Goal: Task Accomplishment & Management: Manage account settings

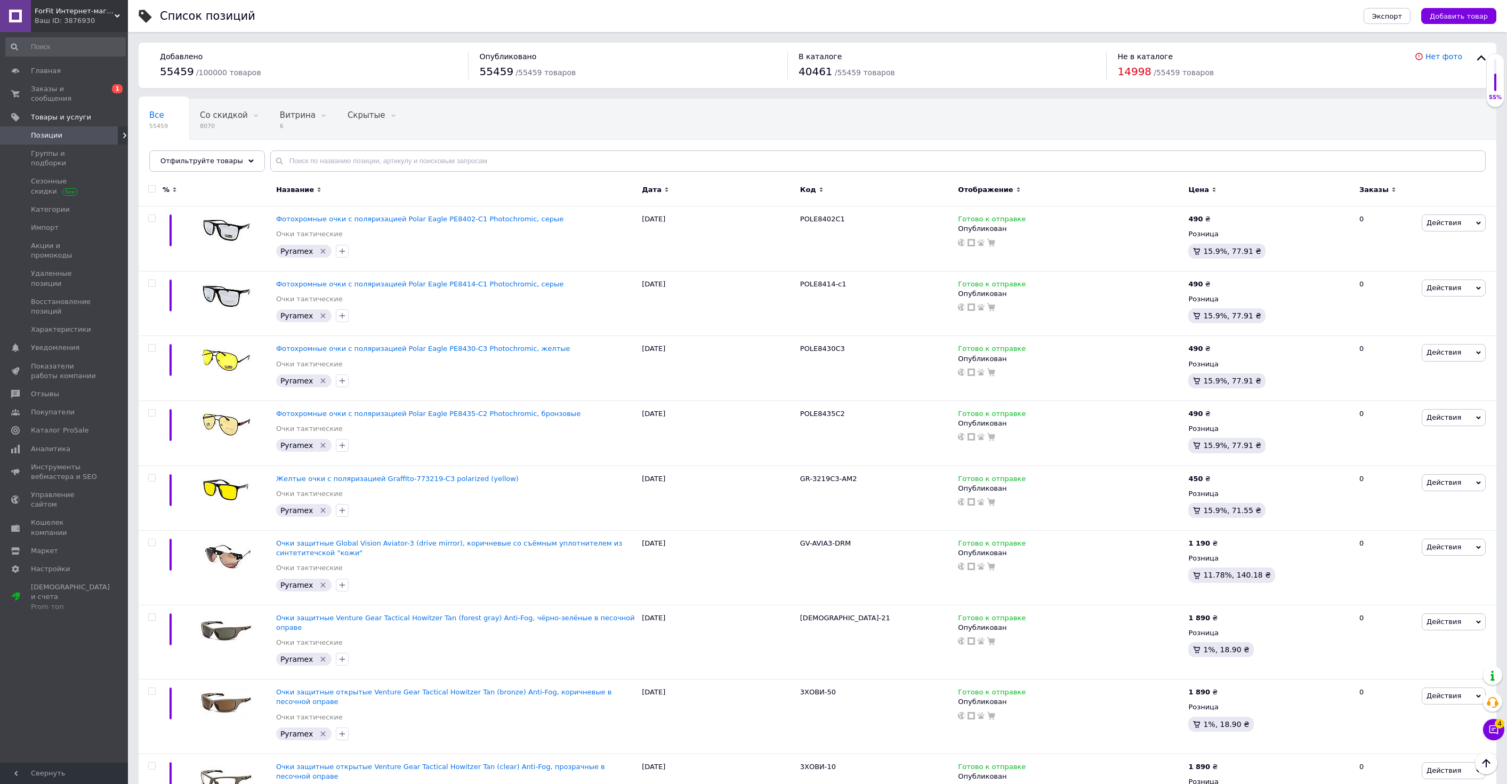
scroll to position [59, 0]
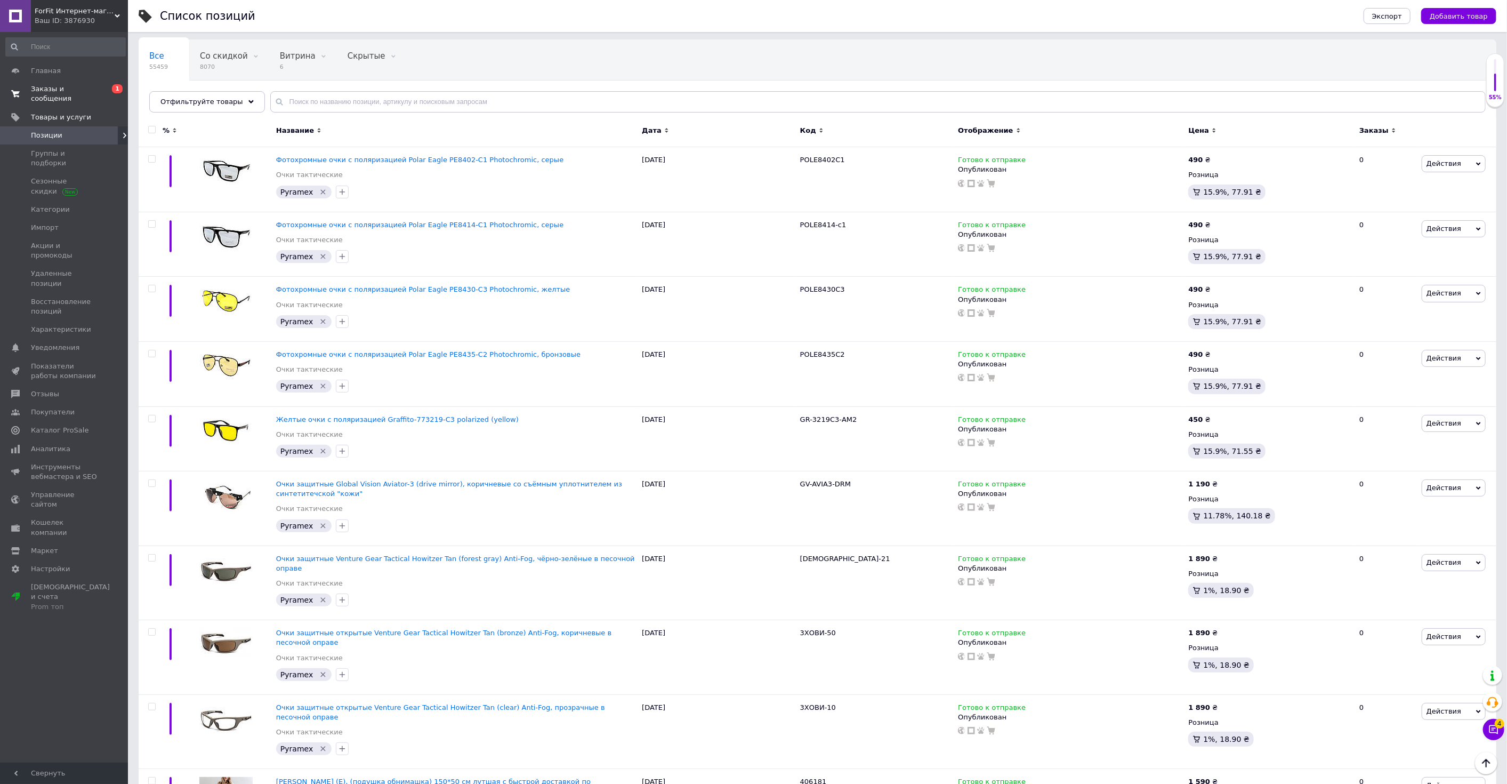
click at [63, 95] on link "Заказы и сообщения 0 1" at bounding box center [65, 94] width 131 height 28
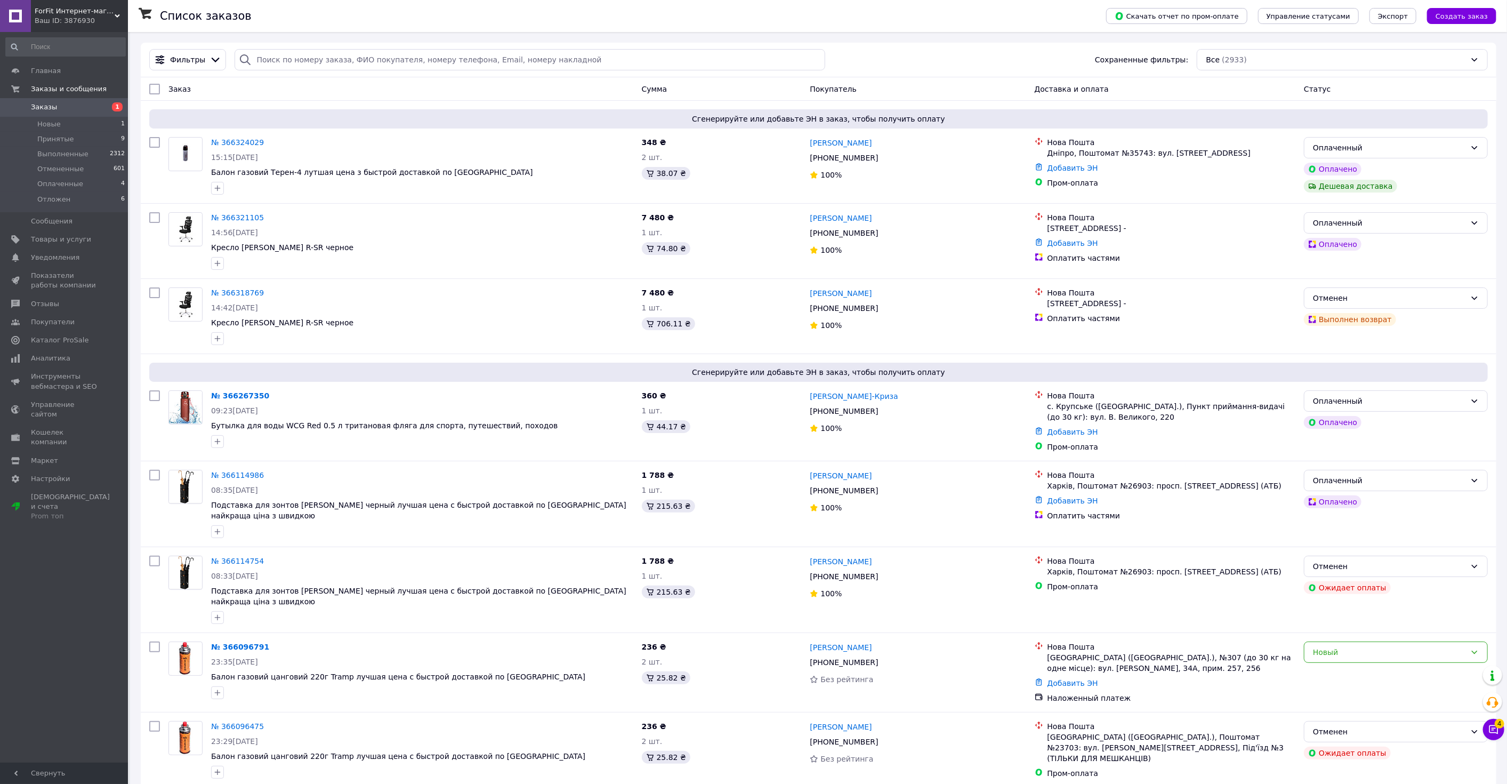
click at [76, 5] on div "ForFit Интернет-магазин спортивных товаров Ваш ID: 3876930" at bounding box center [79, 16] width 97 height 32
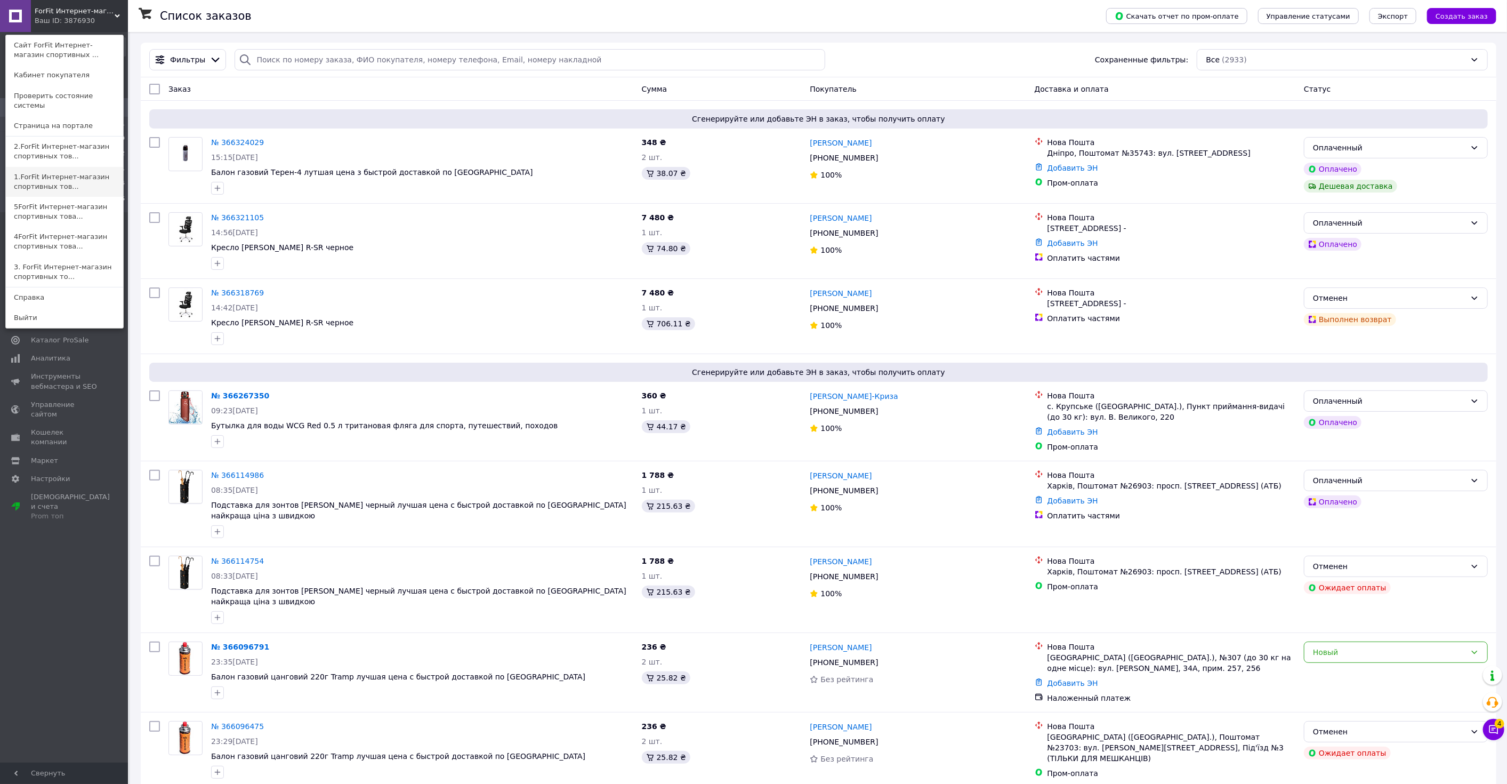
click at [55, 168] on link "1.ForFit Интернет-магазин спортивных тов..." at bounding box center [64, 182] width 117 height 30
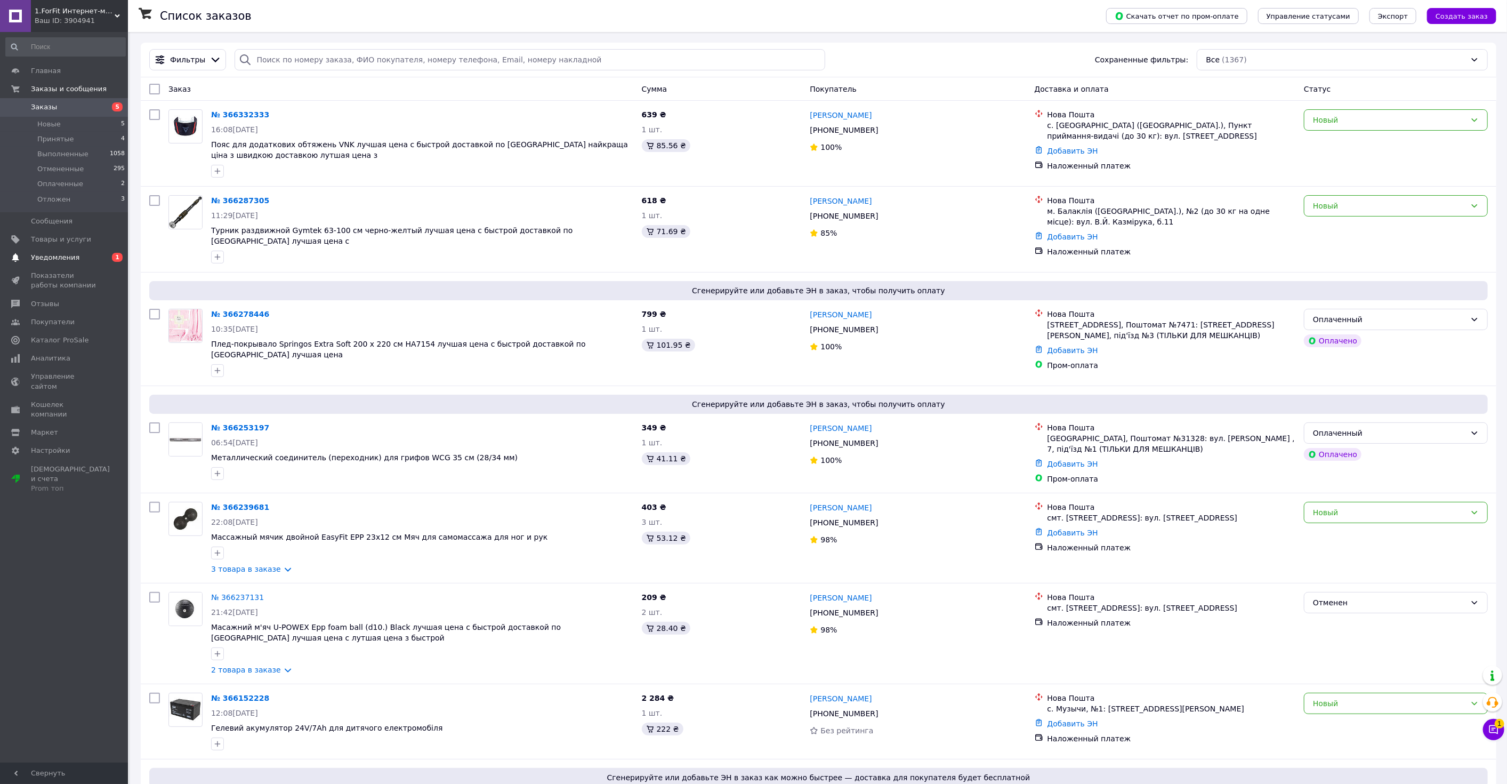
click at [54, 254] on span "Уведомления" at bounding box center [55, 258] width 49 height 10
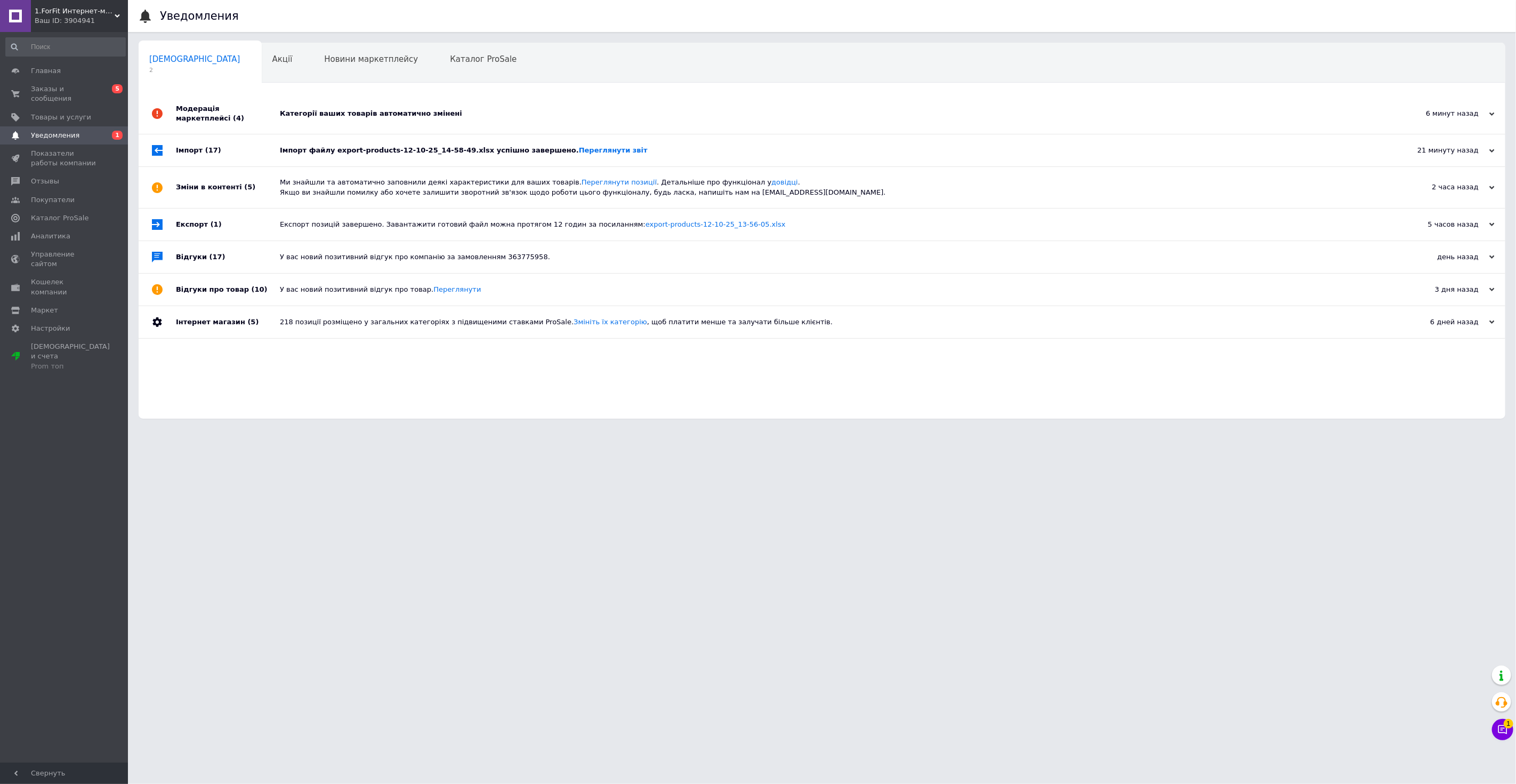
click at [384, 109] on div "Категорії ваших товарів автоматично змінені" at bounding box center [834, 114] width 1108 height 10
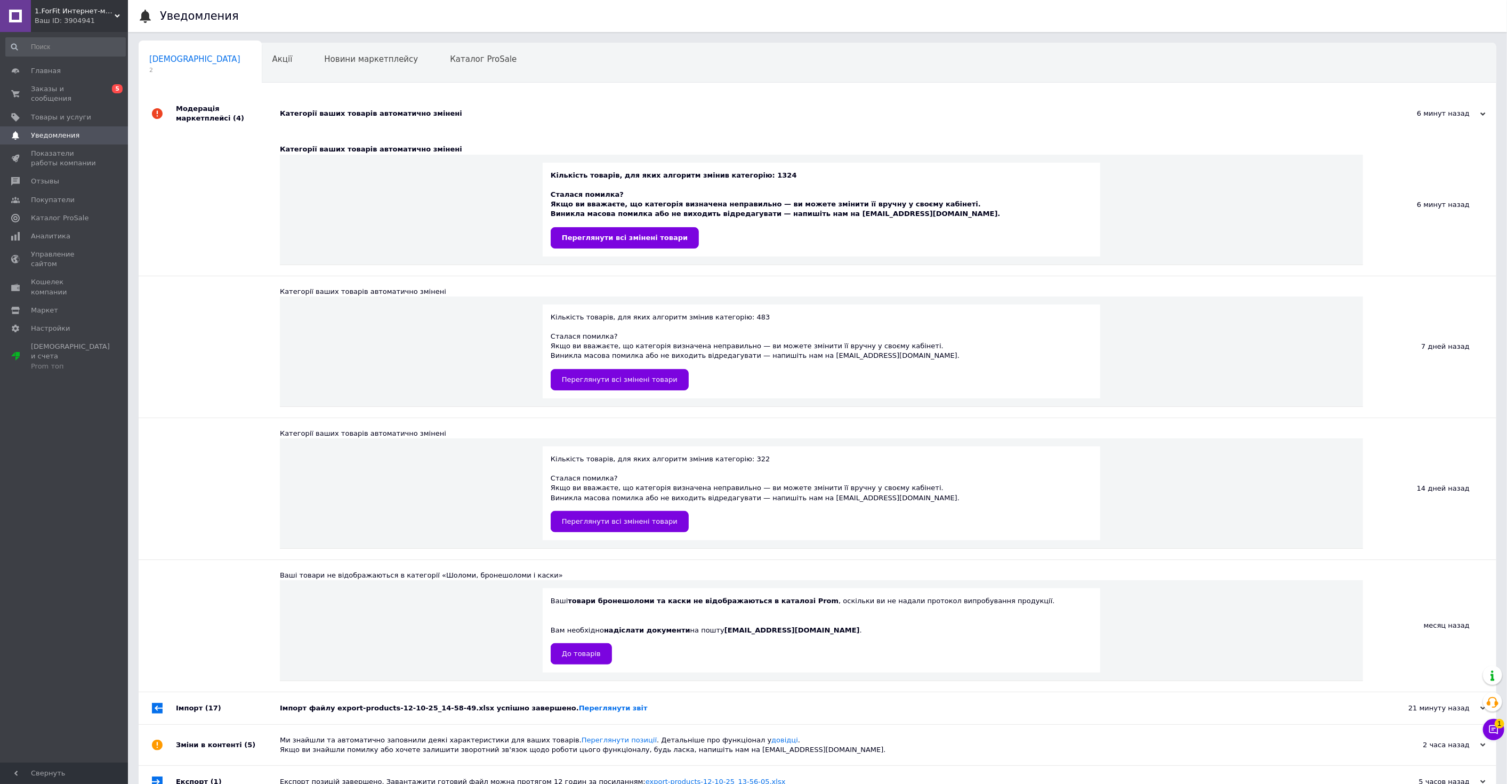
click at [388, 109] on div "Категорії ваших товарів автоматично змінені" at bounding box center [829, 114] width 1099 height 10
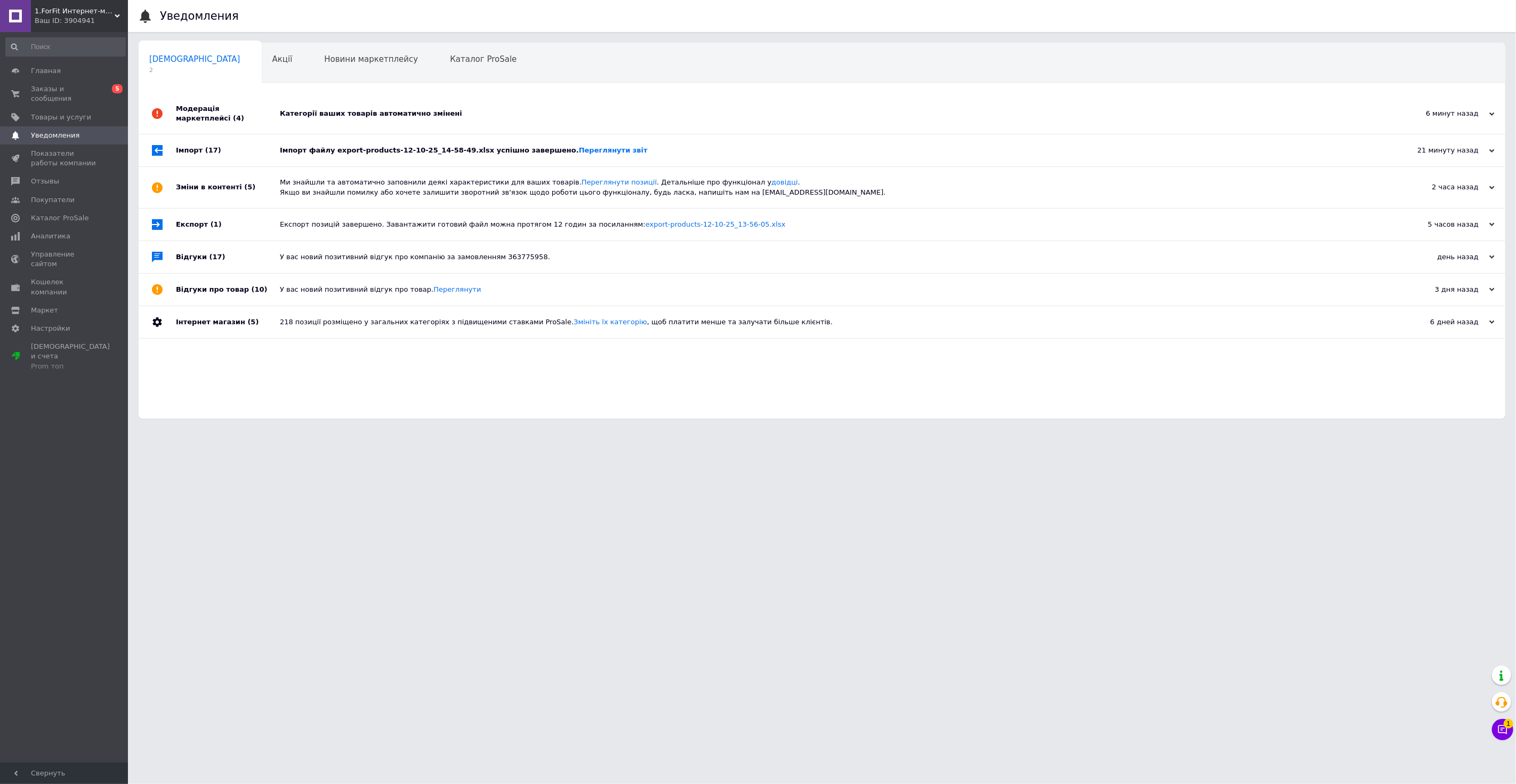
click at [406, 146] on div "Імпорт файлу export-products-12-10-25_14-58-49.xlsx успішно завершено. Переглян…" at bounding box center [834, 151] width 1108 height 10
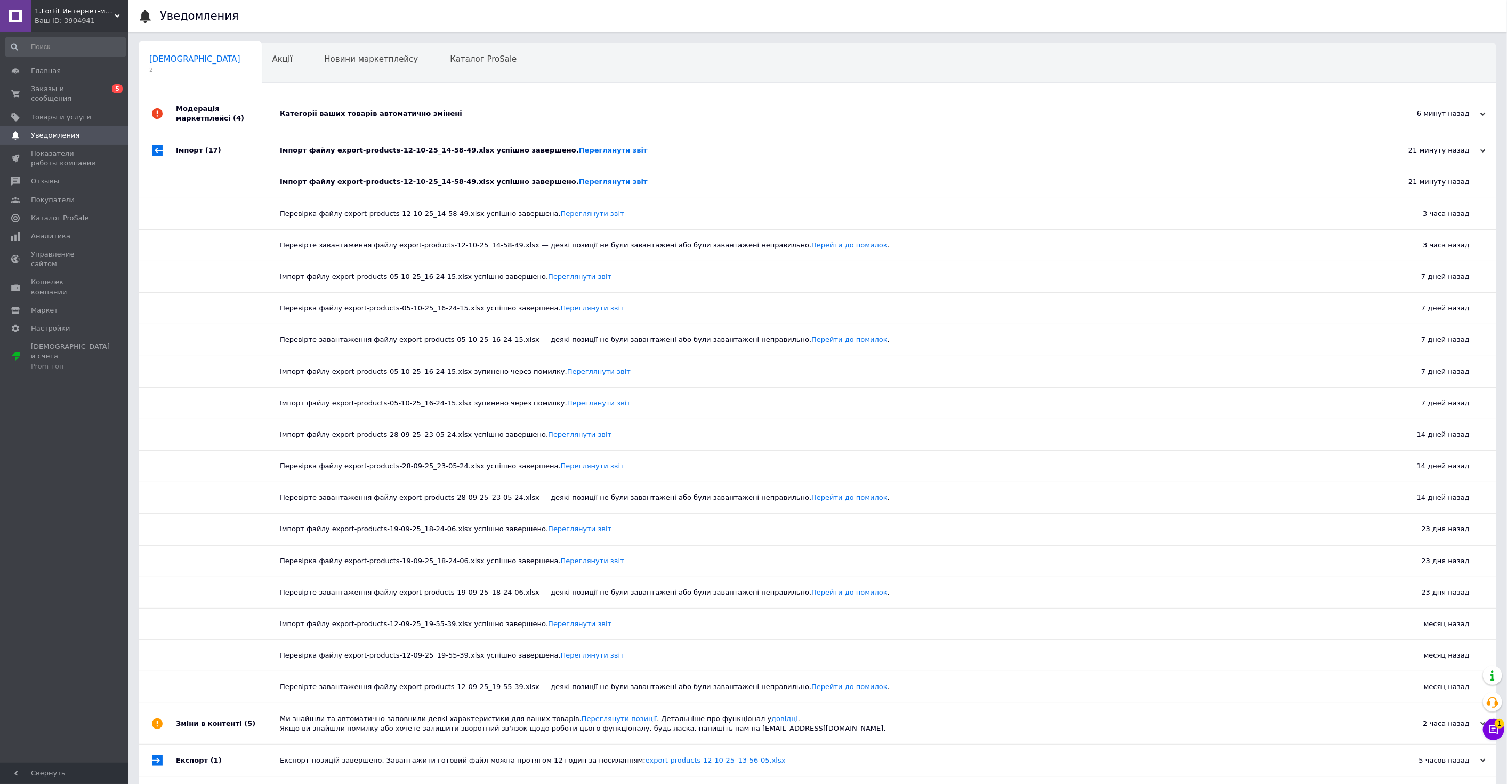
click at [406, 146] on div "Імпорт файлу export-products-12-10-25_14-58-49.xlsx успішно завершено. Переглян…" at bounding box center [829, 151] width 1099 height 10
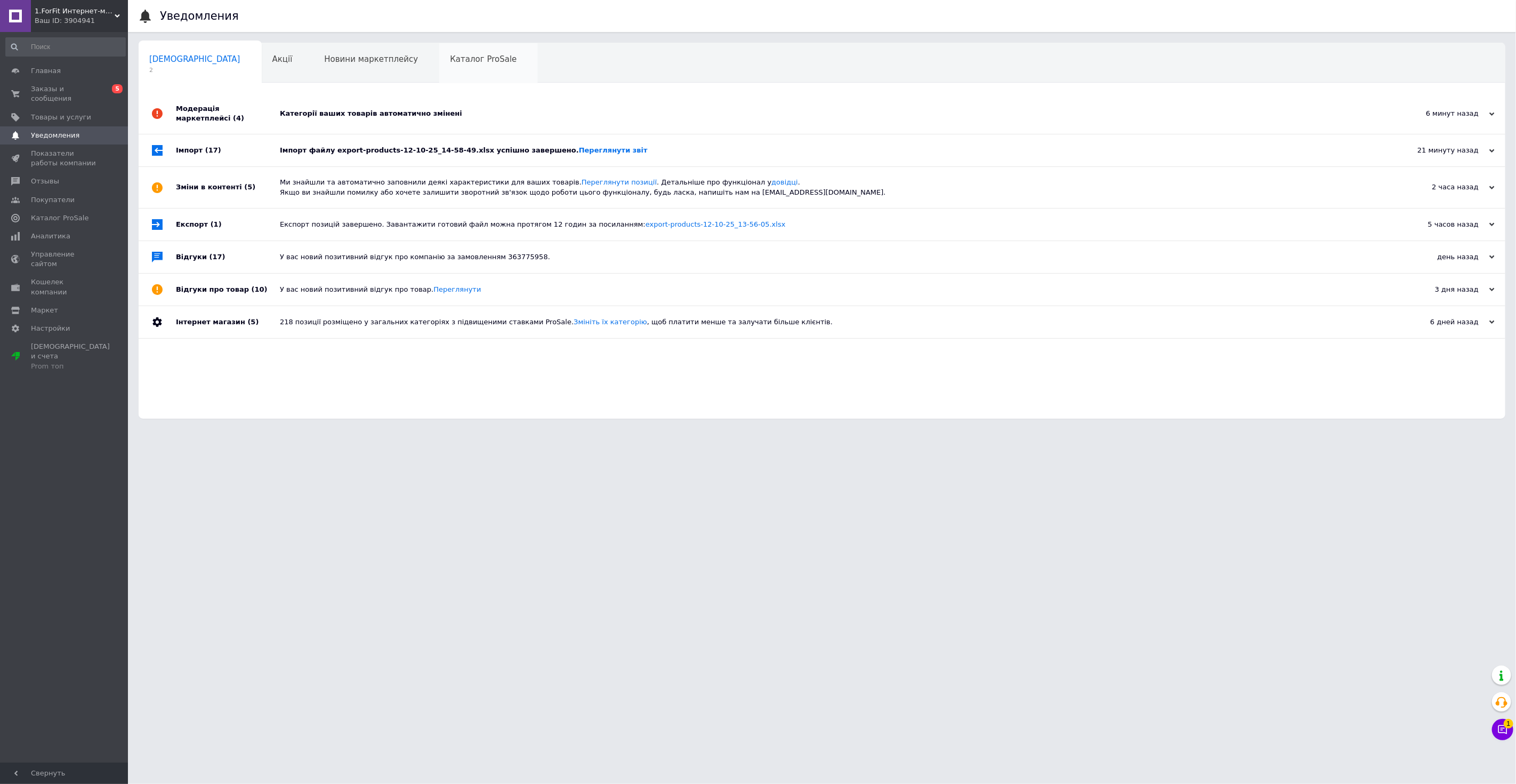
click at [450, 61] on span "Каталог ProSale" at bounding box center [483, 59] width 67 height 10
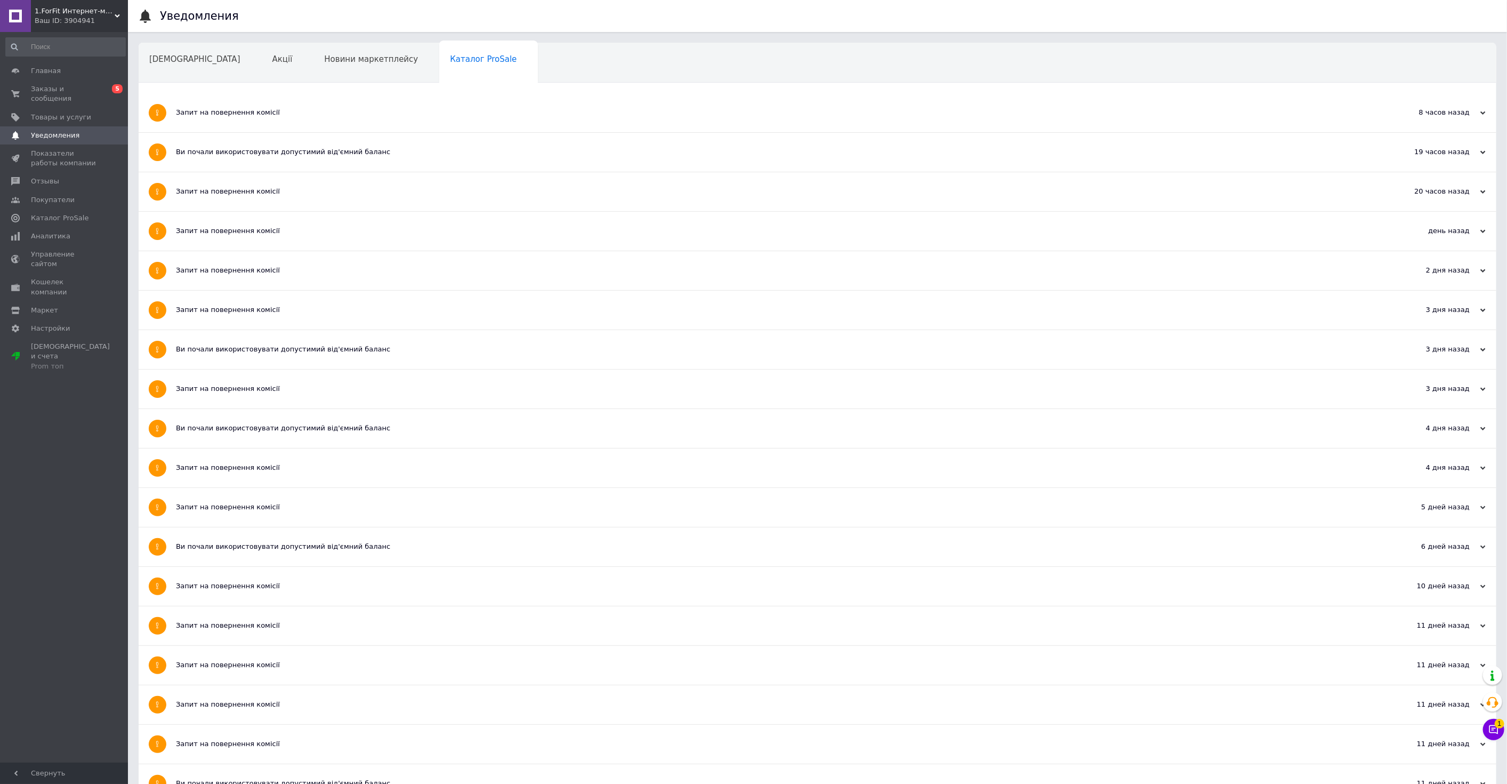
click at [71, 13] on span "1.ForFit Интернет-магазин спортивных товаров" at bounding box center [75, 11] width 80 height 10
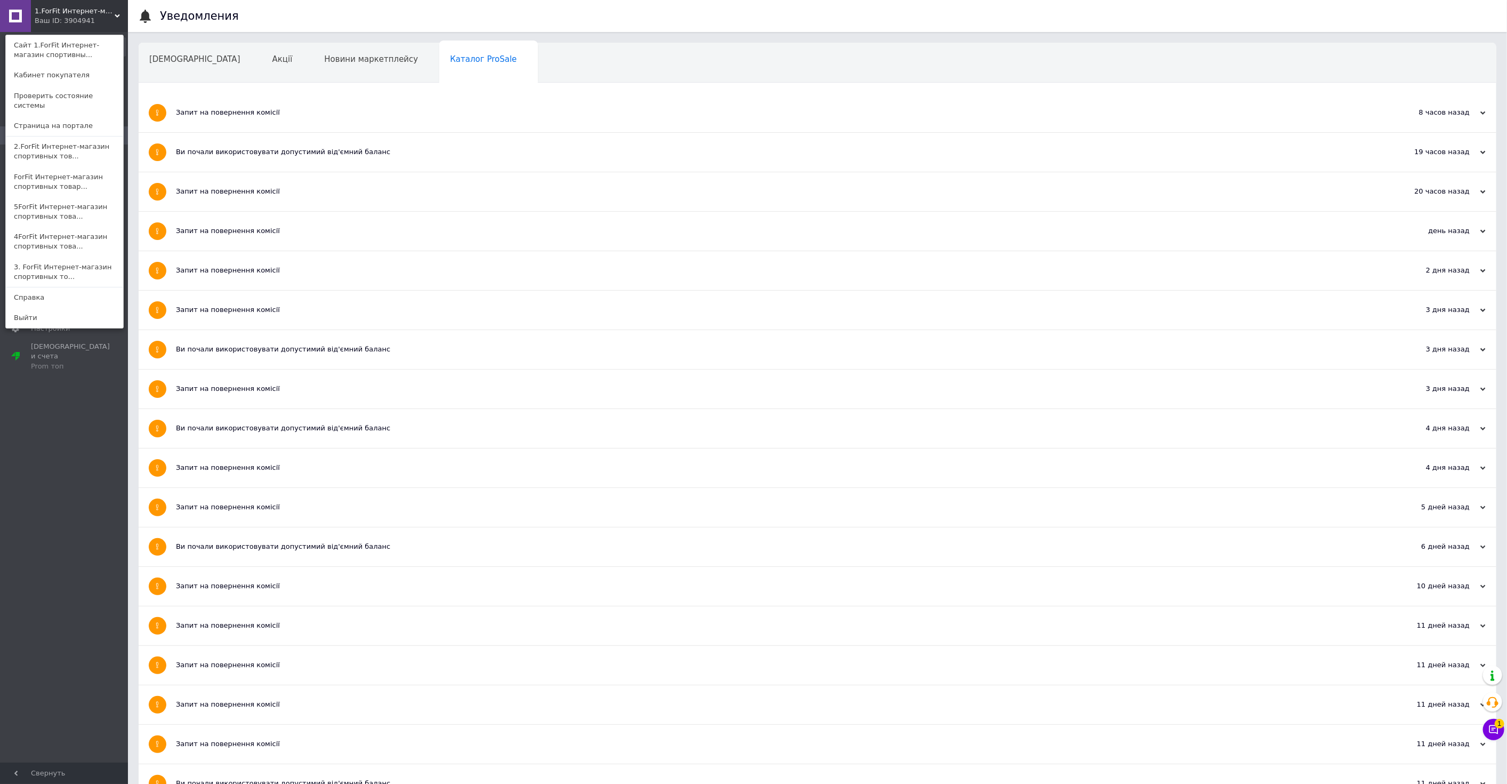
click at [53, 139] on link "2.ForFit Интернет-магазин спортивных тов..." at bounding box center [64, 151] width 117 height 30
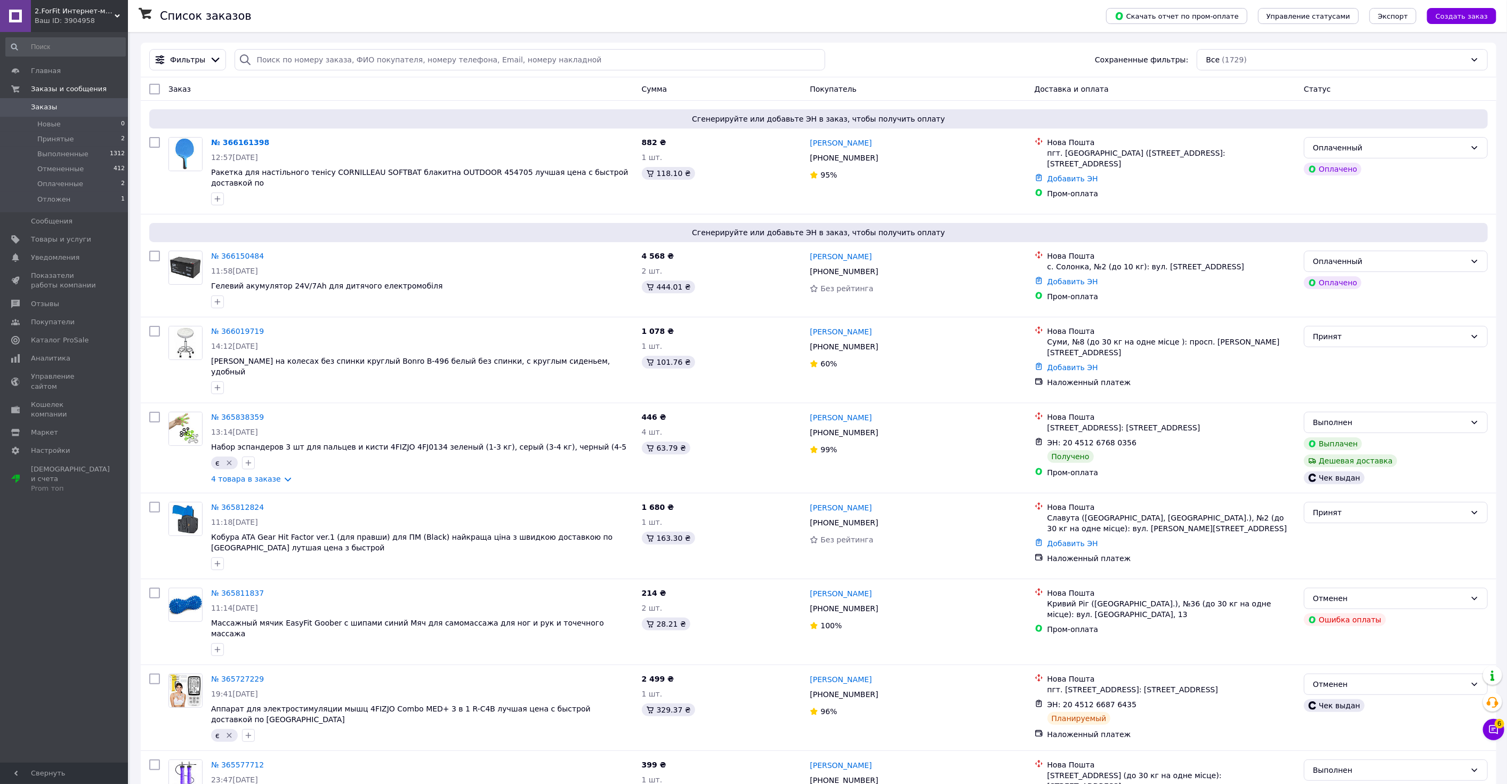
drag, startPoint x: 80, startPoint y: 8, endPoint x: 72, endPoint y: 57, distance: 49.2
click at [80, 8] on span "2.ForFit Интернет-магазин спортивных товаров" at bounding box center [75, 11] width 80 height 10
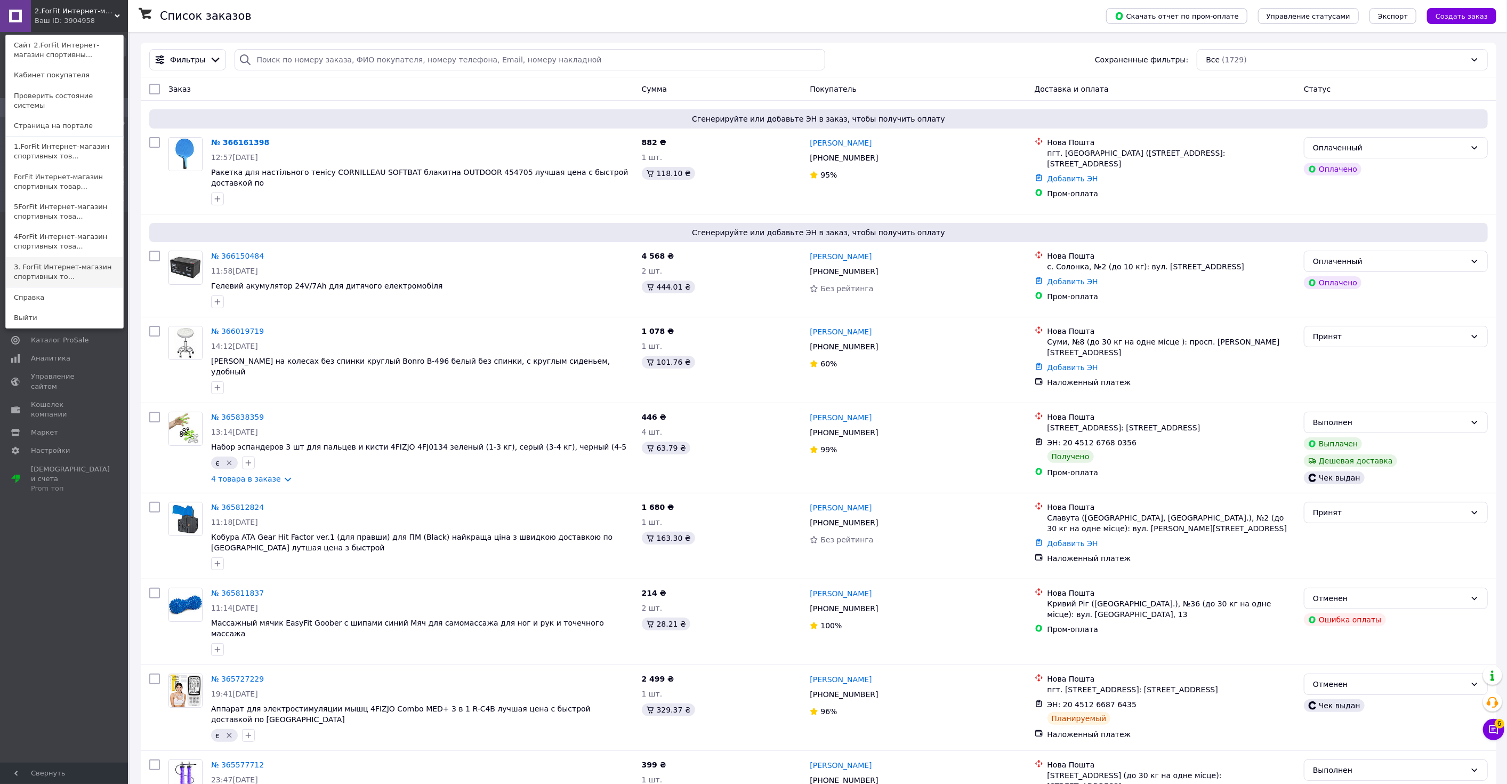
click at [64, 262] on link "3. ForFit Интернет-магазин спортивных то..." at bounding box center [64, 272] width 117 height 30
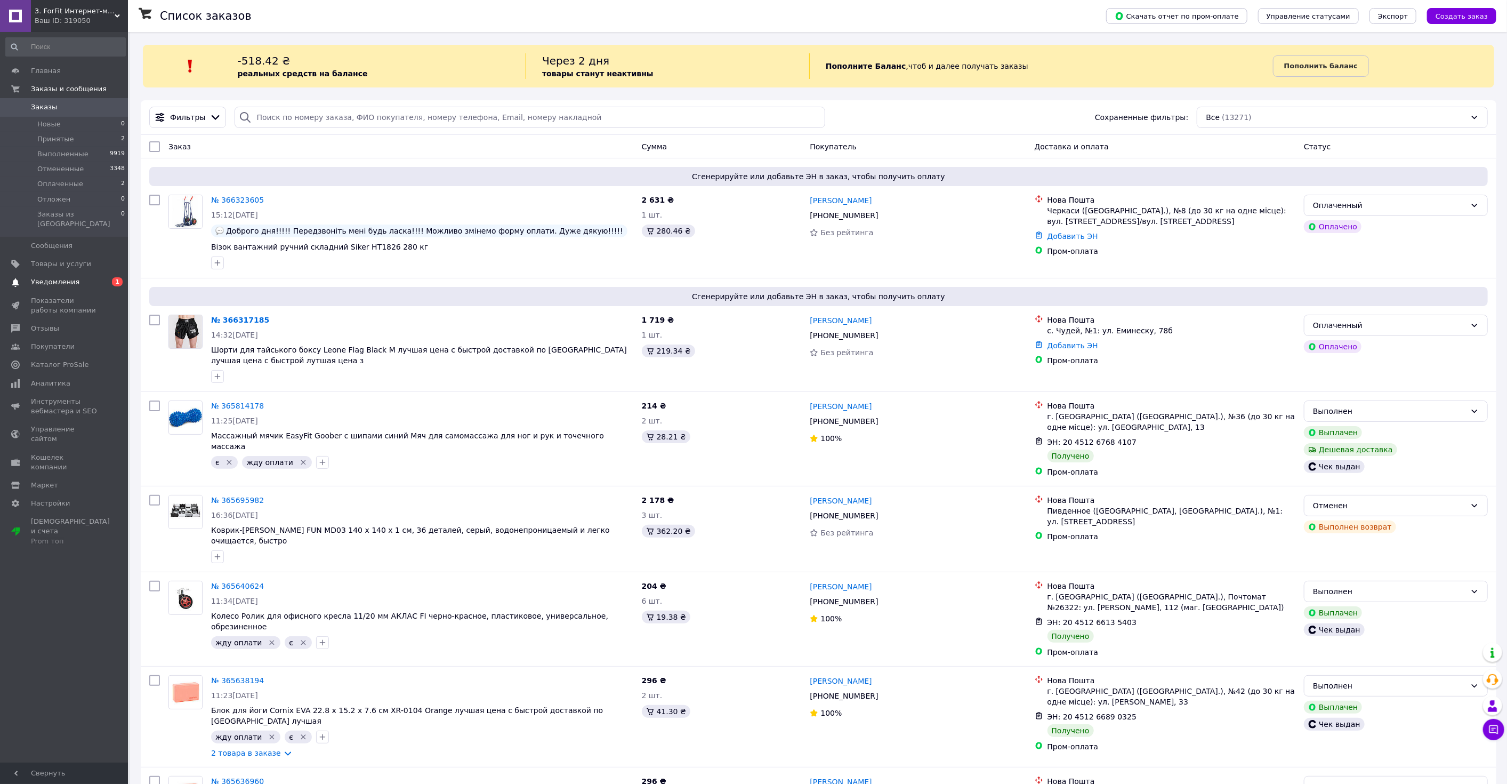
click at [76, 277] on span "Уведомления" at bounding box center [65, 282] width 68 height 10
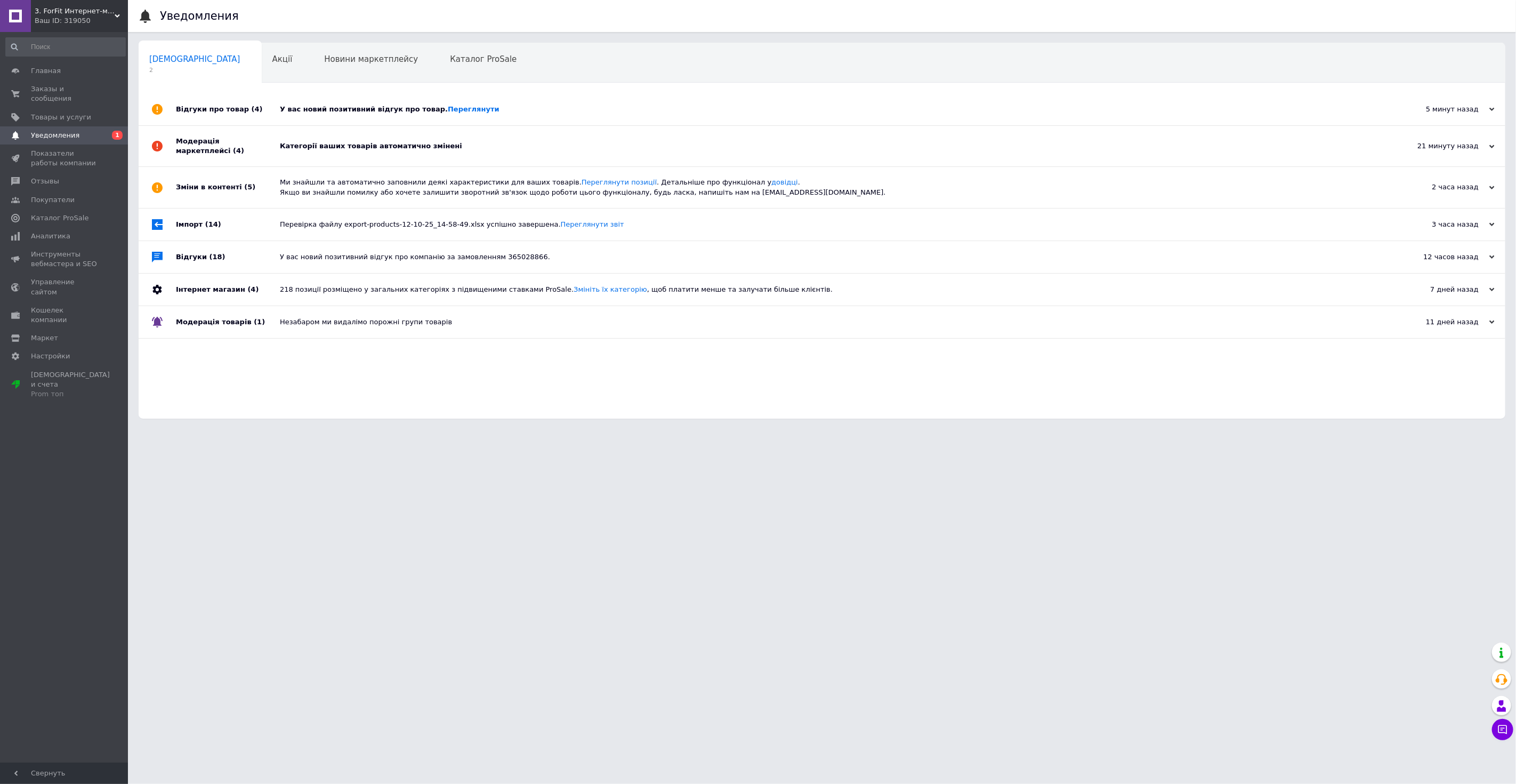
click at [329, 144] on div "Категорії ваших товарів автоматично змінені" at bounding box center [834, 146] width 1108 height 10
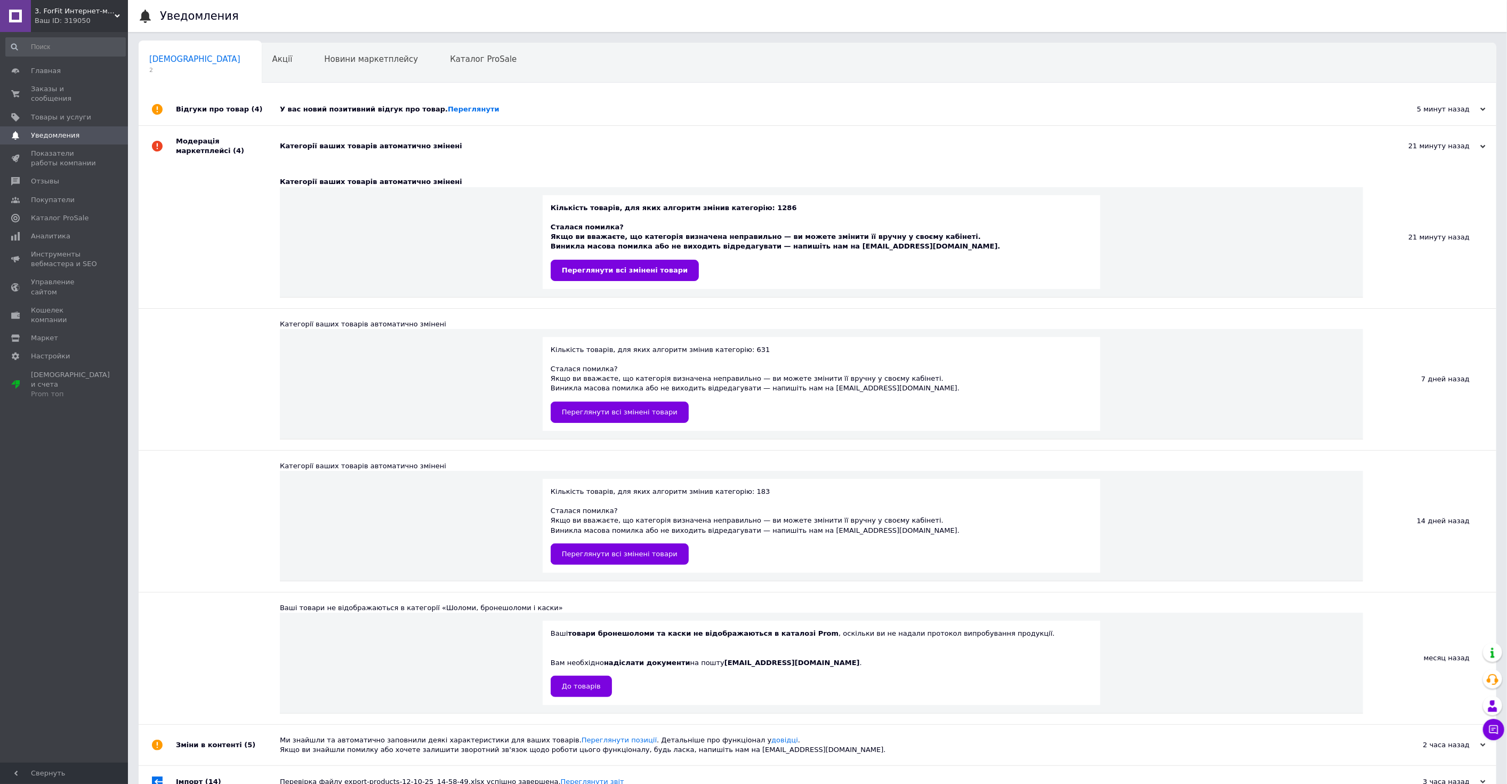
click at [336, 141] on div "Категорії ваших товарів автоматично змінені" at bounding box center [829, 146] width 1099 height 10
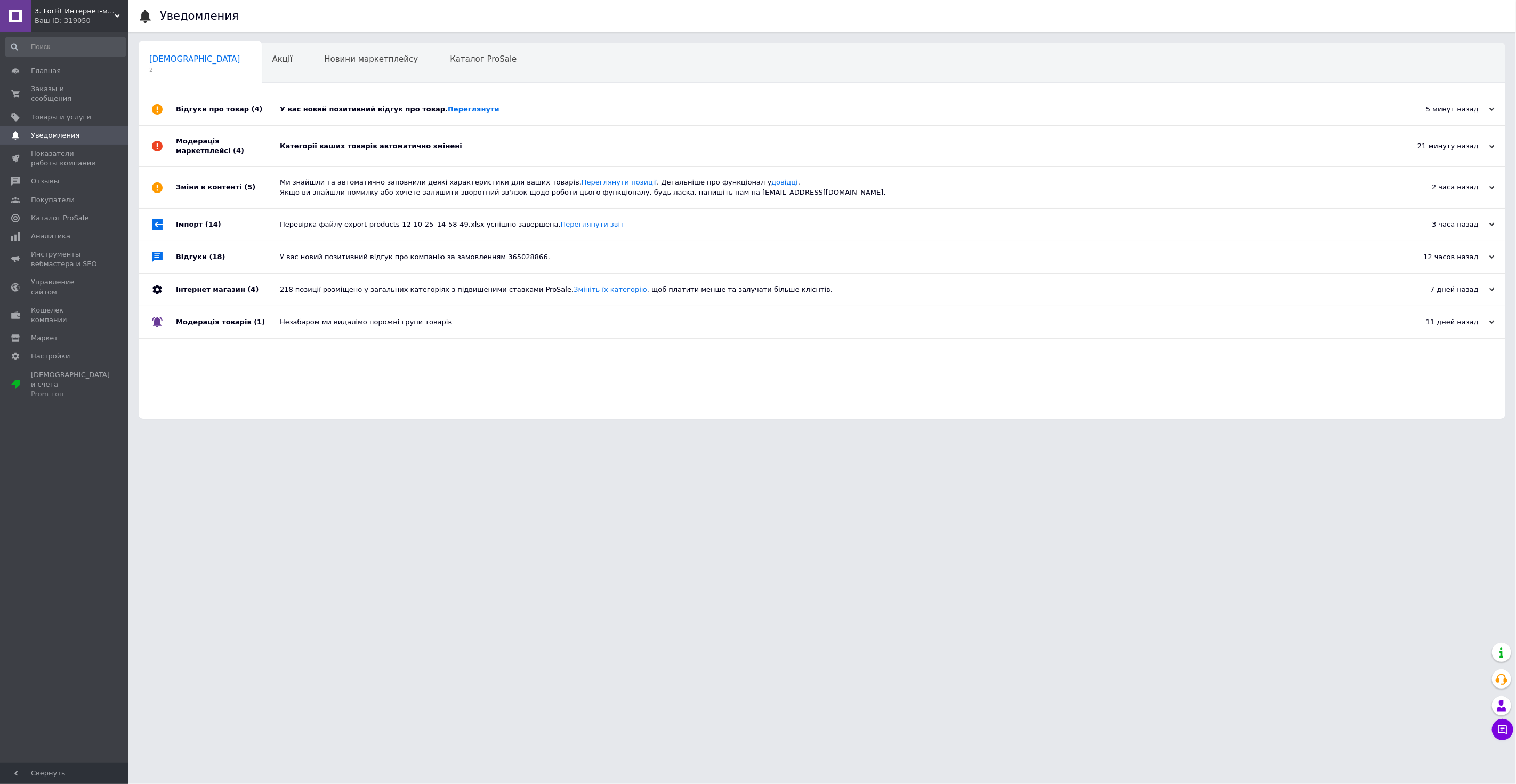
click at [354, 101] on div "У вас новий позитивний відгук про товар. Переглянути" at bounding box center [834, 109] width 1108 height 32
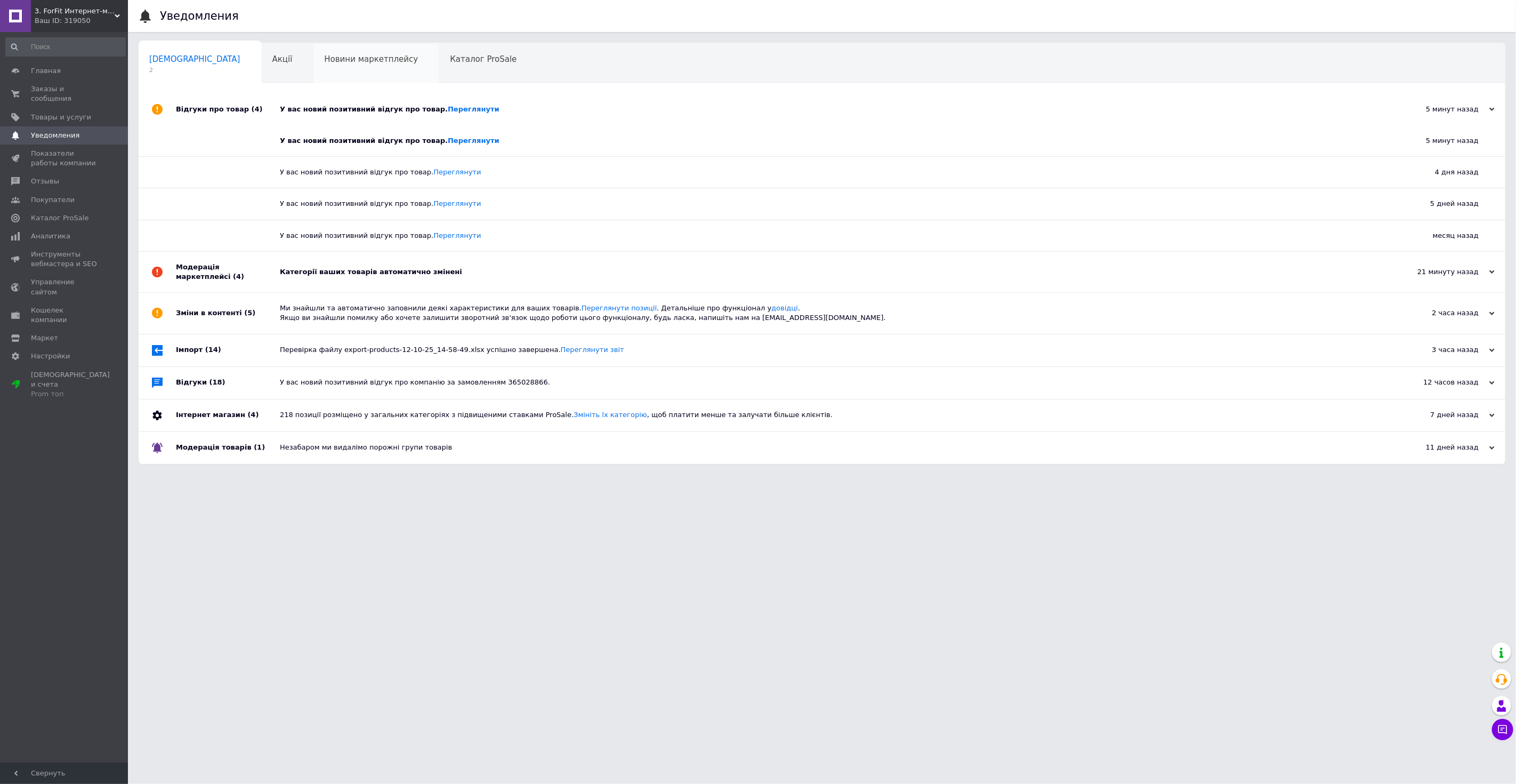
drag, startPoint x: 352, startPoint y: 107, endPoint x: 358, endPoint y: 66, distance: 41.5
click at [352, 107] on div "У вас новий позитивний відгук про товар. Переглянути" at bounding box center [834, 110] width 1108 height 10
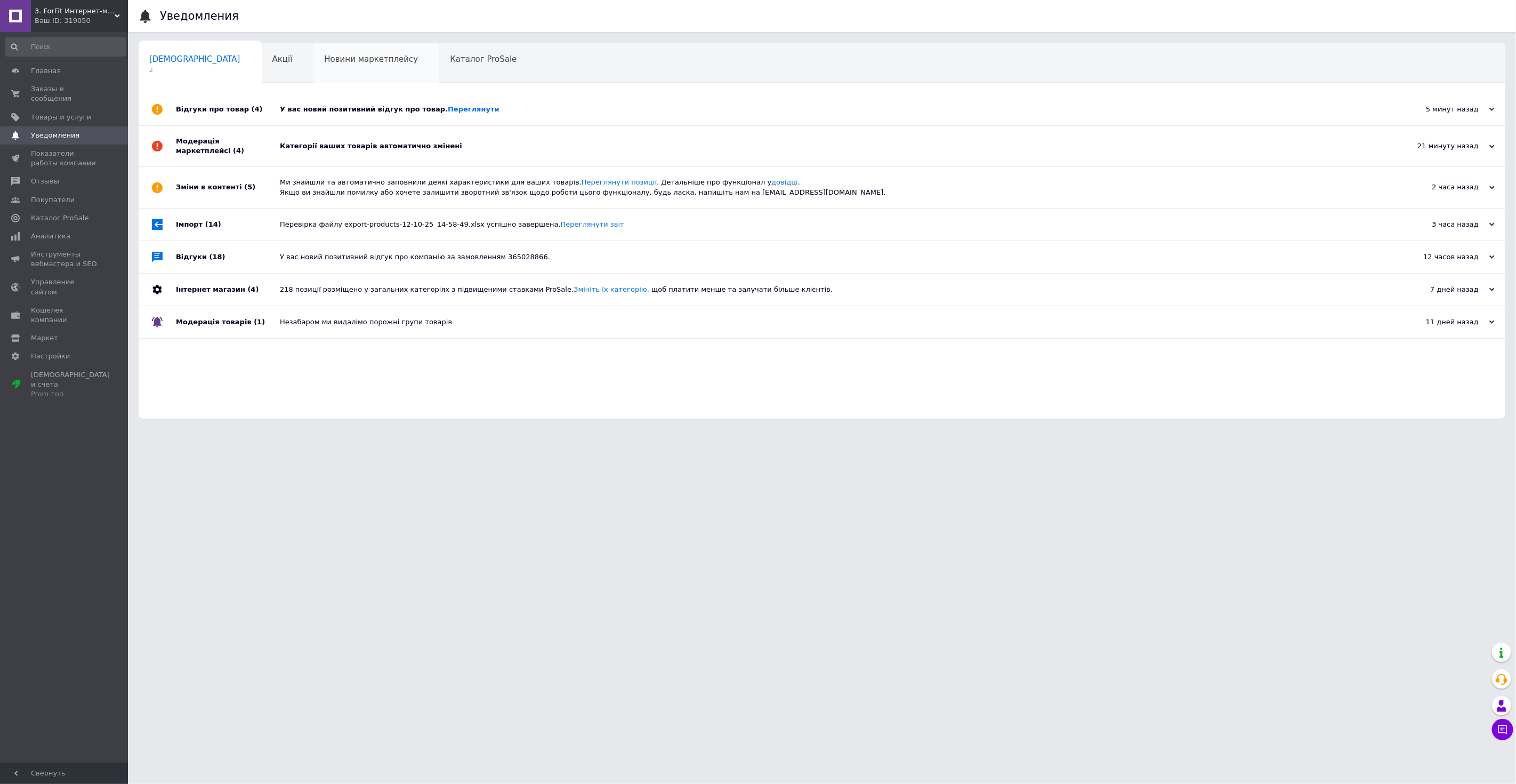
click at [343, 52] on div "Новини маркетплейсу 0" at bounding box center [377, 63] width 126 height 41
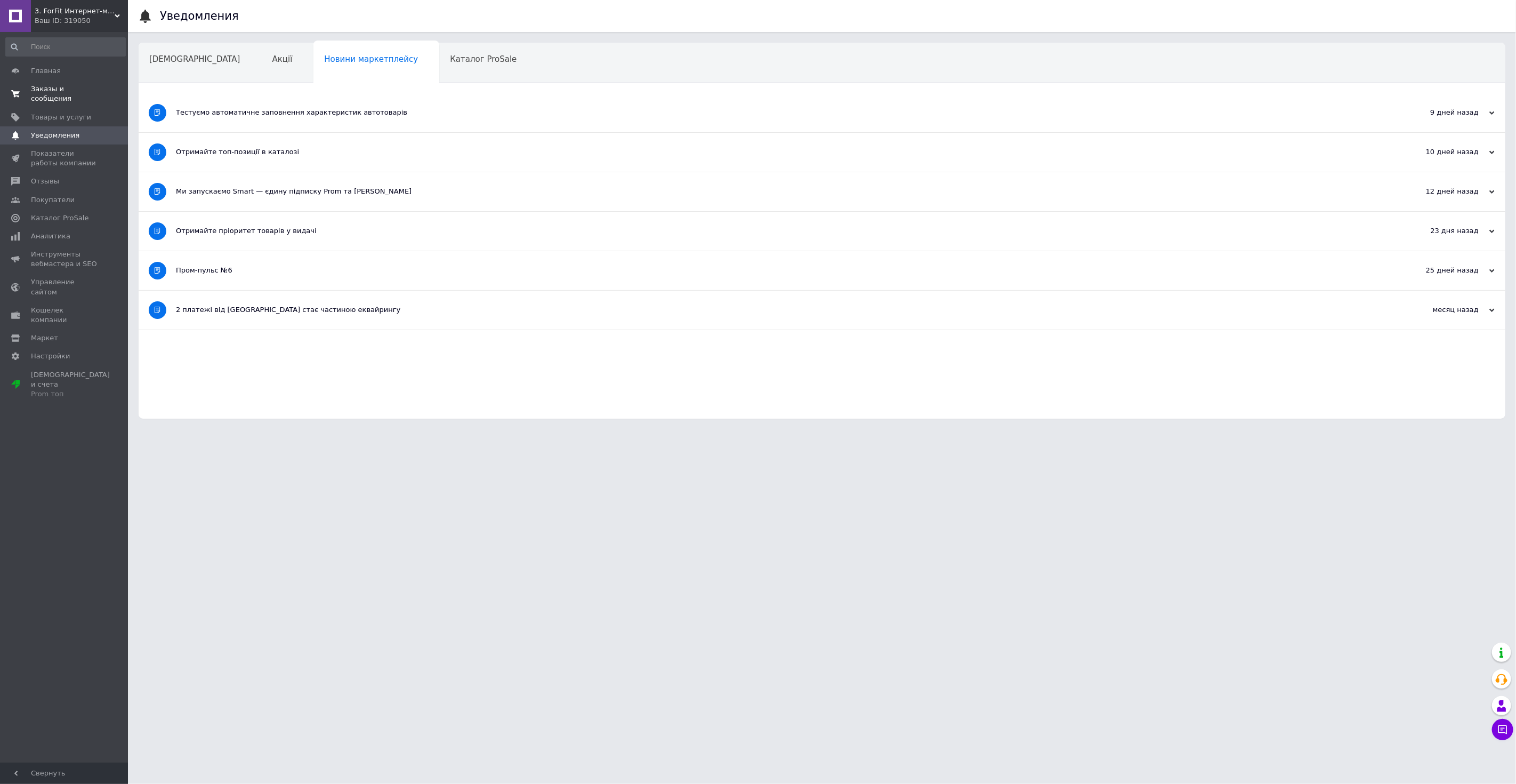
click at [76, 90] on span "Заказы и сообщения" at bounding box center [65, 93] width 68 height 19
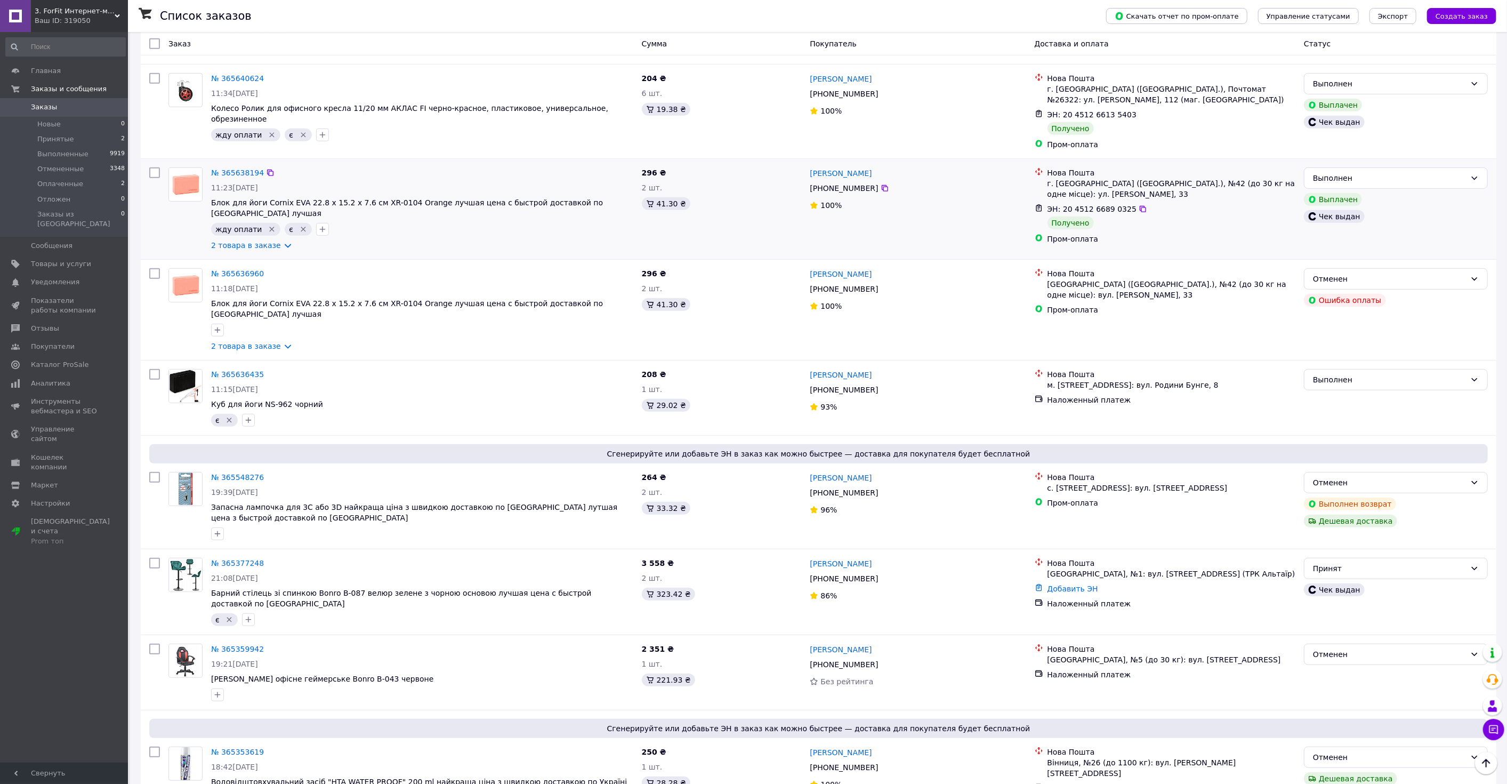
scroll to position [533, 0]
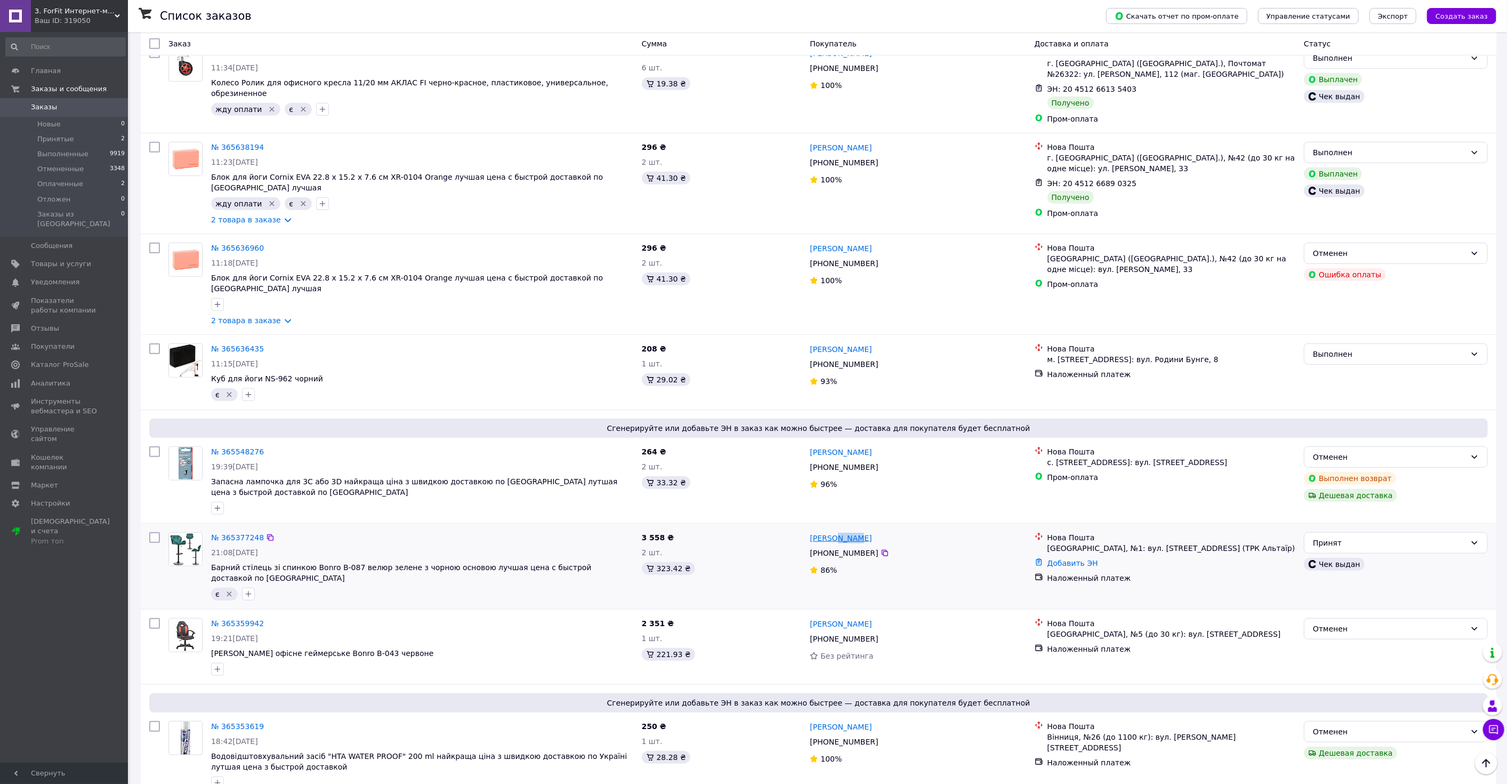
drag, startPoint x: 846, startPoint y: 507, endPoint x: 832, endPoint y: 511, distance: 15.0
click at [832, 531] on div "Софія Цвіль" at bounding box center [841, 537] width 64 height 13
copy link "Цвіль"
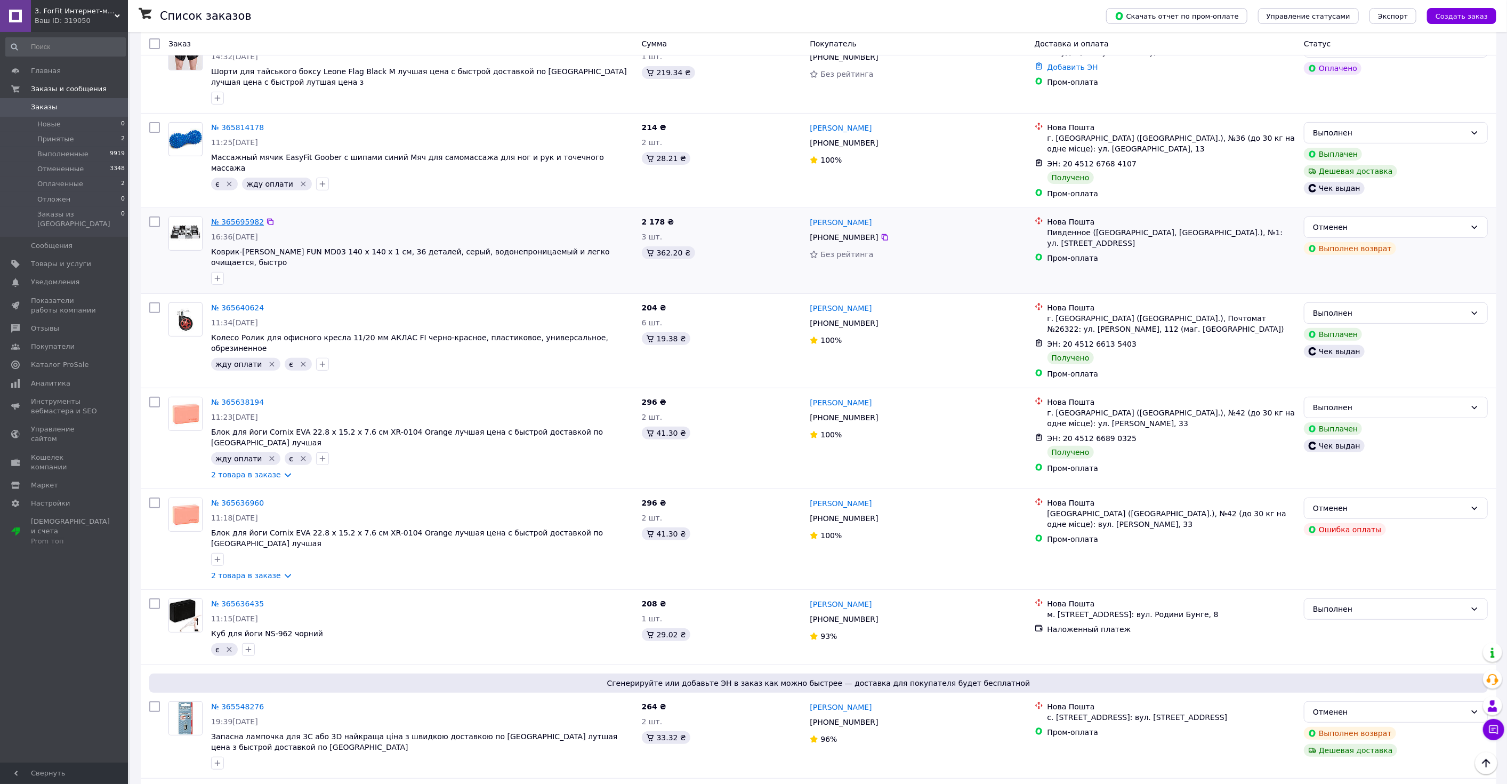
scroll to position [178, 0]
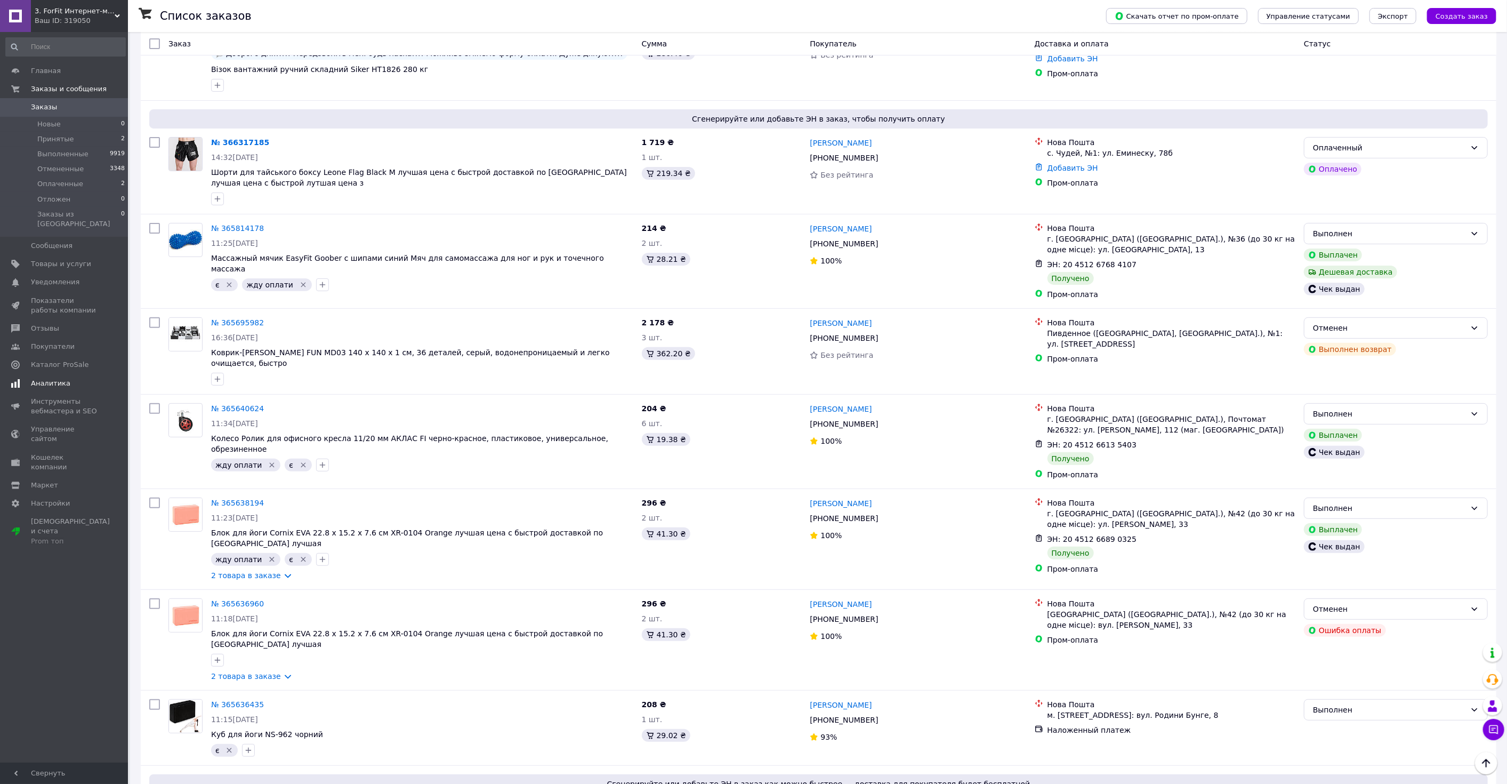
click at [52, 324] on span "Отзывы" at bounding box center [45, 329] width 28 height 10
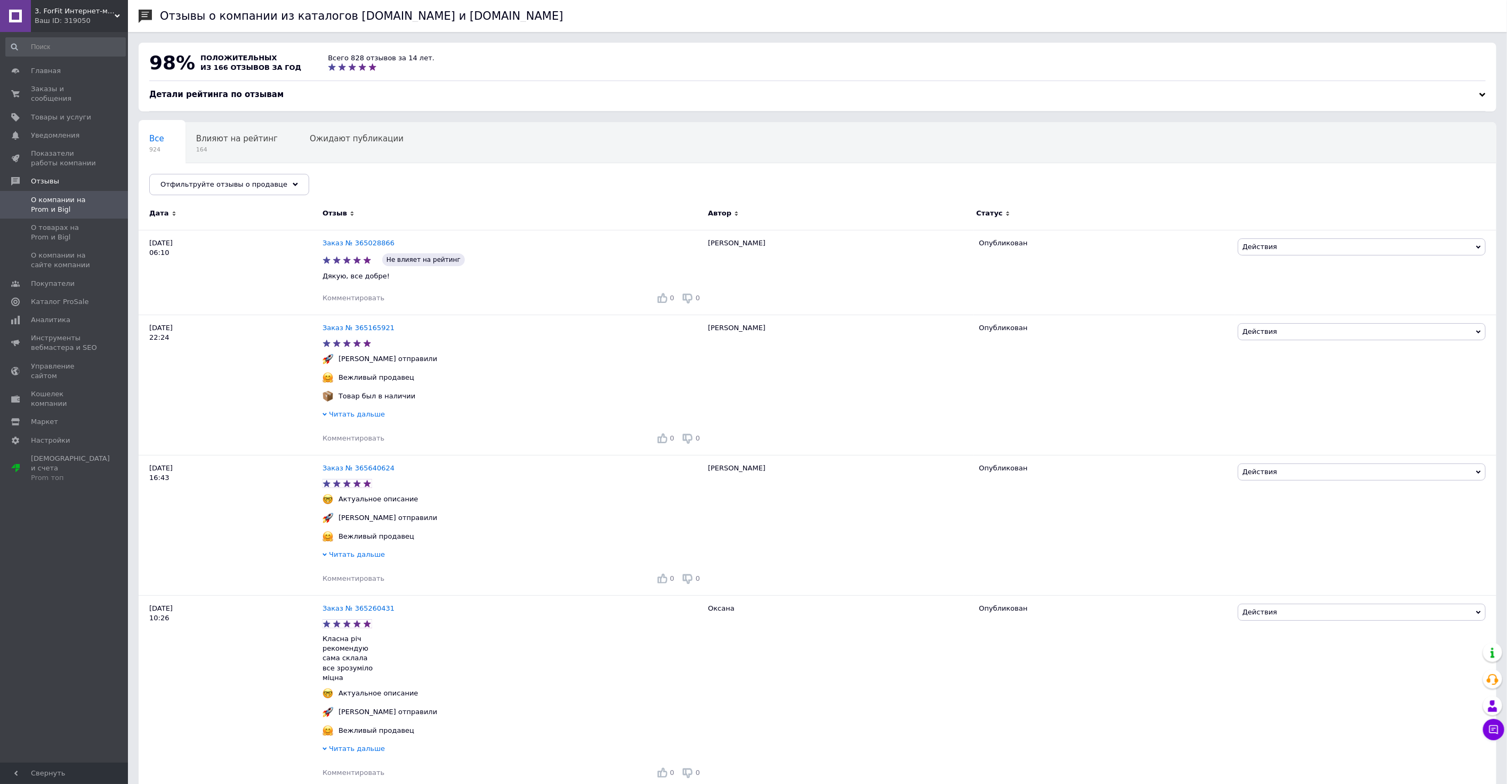
click at [101, 12] on span "3. ForFit Интернет-магазин спортивных товаров" at bounding box center [75, 11] width 80 height 10
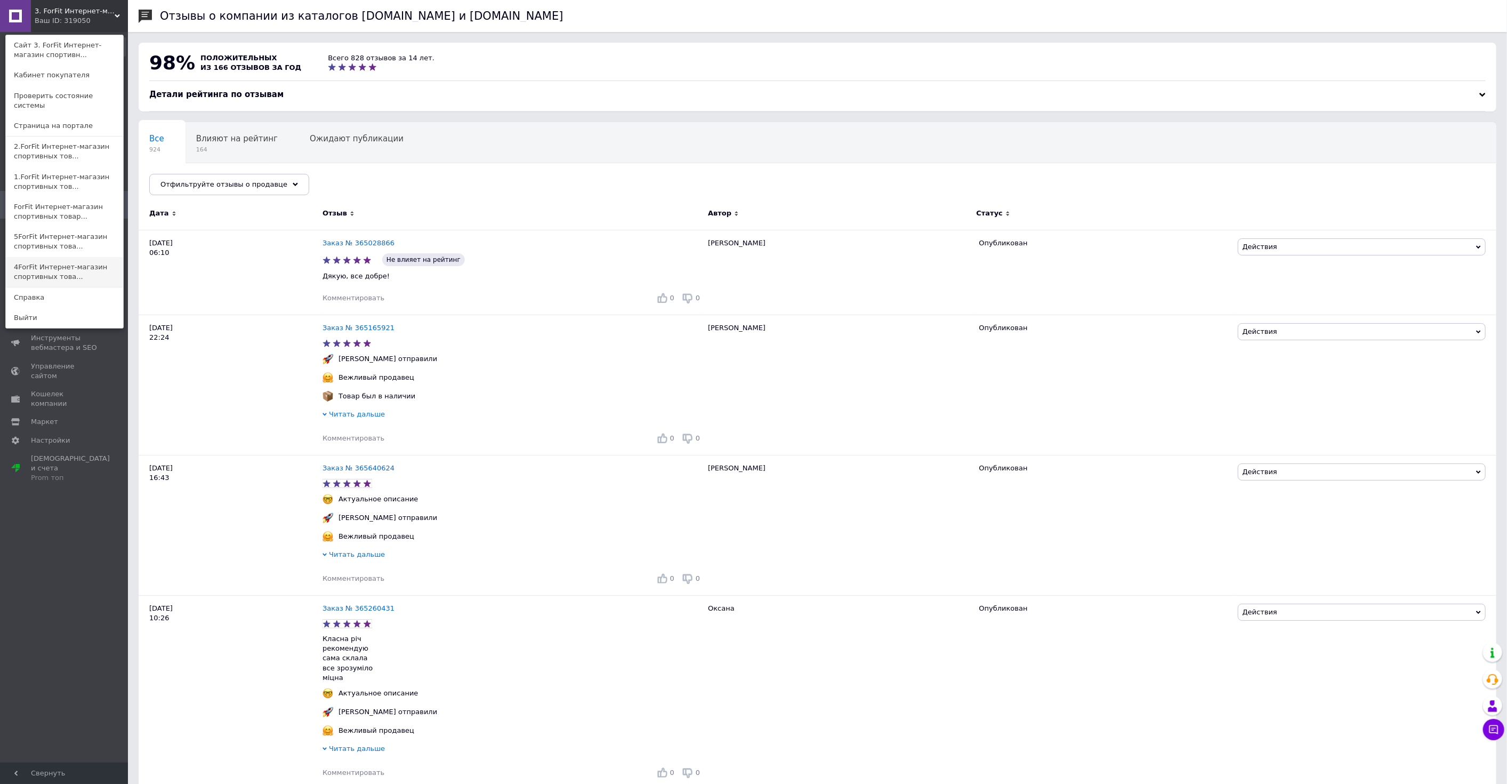
click at [82, 257] on link "4ForFit Интернет-магазин спортивных това..." at bounding box center [64, 272] width 117 height 30
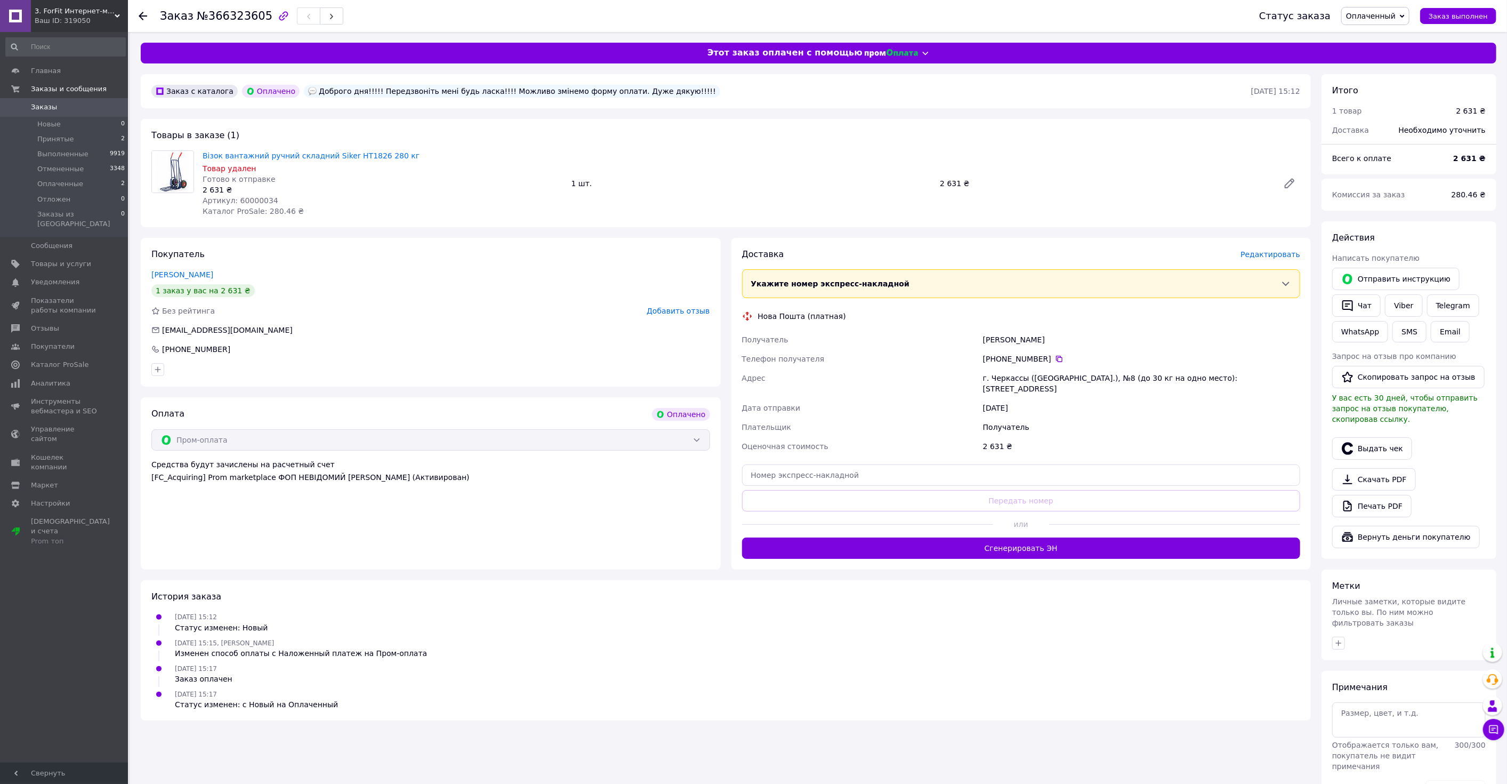
click at [259, 203] on span "Артикул: 60000034" at bounding box center [241, 200] width 76 height 9
copy span "60000034"
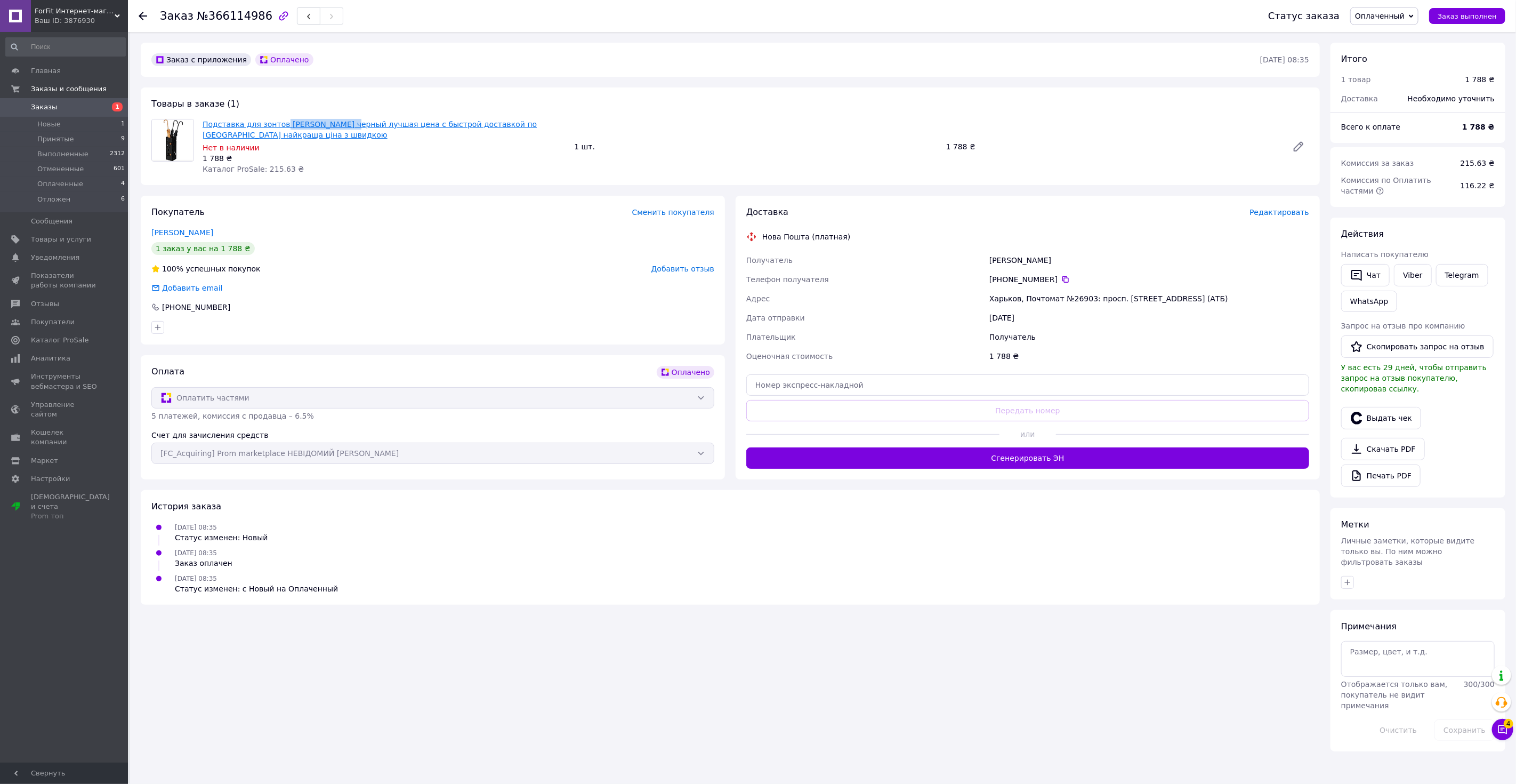
drag, startPoint x: 278, startPoint y: 113, endPoint x: 331, endPoint y: 120, distance: 53.2
click at [331, 120] on div "Товары в заказе (1) Подставка для зонтов [PERSON_NAME] черный лучшая цена с быс…" at bounding box center [730, 136] width 1179 height 98
copy link "[PERSON_NAME]"
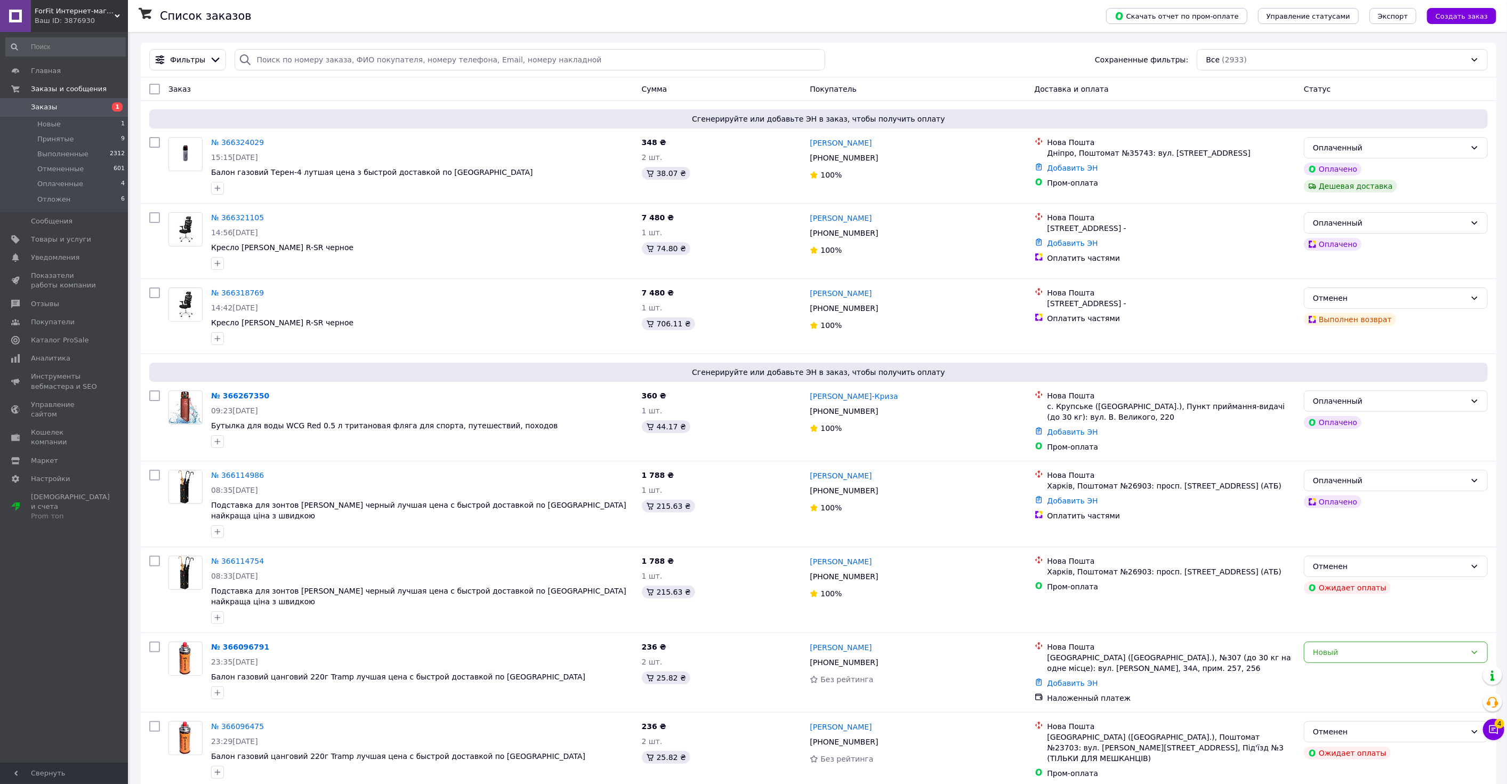
click at [75, 16] on div "Ваш ID: 3876930" at bounding box center [81, 21] width 93 height 10
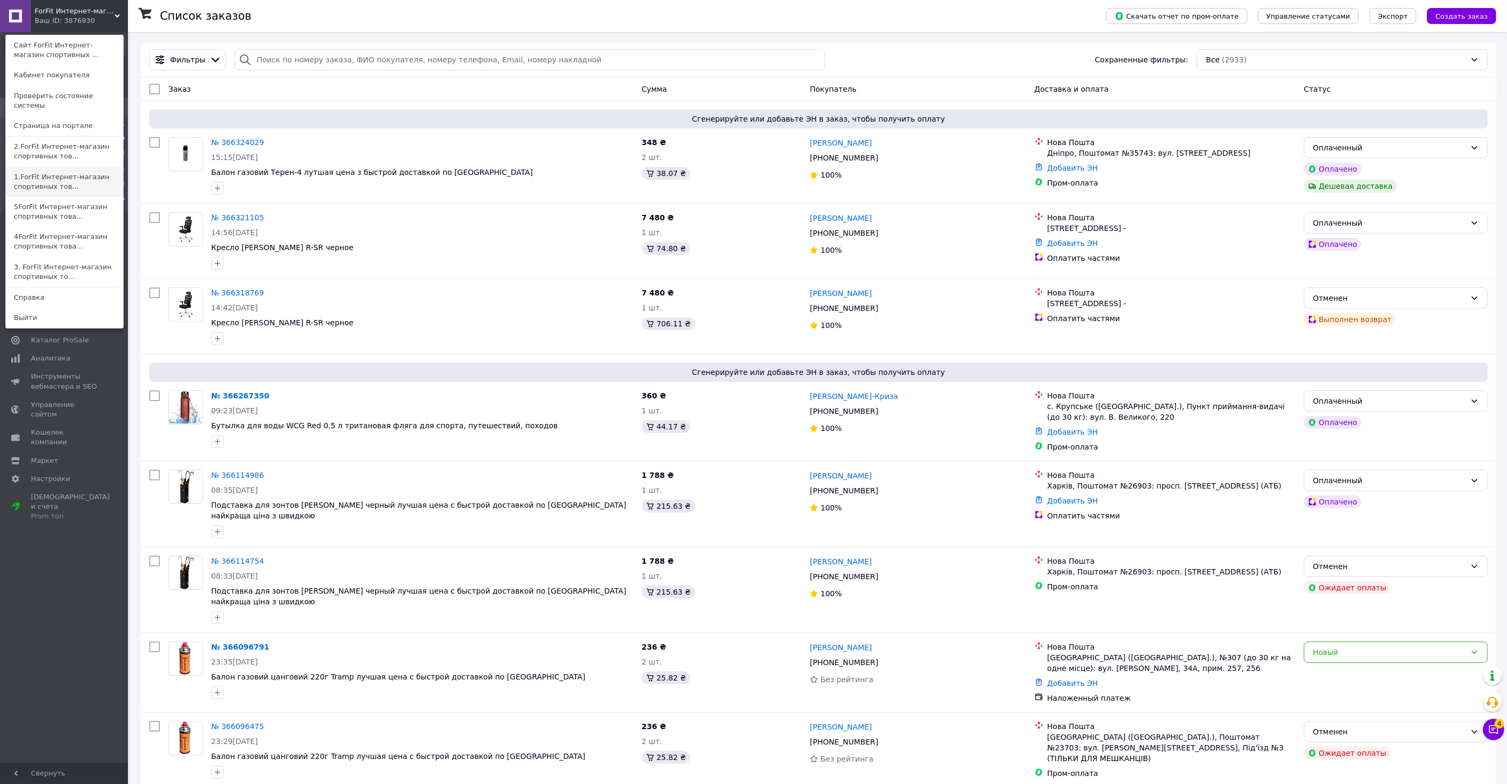
click at [71, 172] on link "1.ForFit Интернет-магазин спортивных тов..." at bounding box center [64, 182] width 117 height 30
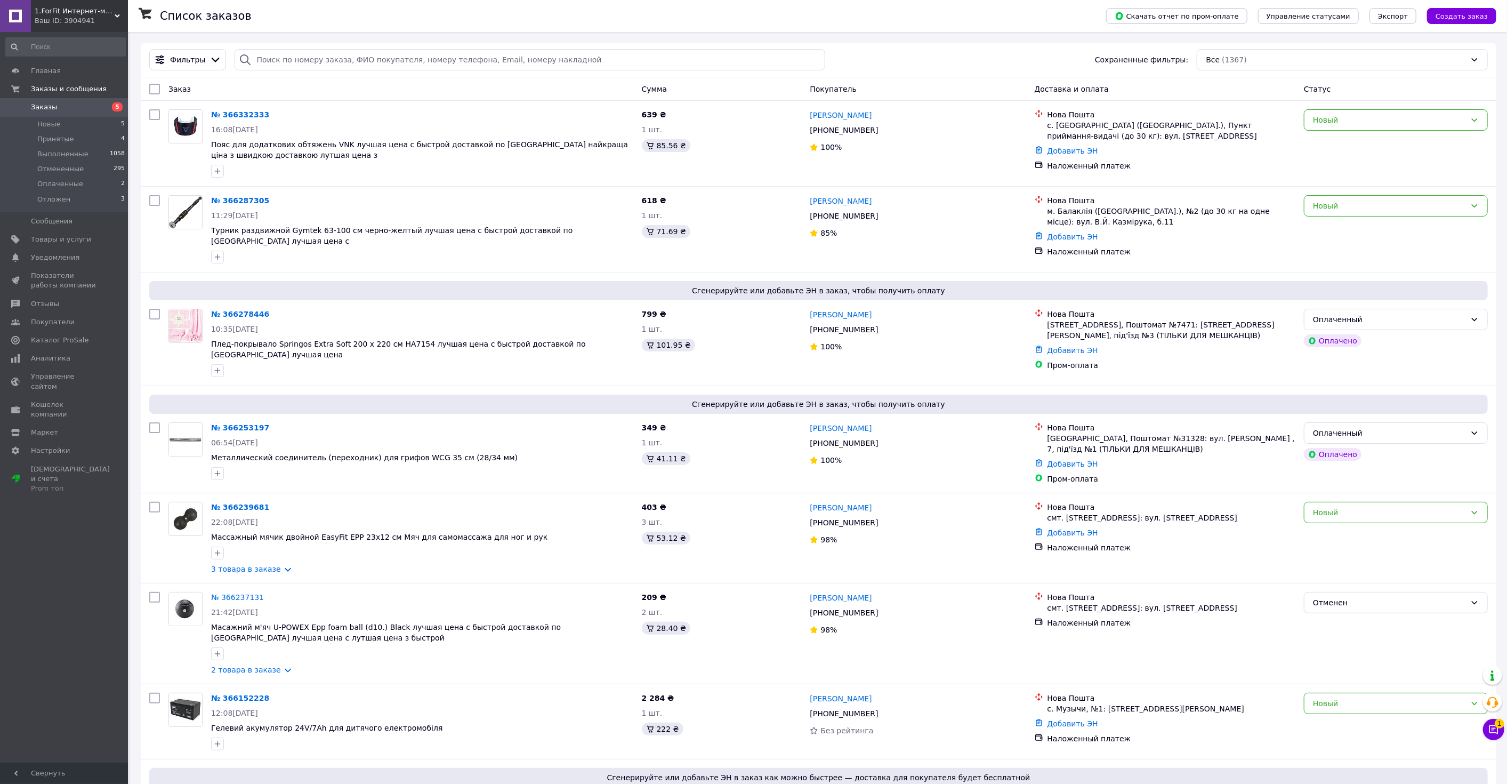
click at [90, 17] on div "Ваш ID: 3904941" at bounding box center [81, 21] width 93 height 10
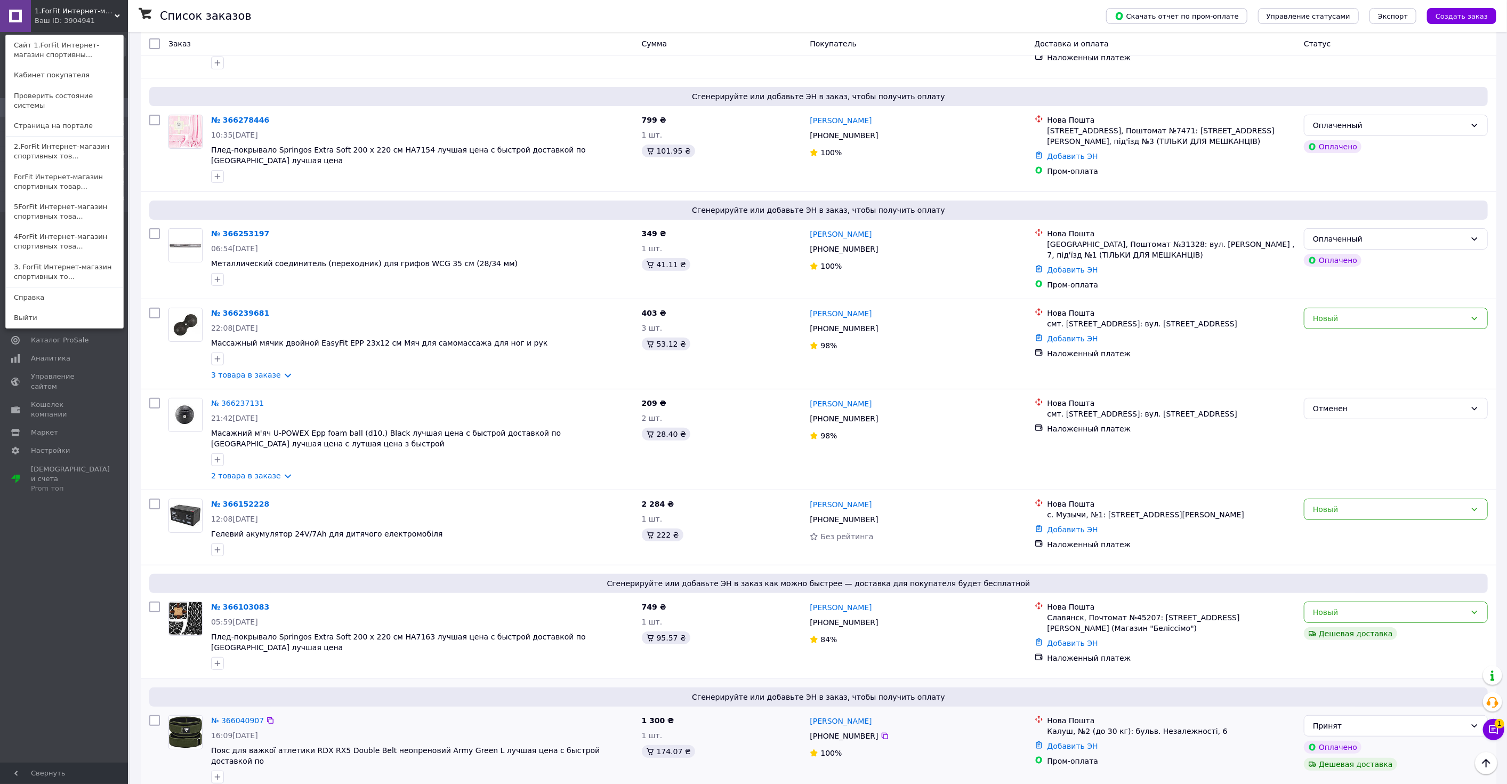
scroll to position [296, 0]
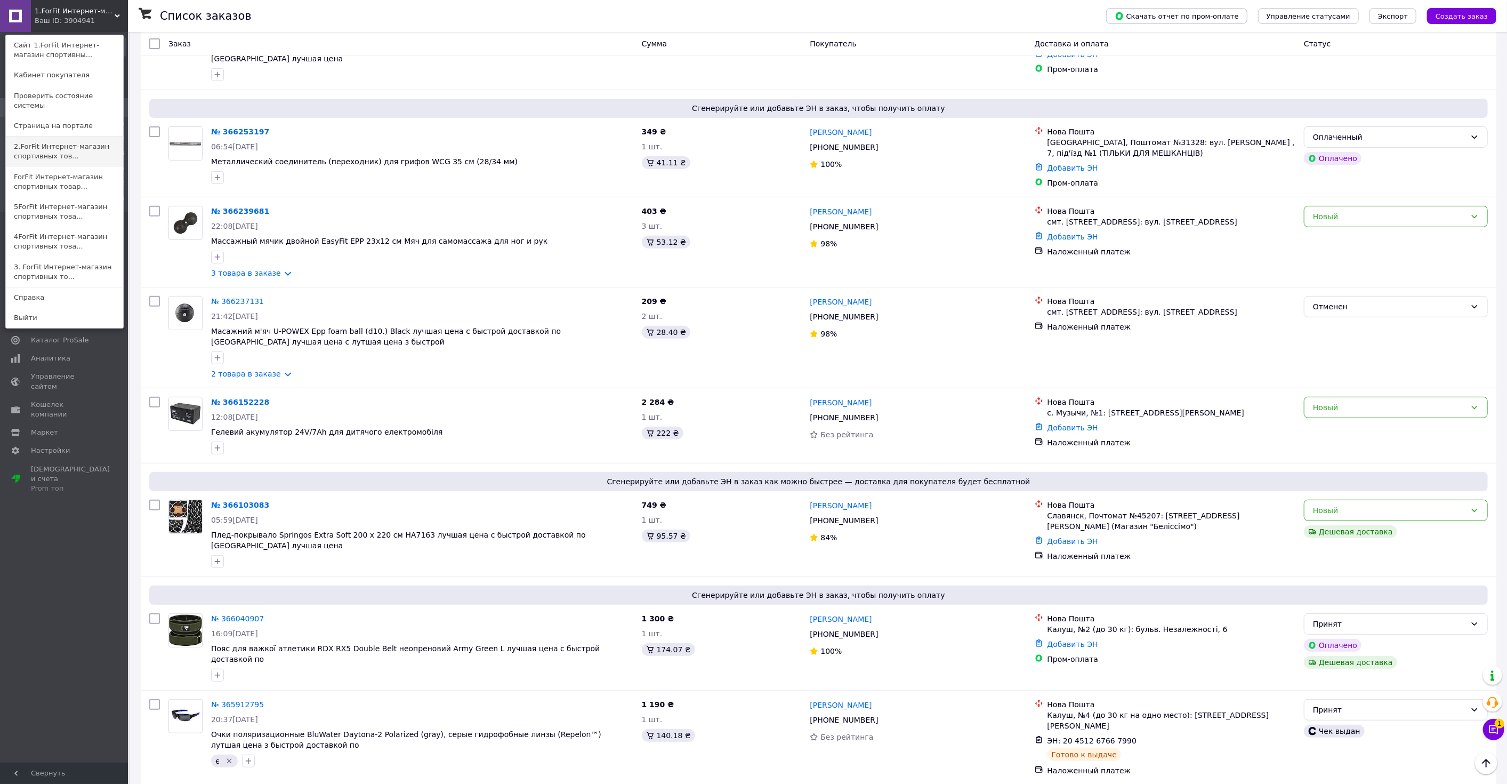
click at [82, 141] on link "2.ForFit Интернет-магазин спортивных тов..." at bounding box center [64, 151] width 117 height 30
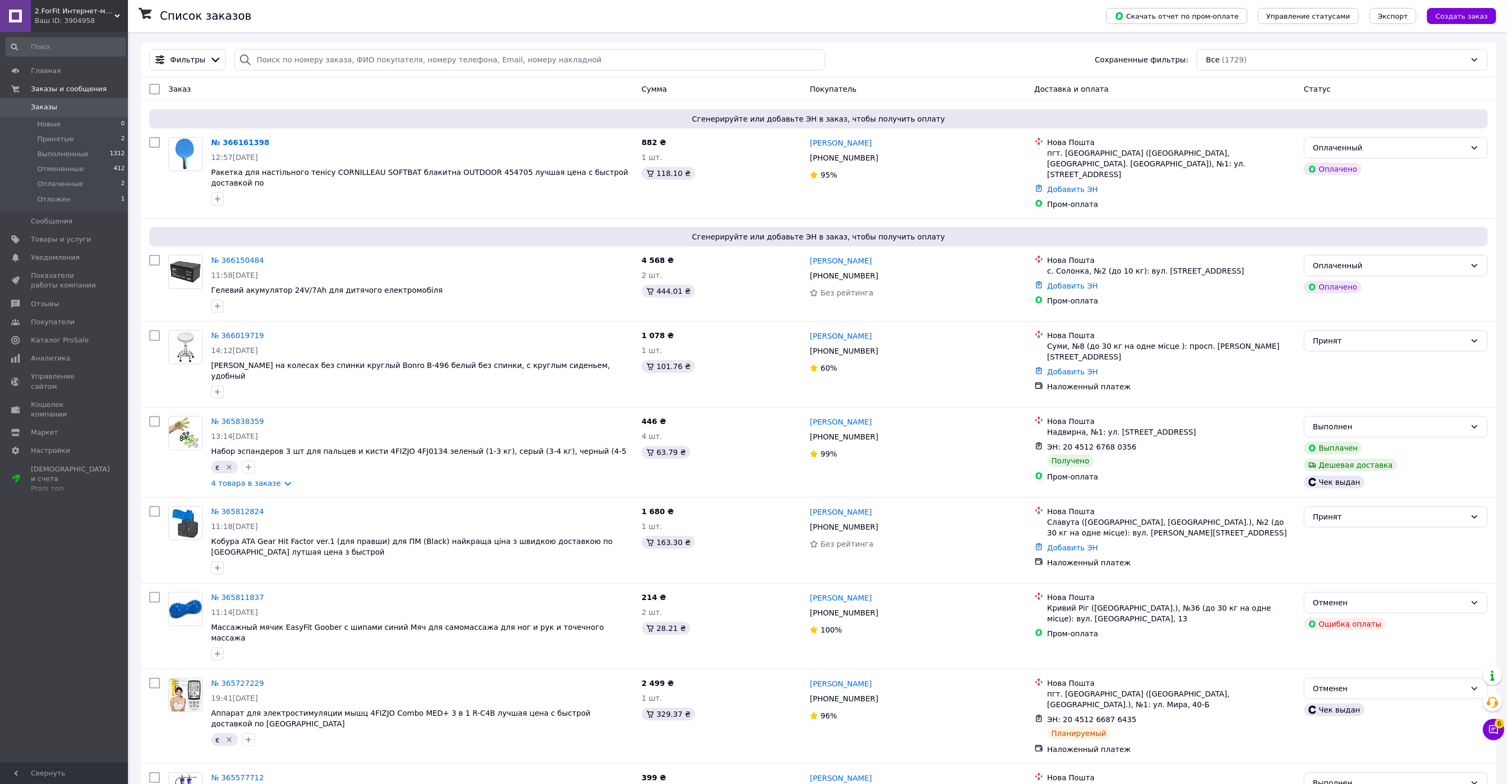
drag, startPoint x: 75, startPoint y: 10, endPoint x: 69, endPoint y: 38, distance: 29.4
click at [75, 9] on span "2.ForFit Интернет-магазин спортивных товаров" at bounding box center [75, 11] width 80 height 10
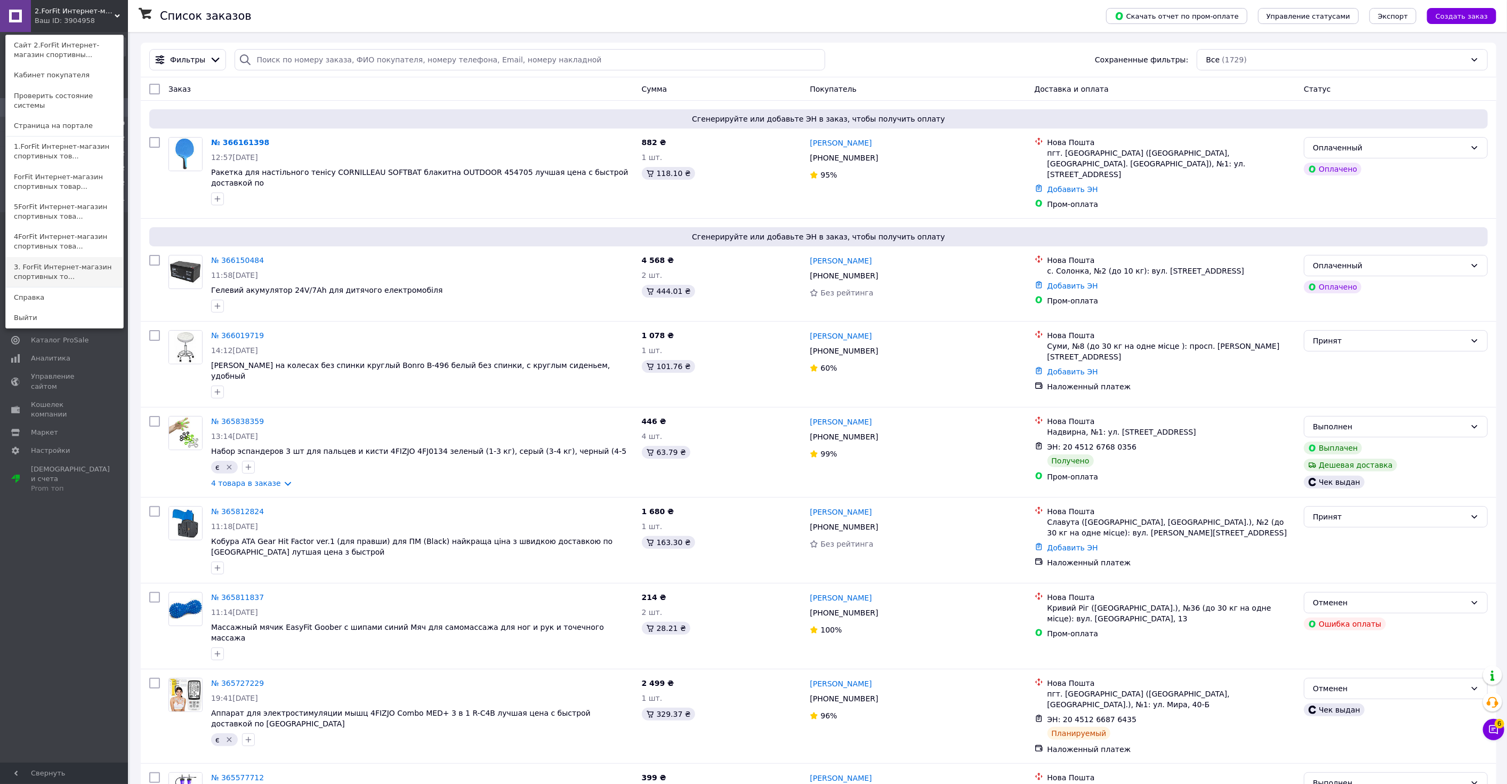
click at [69, 261] on link "3. ForFit Интернет-магазин спортивных то..." at bounding box center [64, 272] width 117 height 30
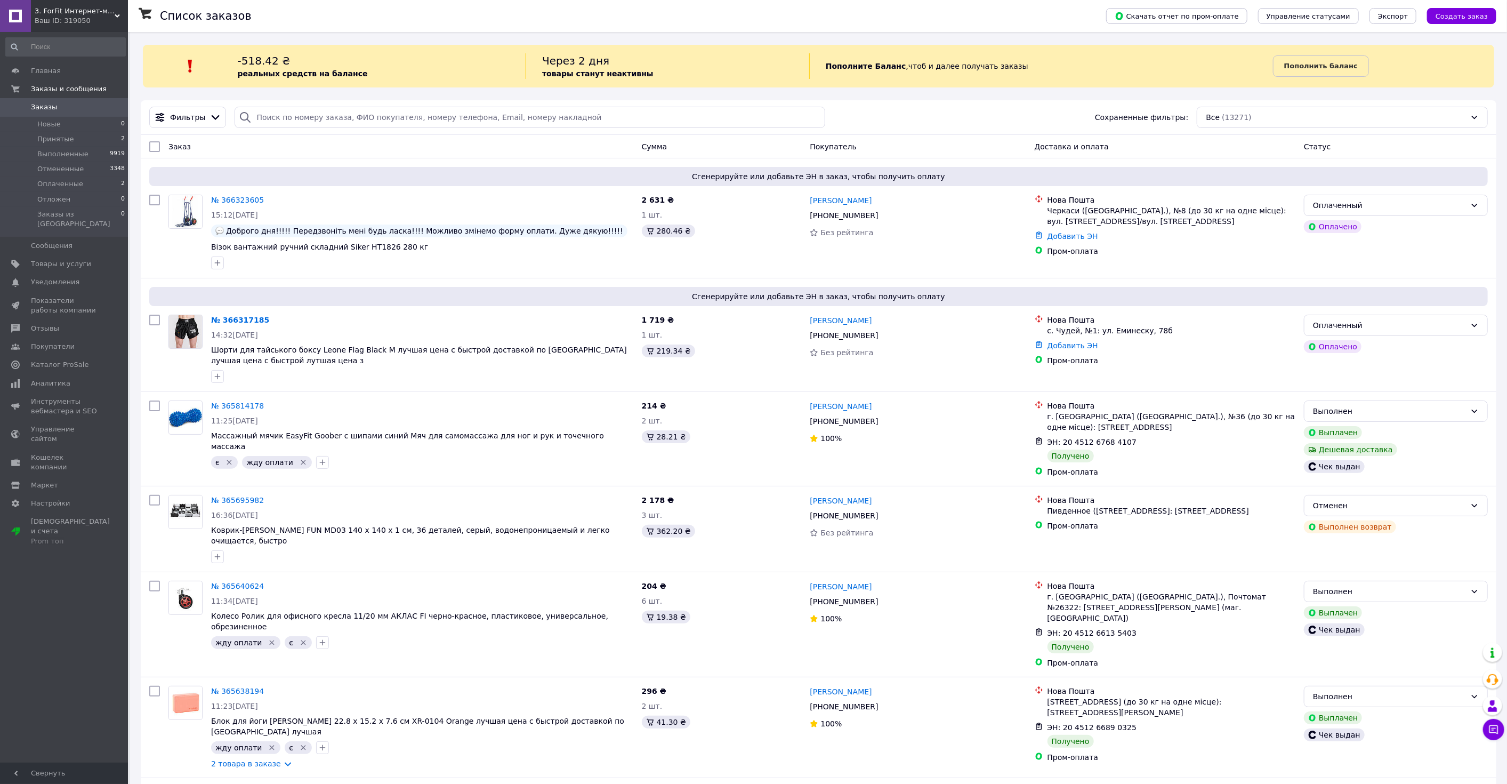
click at [83, 16] on div "Ваш ID: 319050" at bounding box center [81, 21] width 93 height 10
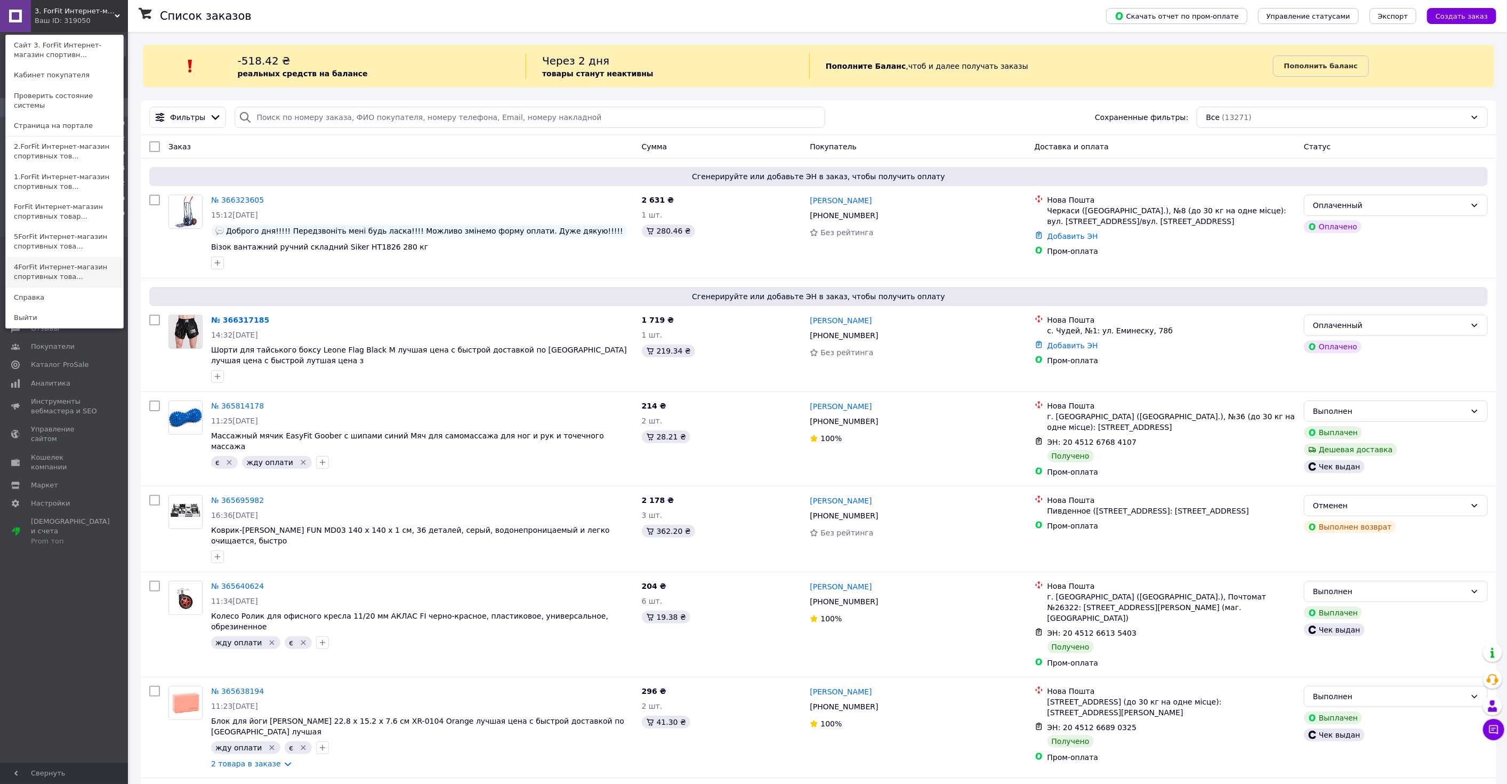
click at [60, 264] on link "4ForFit Интернет-магазин спортивных това..." at bounding box center [64, 272] width 117 height 30
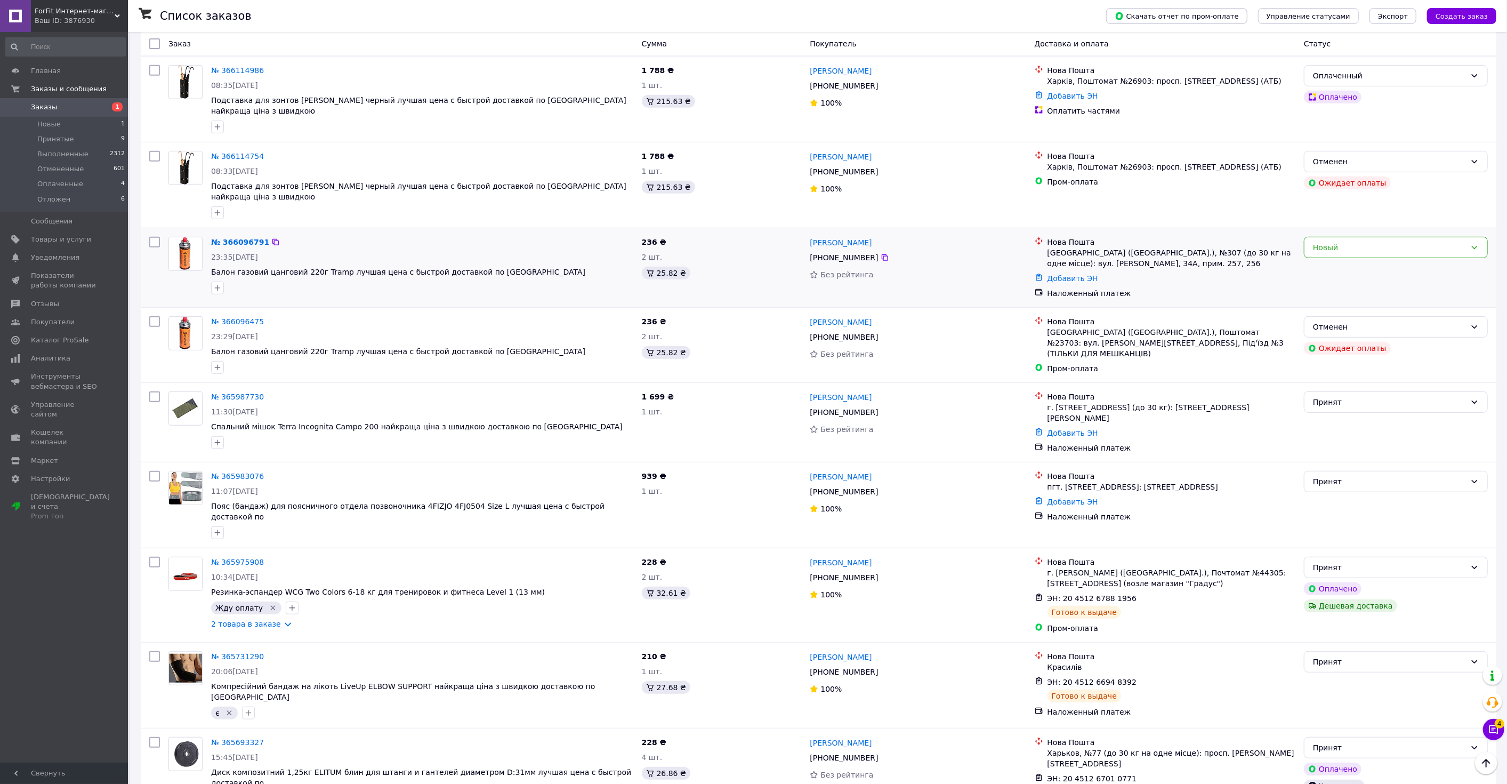
scroll to position [414, 0]
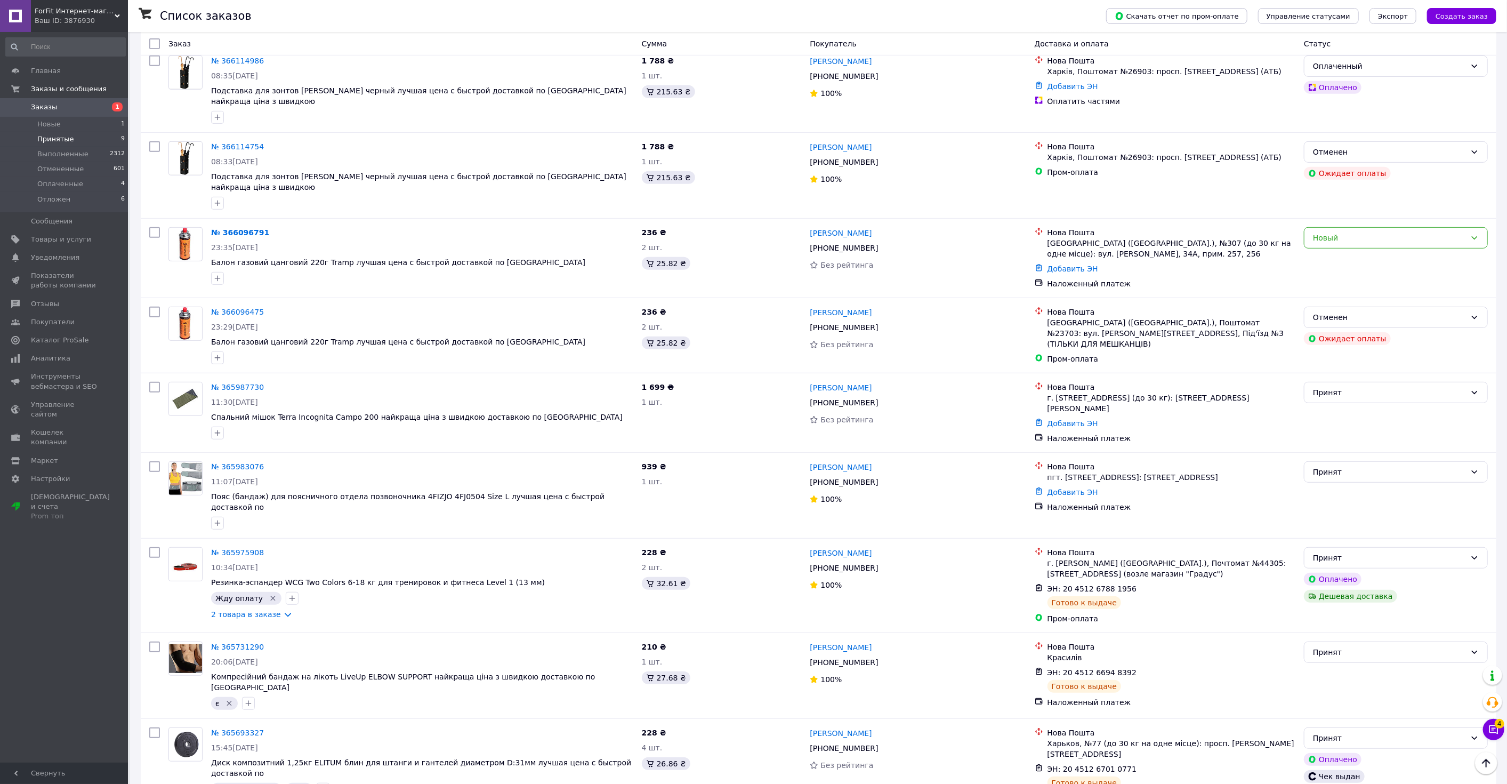
click at [91, 132] on li "Принятые 9" at bounding box center [65, 139] width 131 height 15
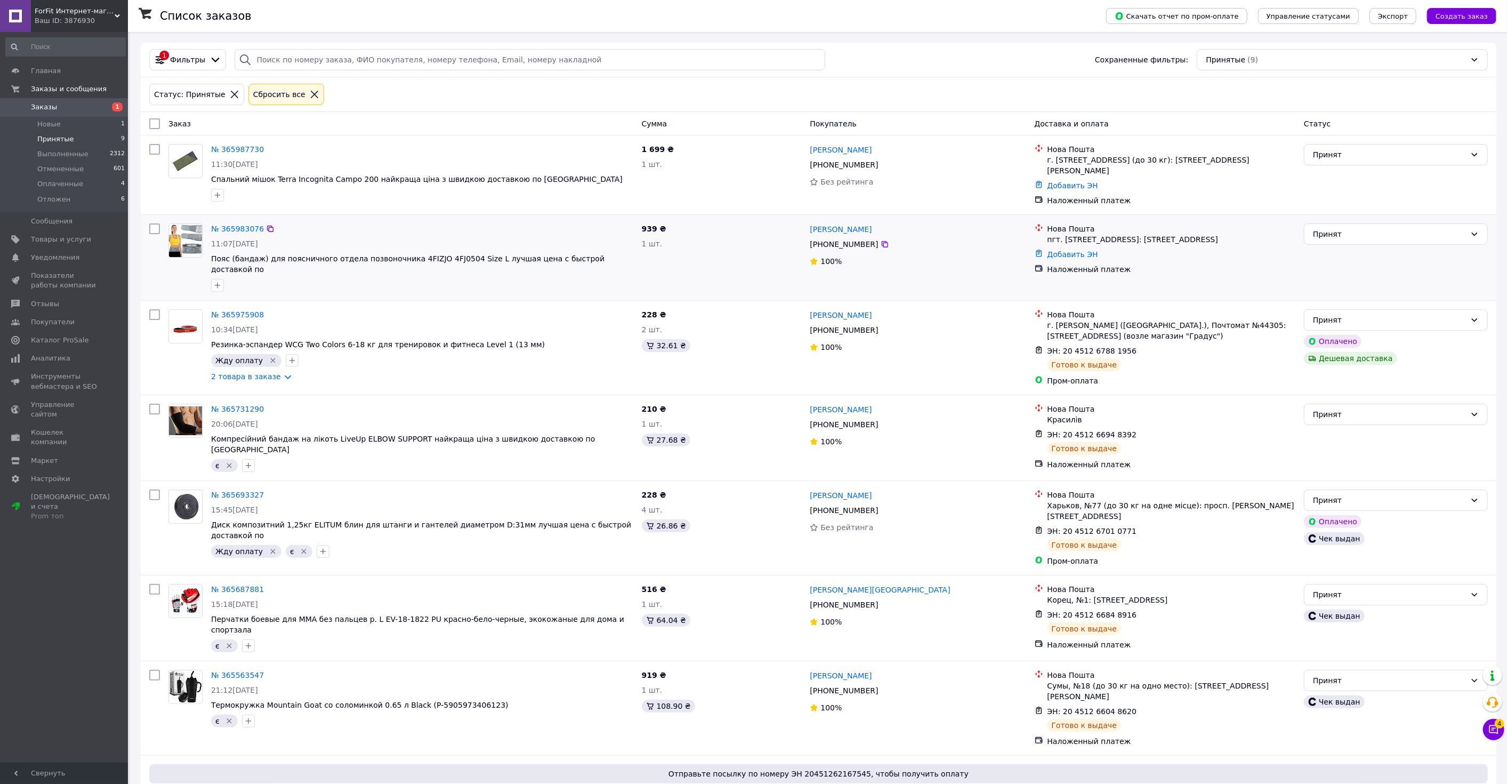
drag, startPoint x: 233, startPoint y: 222, endPoint x: 172, endPoint y: 224, distance: 61.4
click at [80, 5] on div "ForFit Интернет-магазин спортивных товаров Ваш ID: 3876930" at bounding box center [79, 16] width 97 height 32
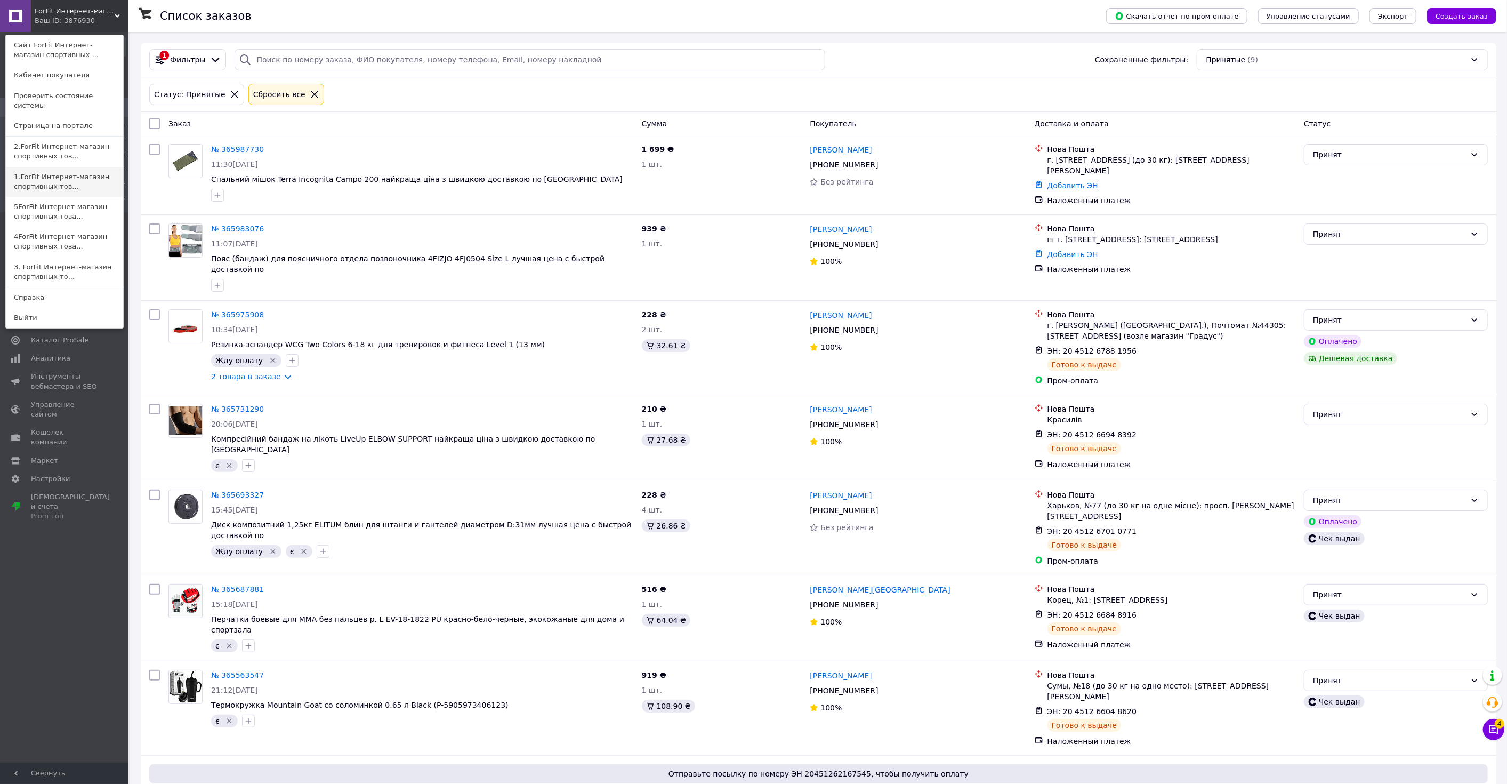
click at [54, 167] on link "1.ForFit Интернет-магазин спортивных тов..." at bounding box center [64, 182] width 117 height 30
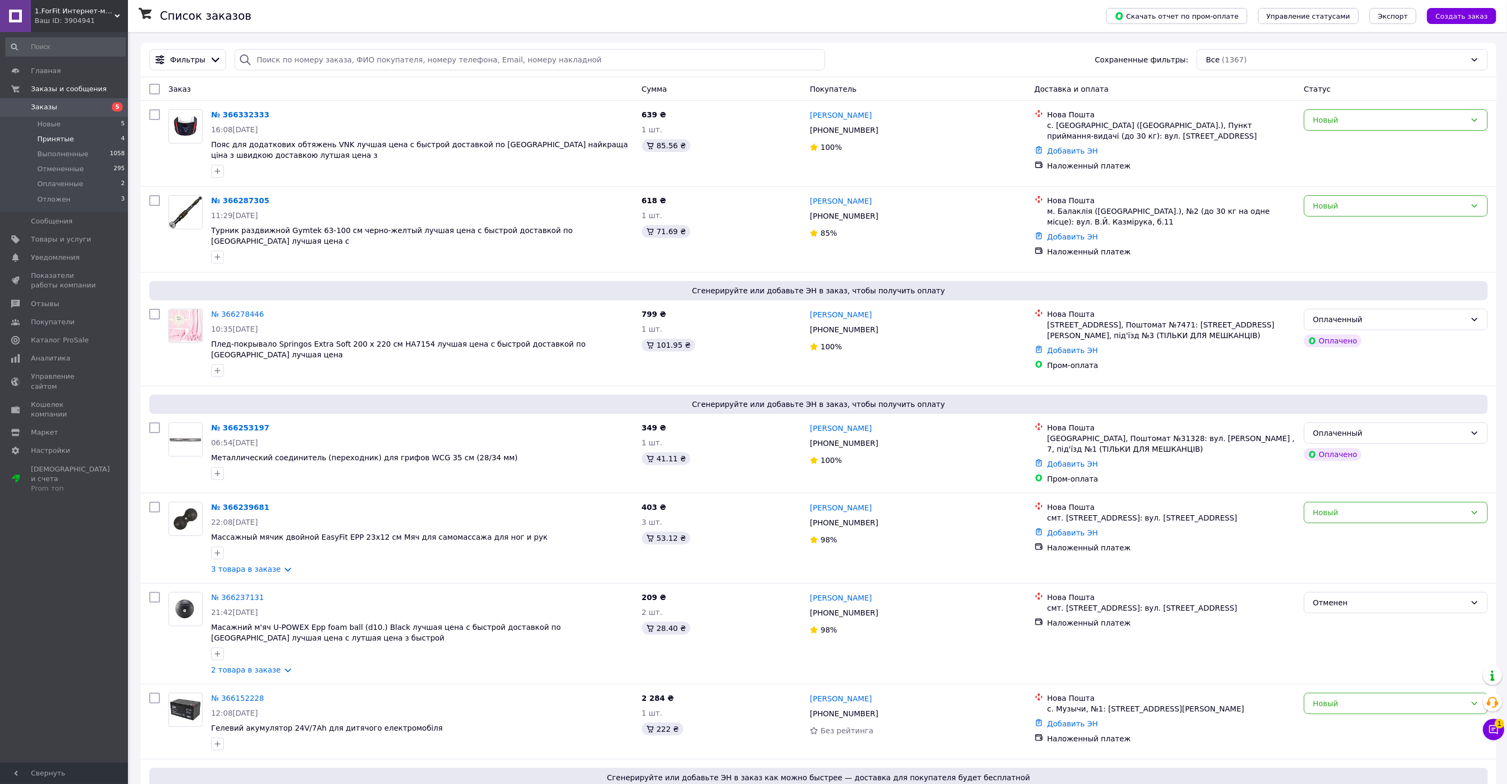
click at [93, 139] on li "Принятые 4" at bounding box center [65, 139] width 131 height 15
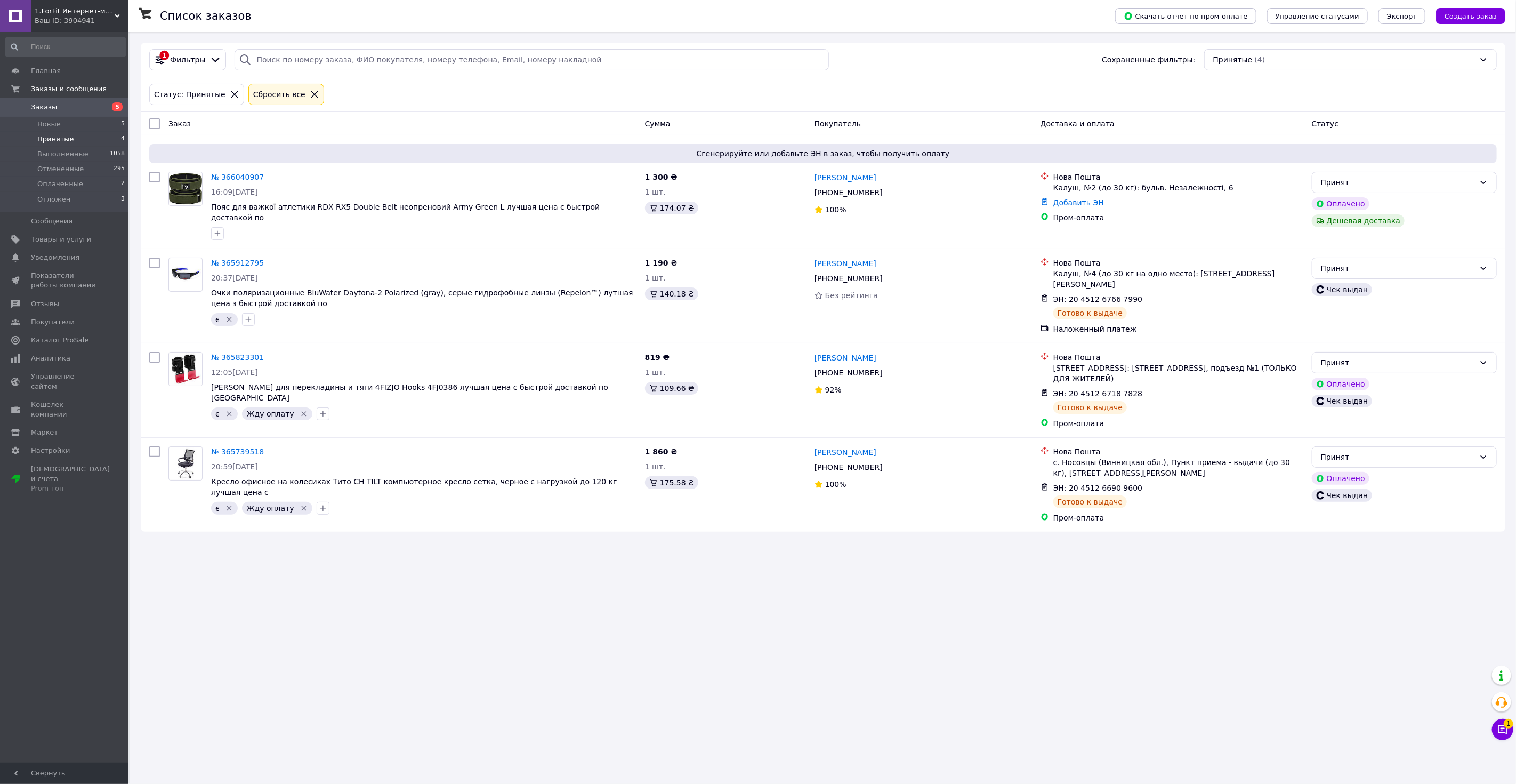
click at [70, 16] on div "Ваш ID: 3904941" at bounding box center [81, 21] width 93 height 10
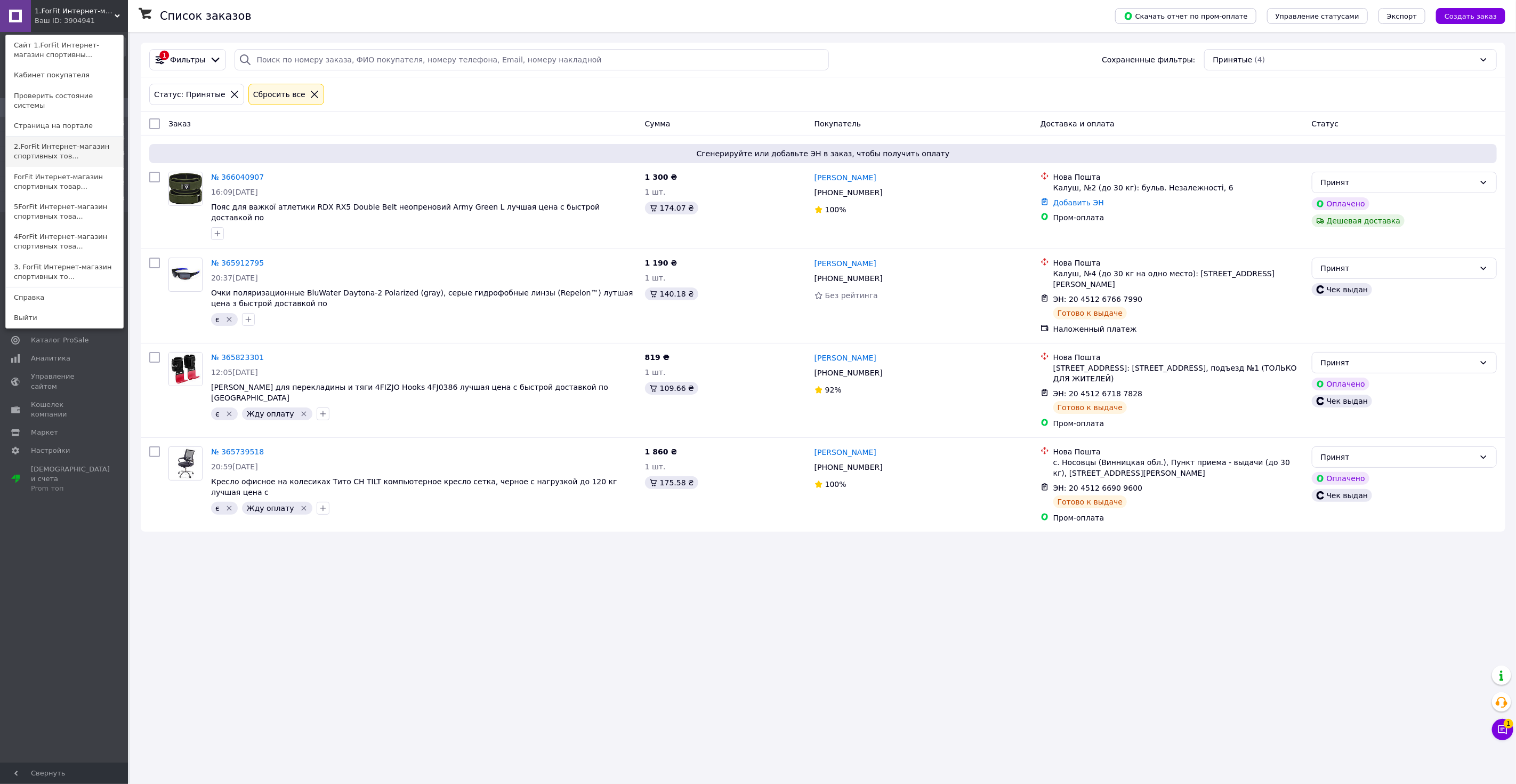
click at [78, 139] on link "2.ForFit Интернет-магазин спортивных тов..." at bounding box center [64, 151] width 117 height 30
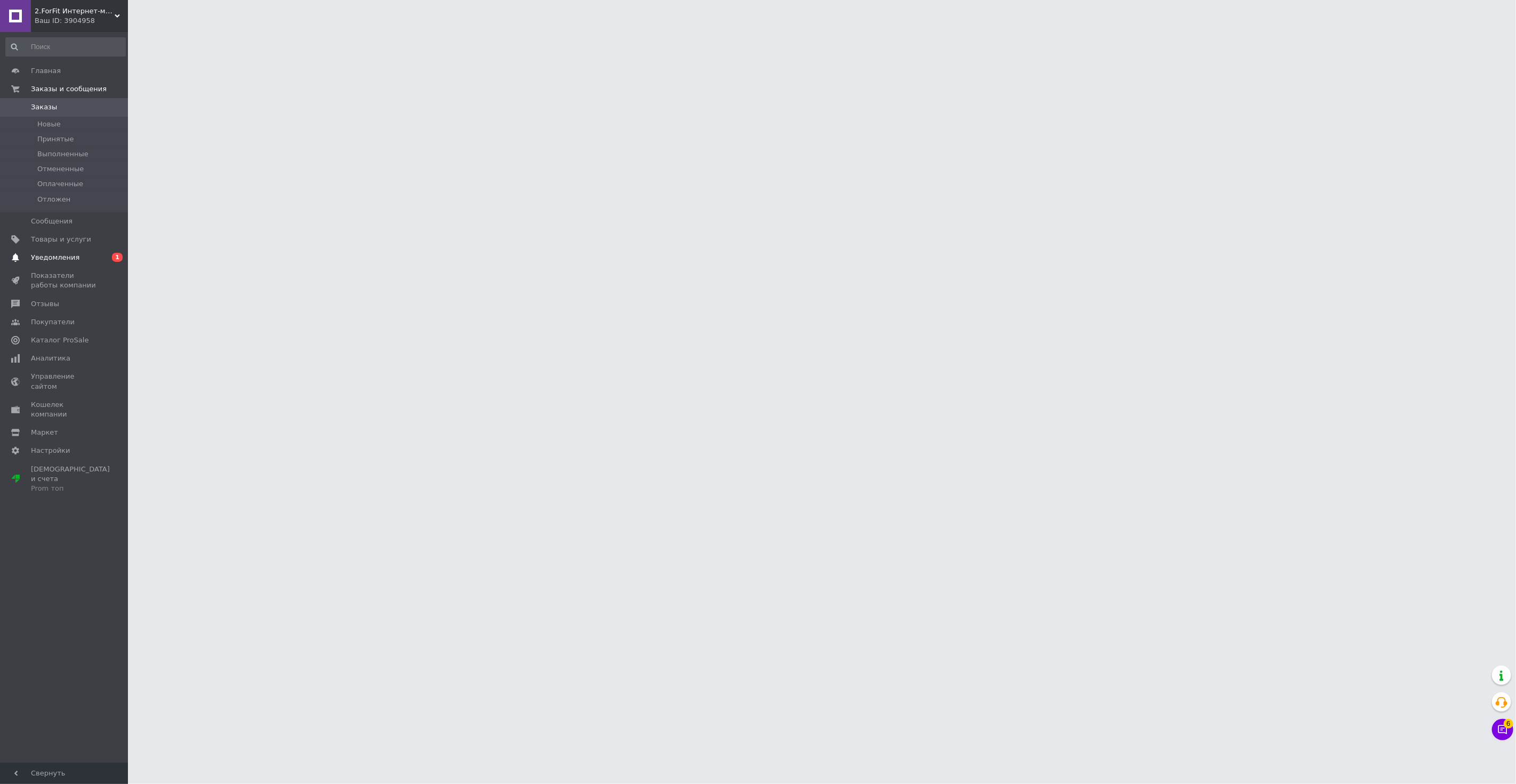
click at [66, 261] on span "Уведомления" at bounding box center [55, 258] width 49 height 10
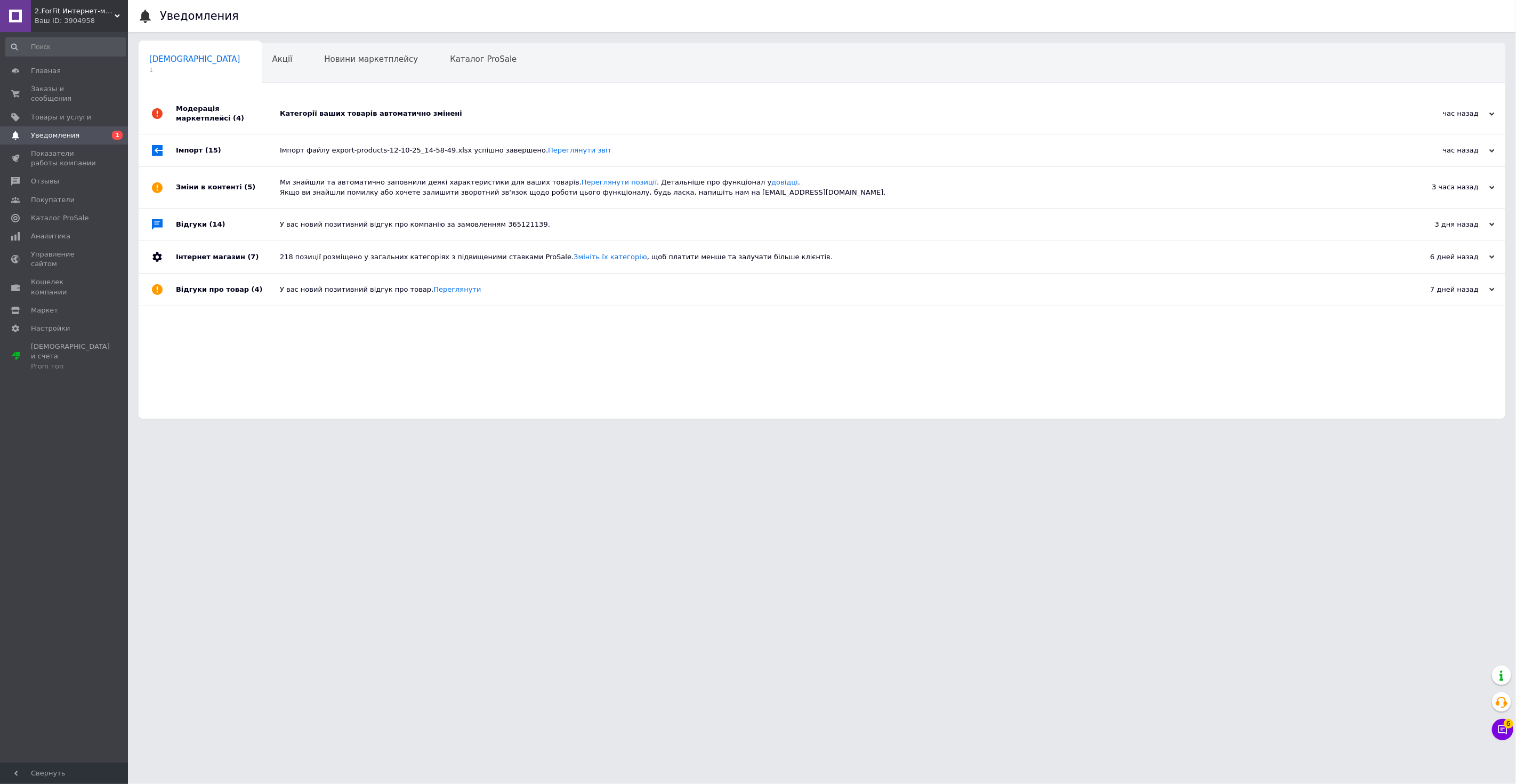
click at [395, 110] on div "Категорії ваших товарів автоматично змінені" at bounding box center [834, 114] width 1108 height 10
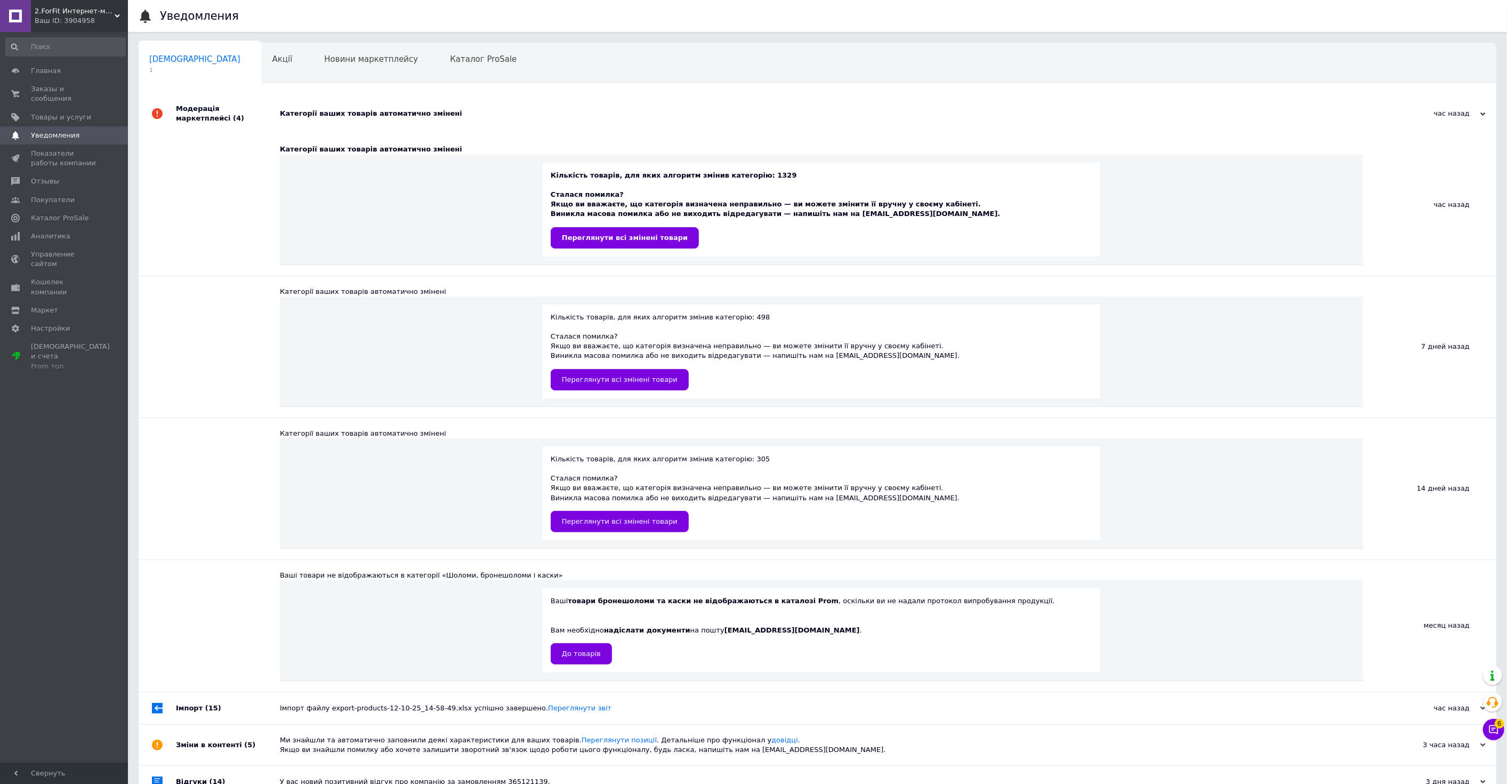
click at [399, 111] on div "Категорії ваших товарів автоматично змінені" at bounding box center [829, 114] width 1099 height 10
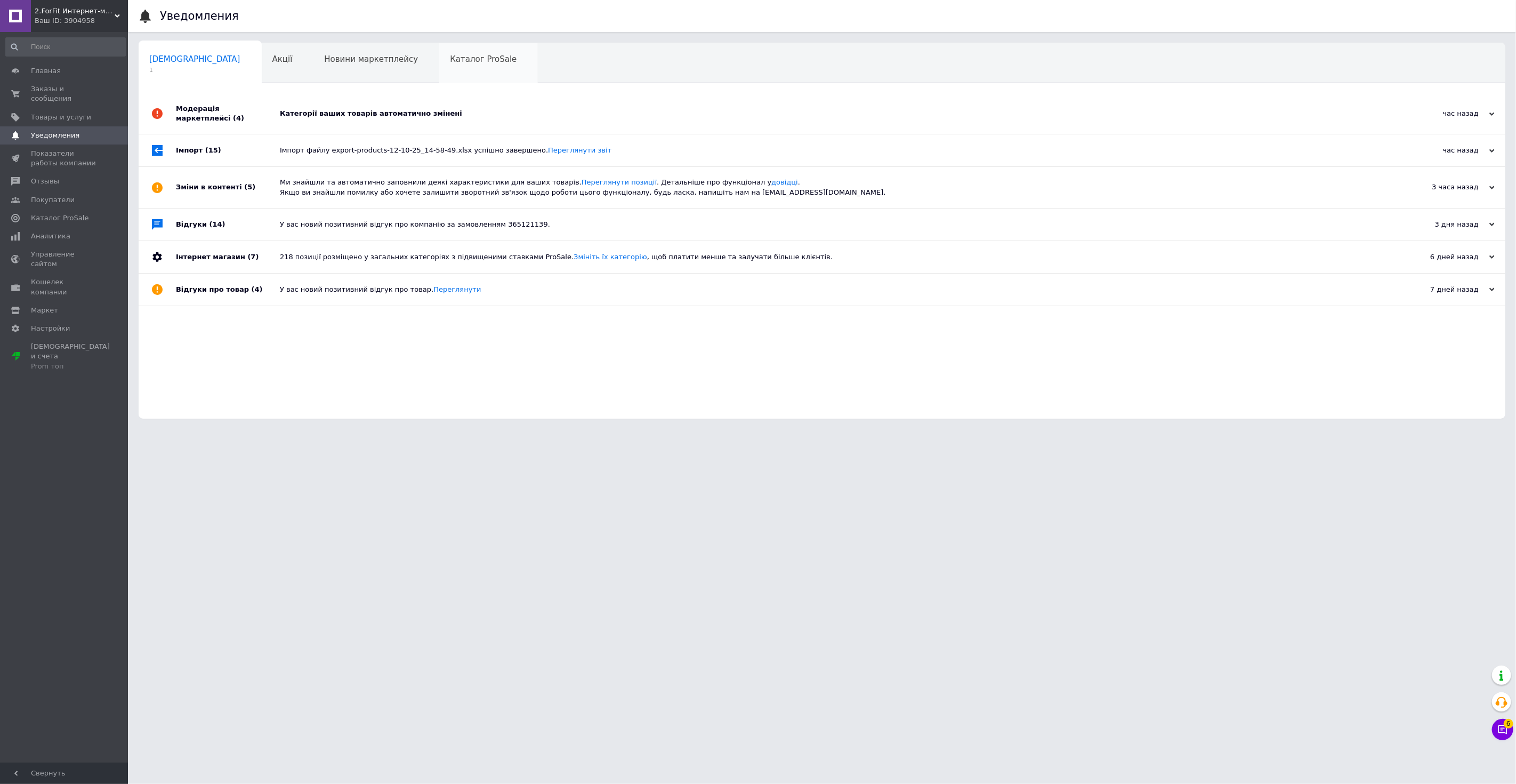
click at [450, 60] on span "Каталог ProSale" at bounding box center [483, 59] width 67 height 10
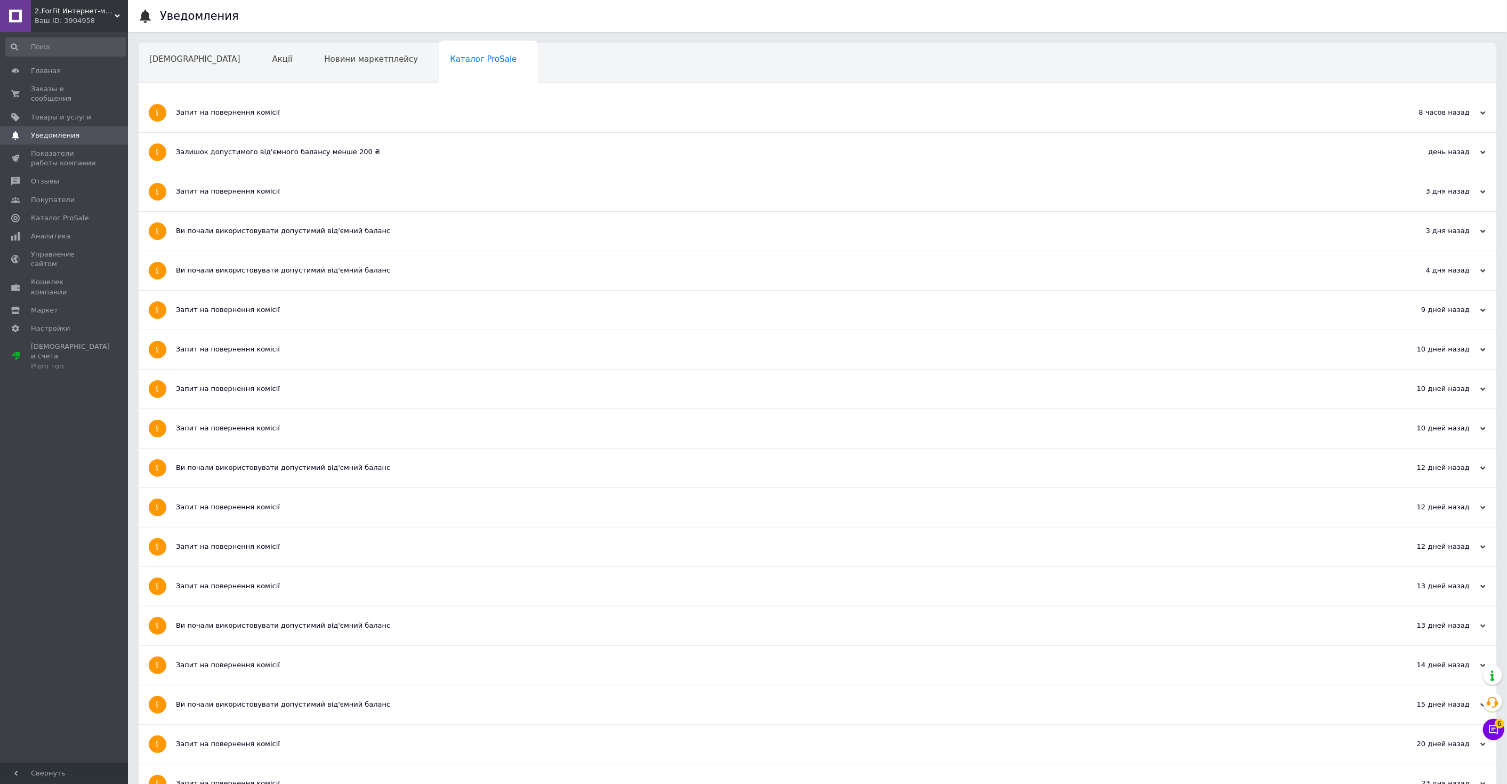
click at [77, 19] on div "Ваш ID: 3904958" at bounding box center [81, 21] width 93 height 10
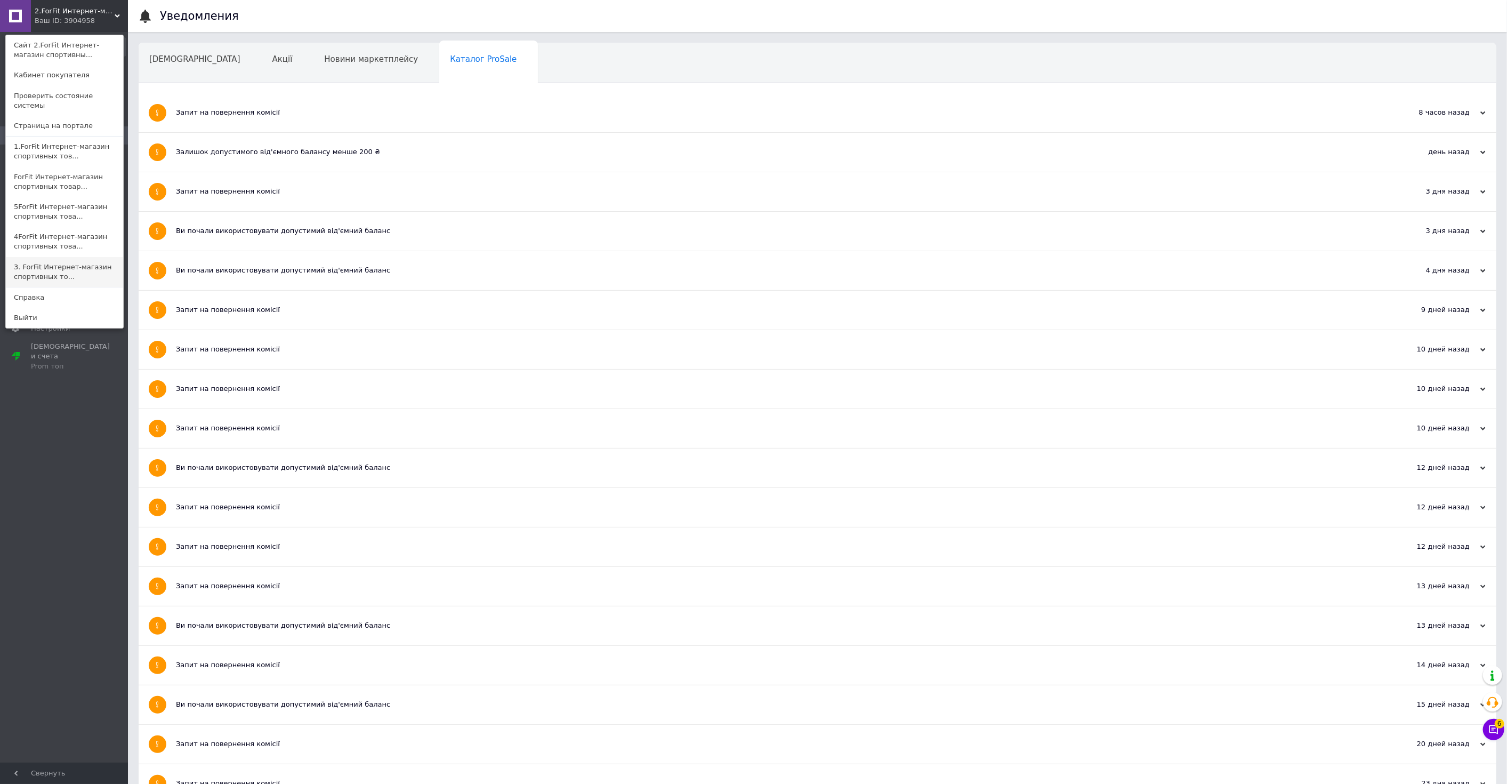
click at [70, 266] on link "3. ForFit Интернет-магазин спортивных то..." at bounding box center [64, 272] width 117 height 30
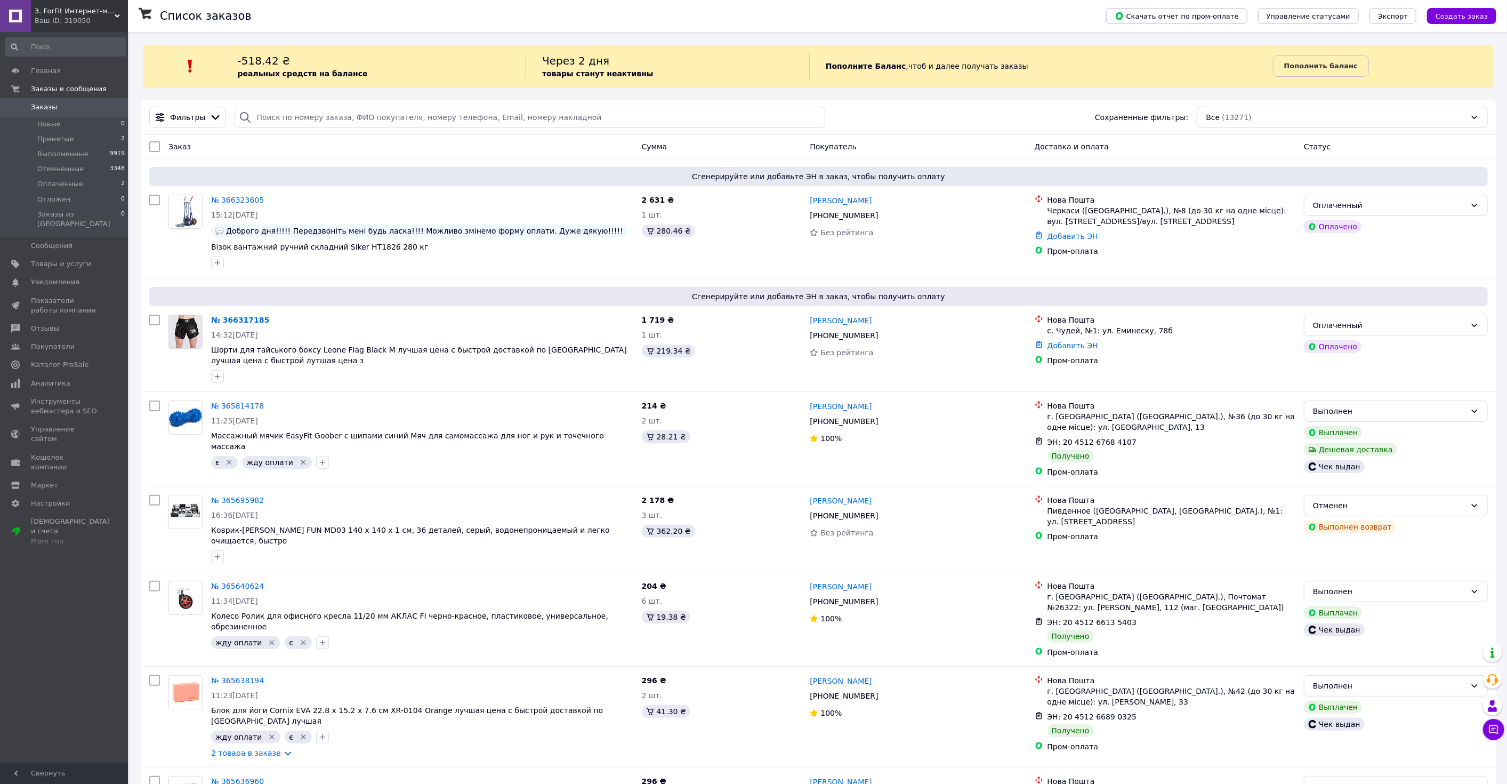
click at [105, 14] on span "3. ForFit Интернет-магазин спортивных товаров" at bounding box center [75, 11] width 80 height 10
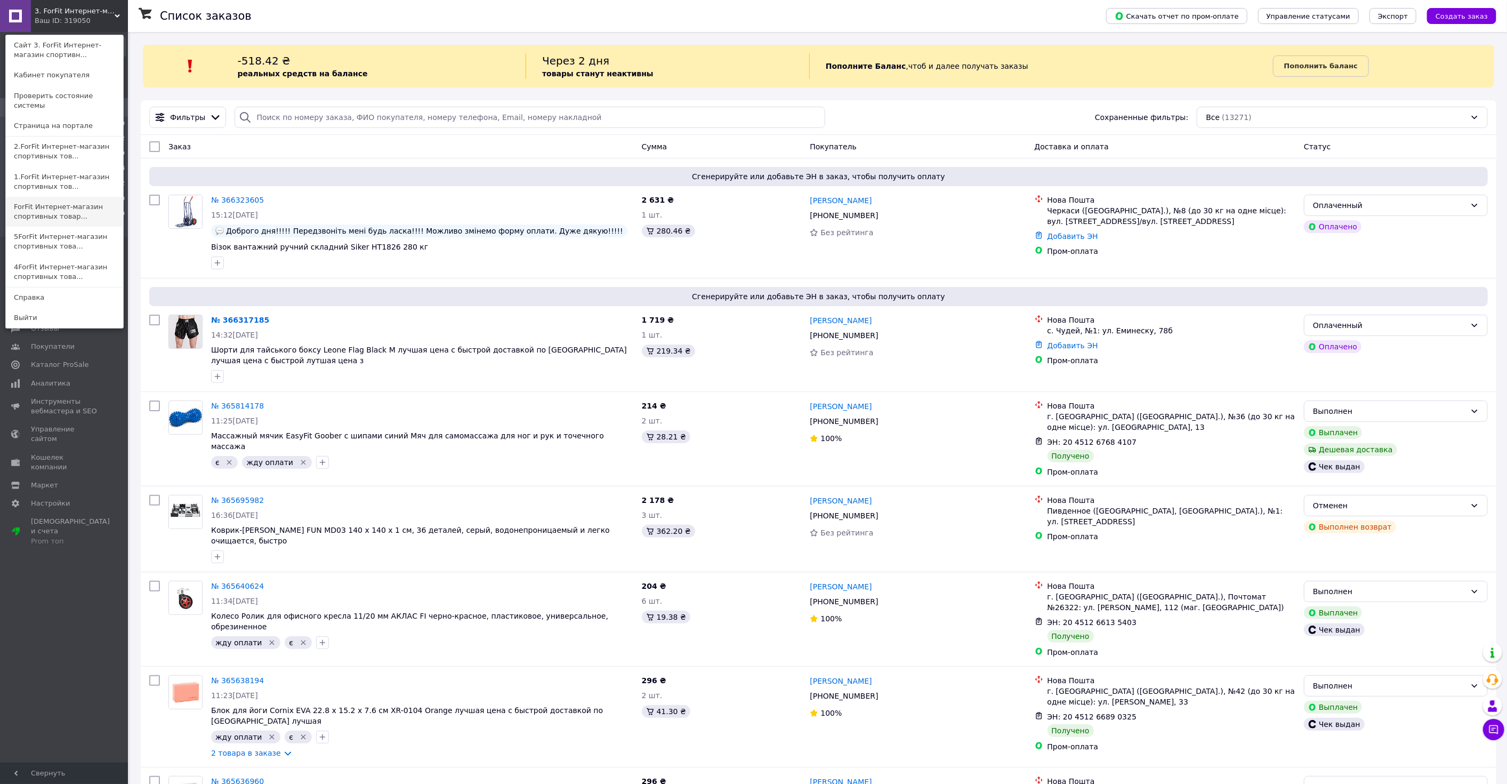
click at [65, 197] on link "ForFit Интернет-магазин спортивных товар..." at bounding box center [64, 212] width 117 height 30
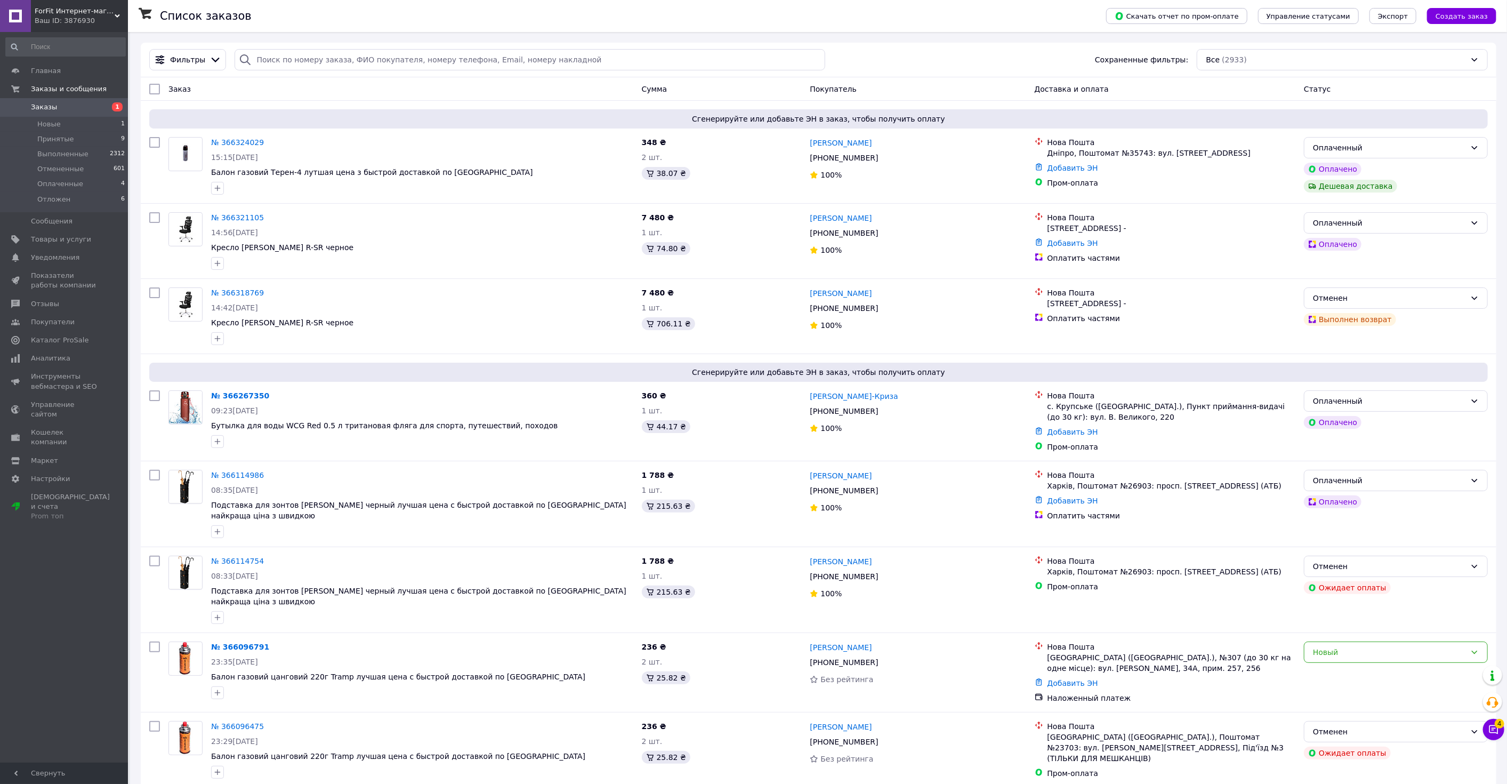
click at [75, 14] on span "ForFit Интернет-магазин спортивных товаров" at bounding box center [75, 11] width 80 height 10
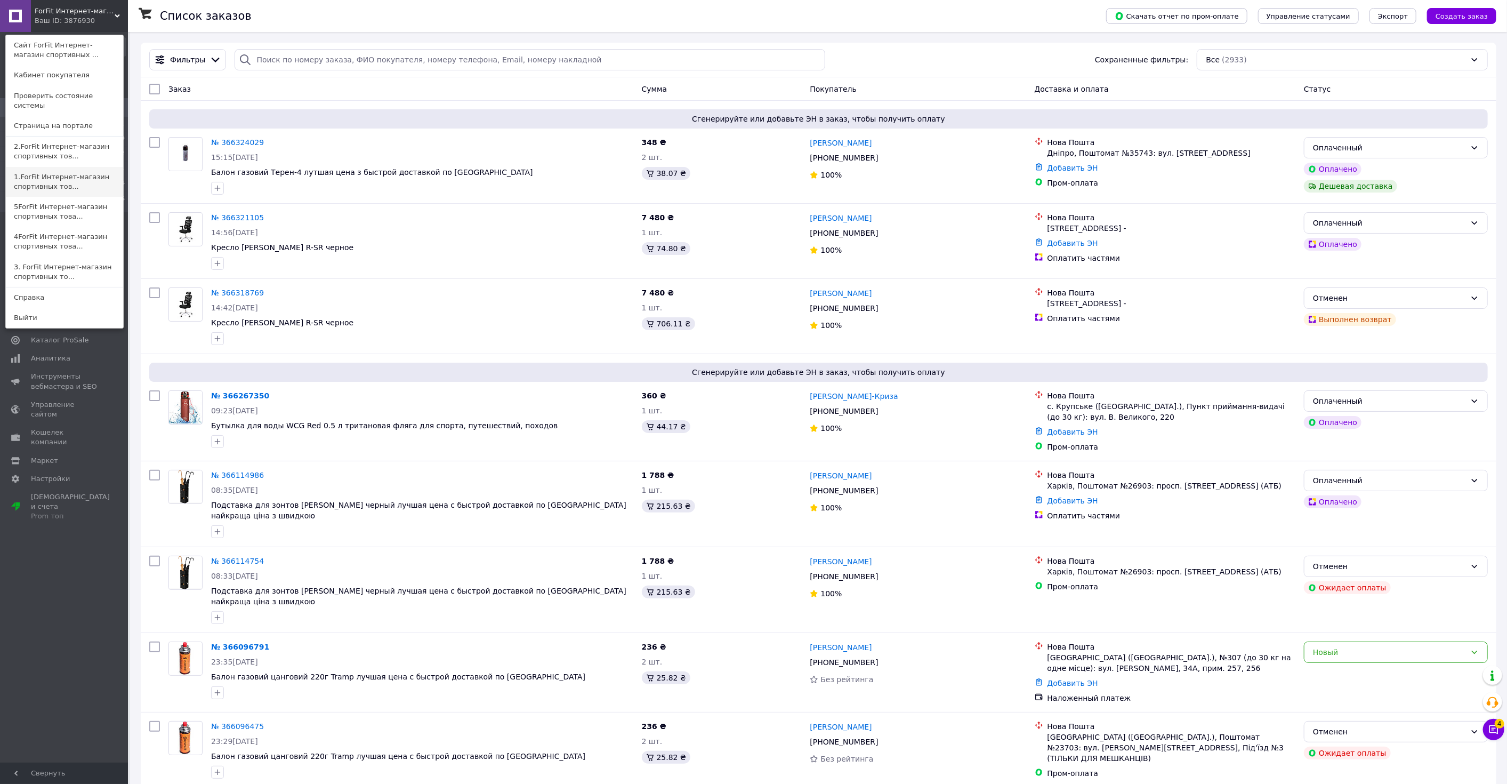
click at [61, 177] on link "1.ForFit Интернет-магазин спортивных тов..." at bounding box center [64, 182] width 117 height 30
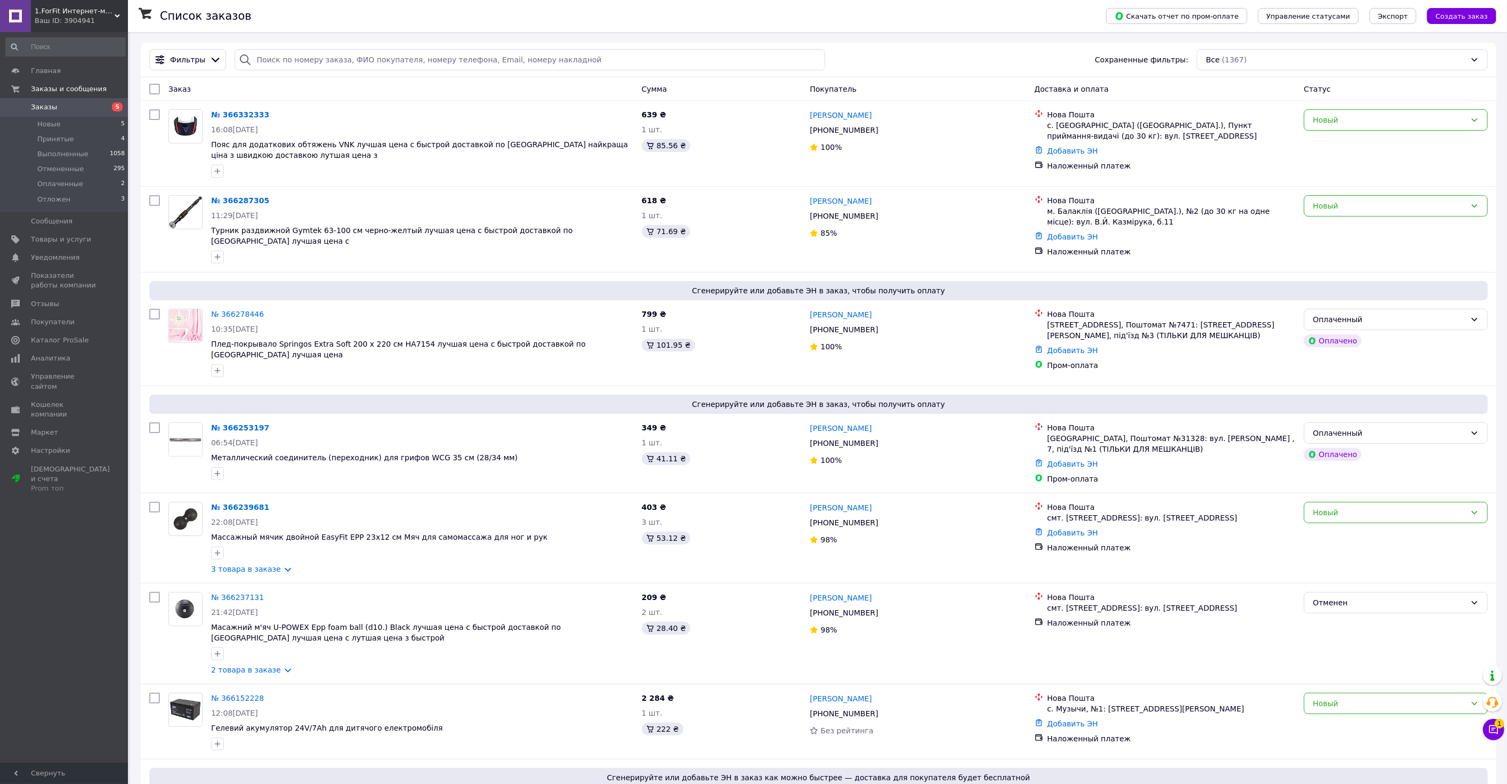
click at [93, 15] on span "1.ForFit Интернет-магазин спортивных товаров" at bounding box center [75, 11] width 80 height 10
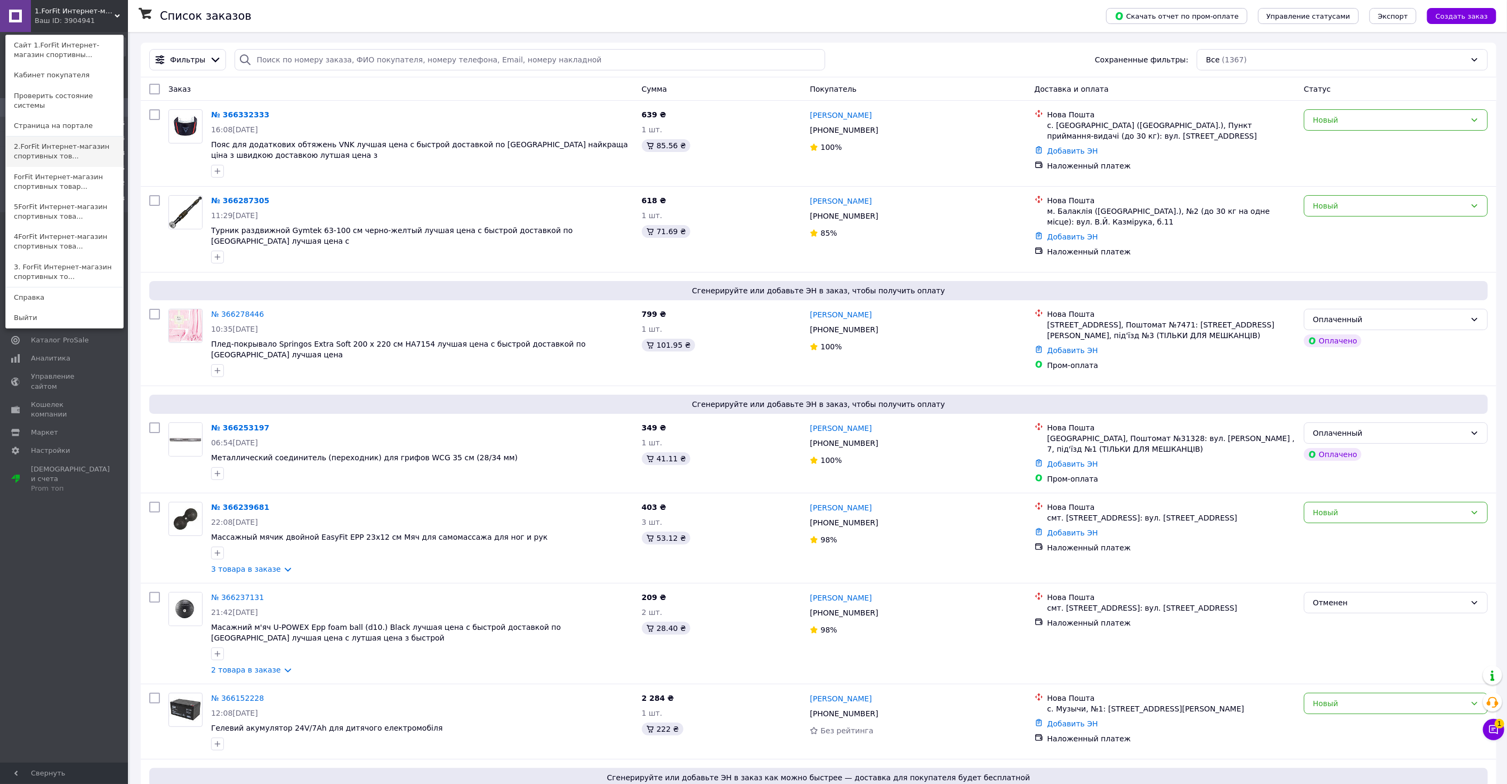
click at [38, 140] on link "2.ForFit Интернет-магазин спортивных тов..." at bounding box center [64, 151] width 117 height 30
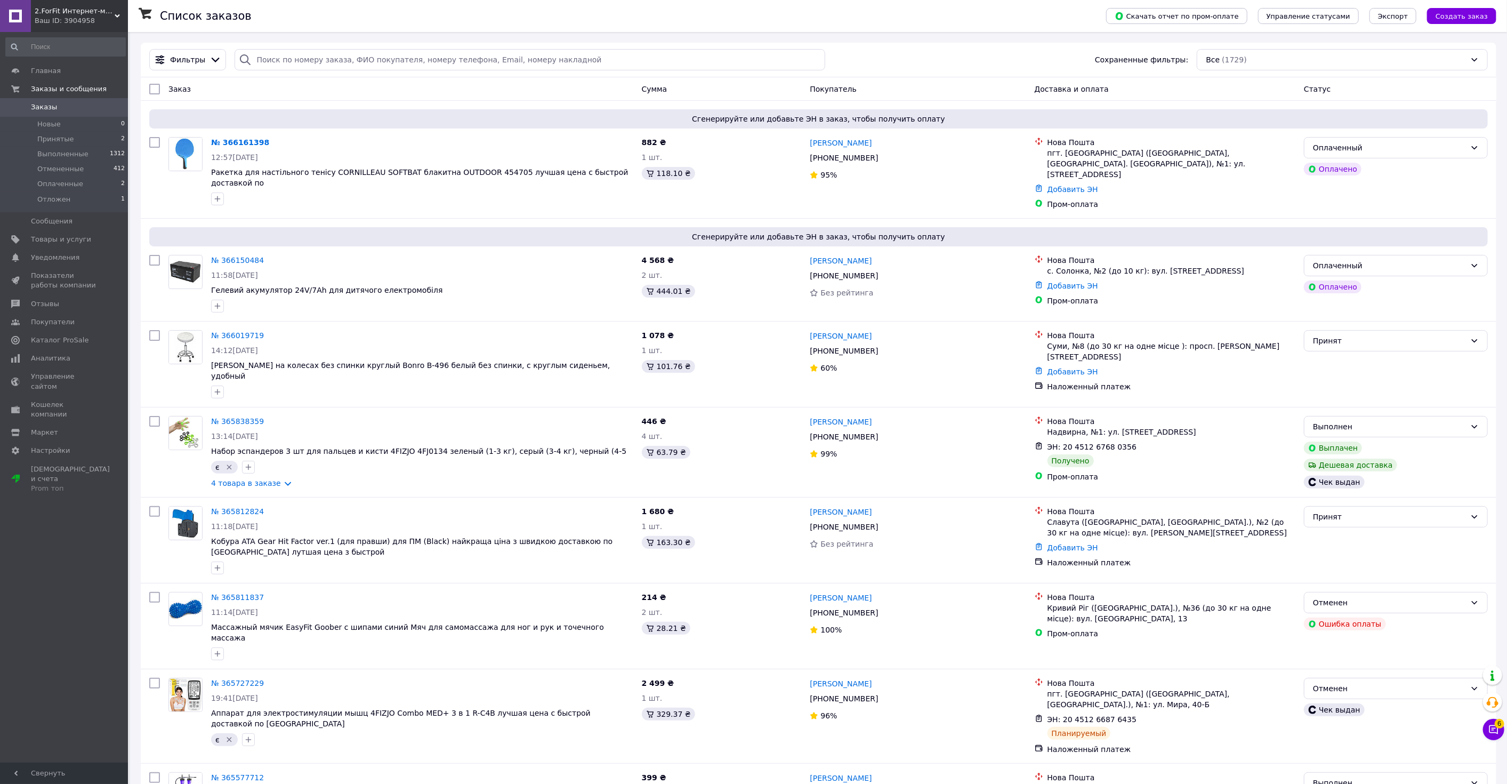
click at [77, 10] on span "2.ForFit Интернет-магазин спортивных товаров" at bounding box center [75, 11] width 80 height 10
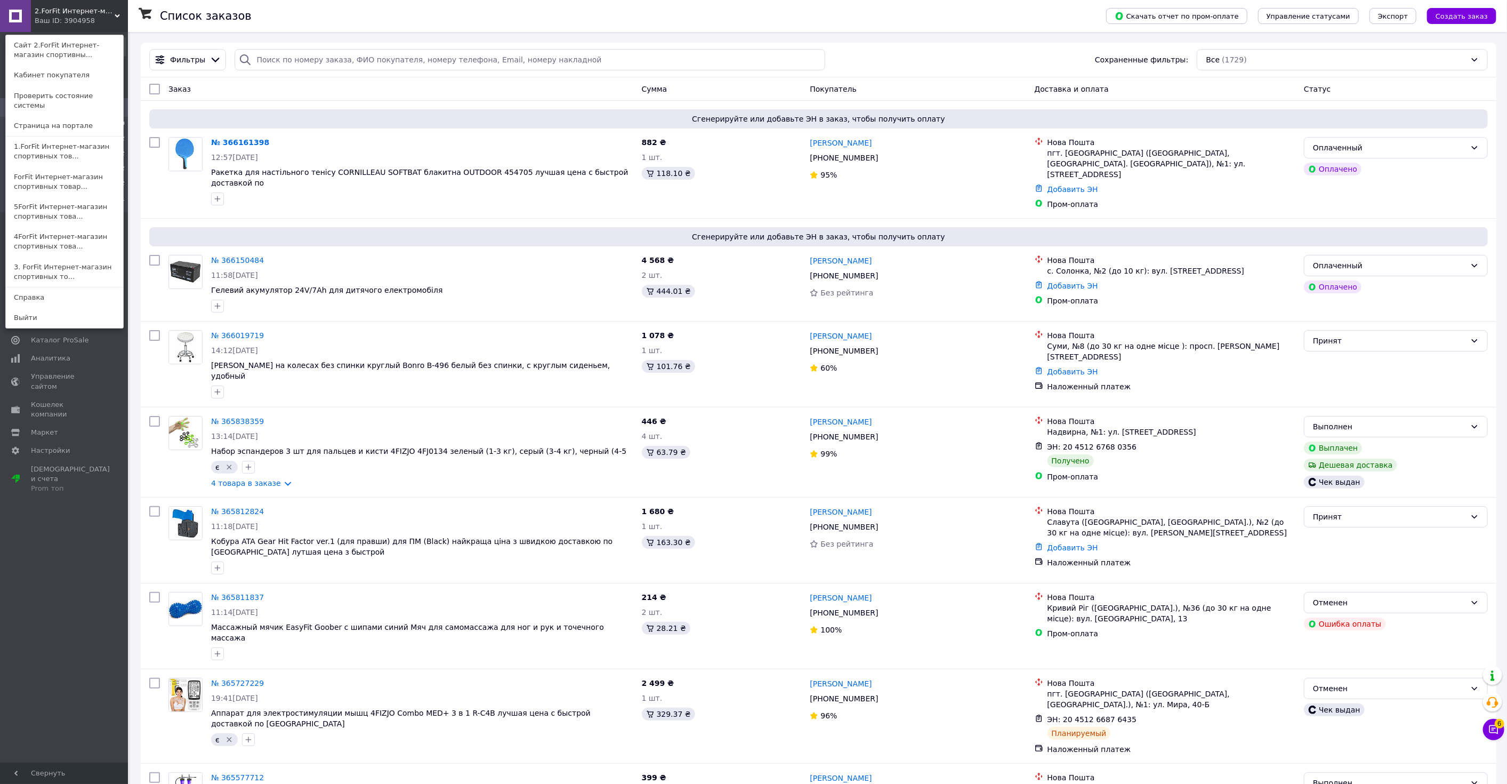
click at [63, 257] on link "3. ForFit Интернет-магазин спортивных то..." at bounding box center [64, 272] width 117 height 30
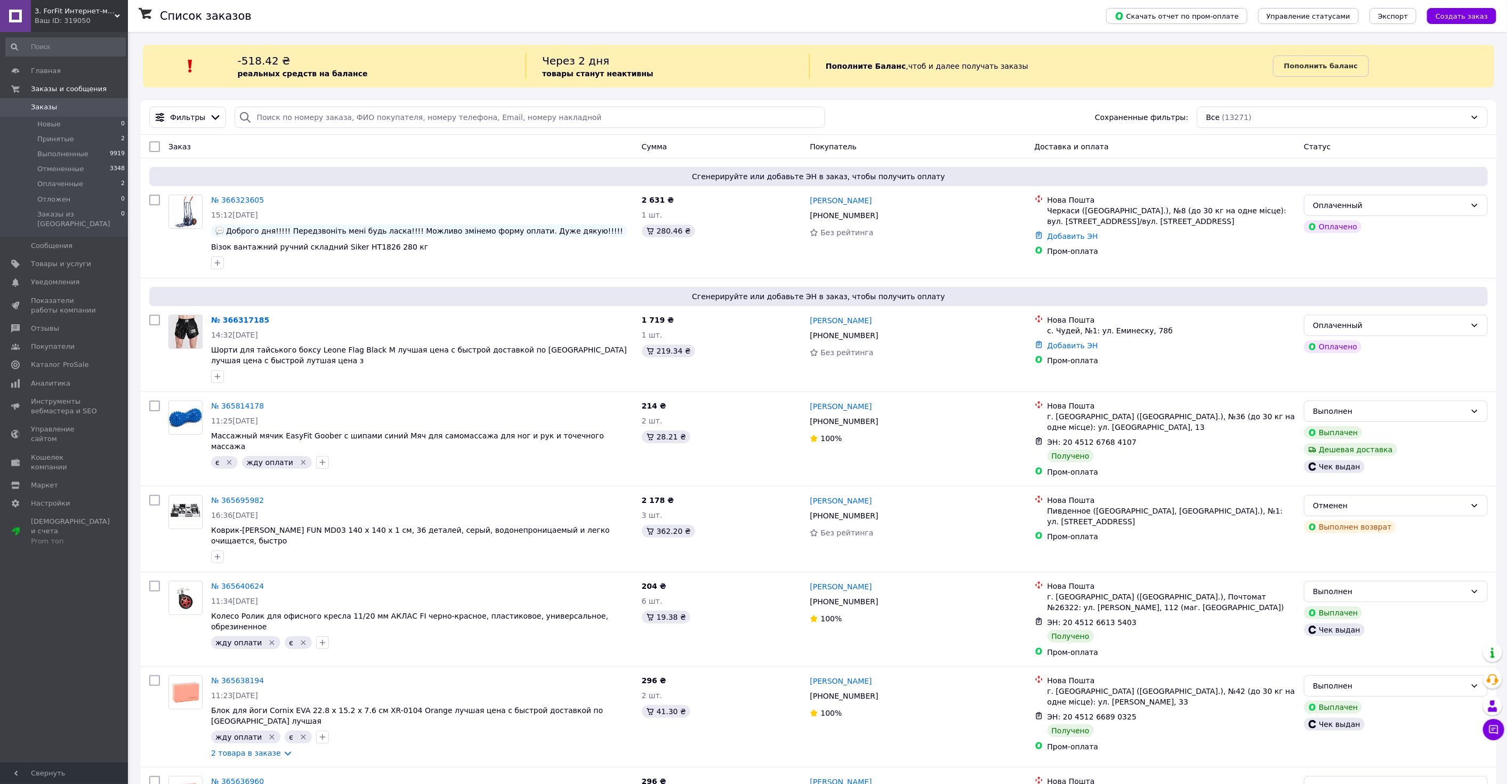
click at [102, 13] on span "3. ForFit Интернет-магазин спортивных товаров" at bounding box center [75, 11] width 80 height 10
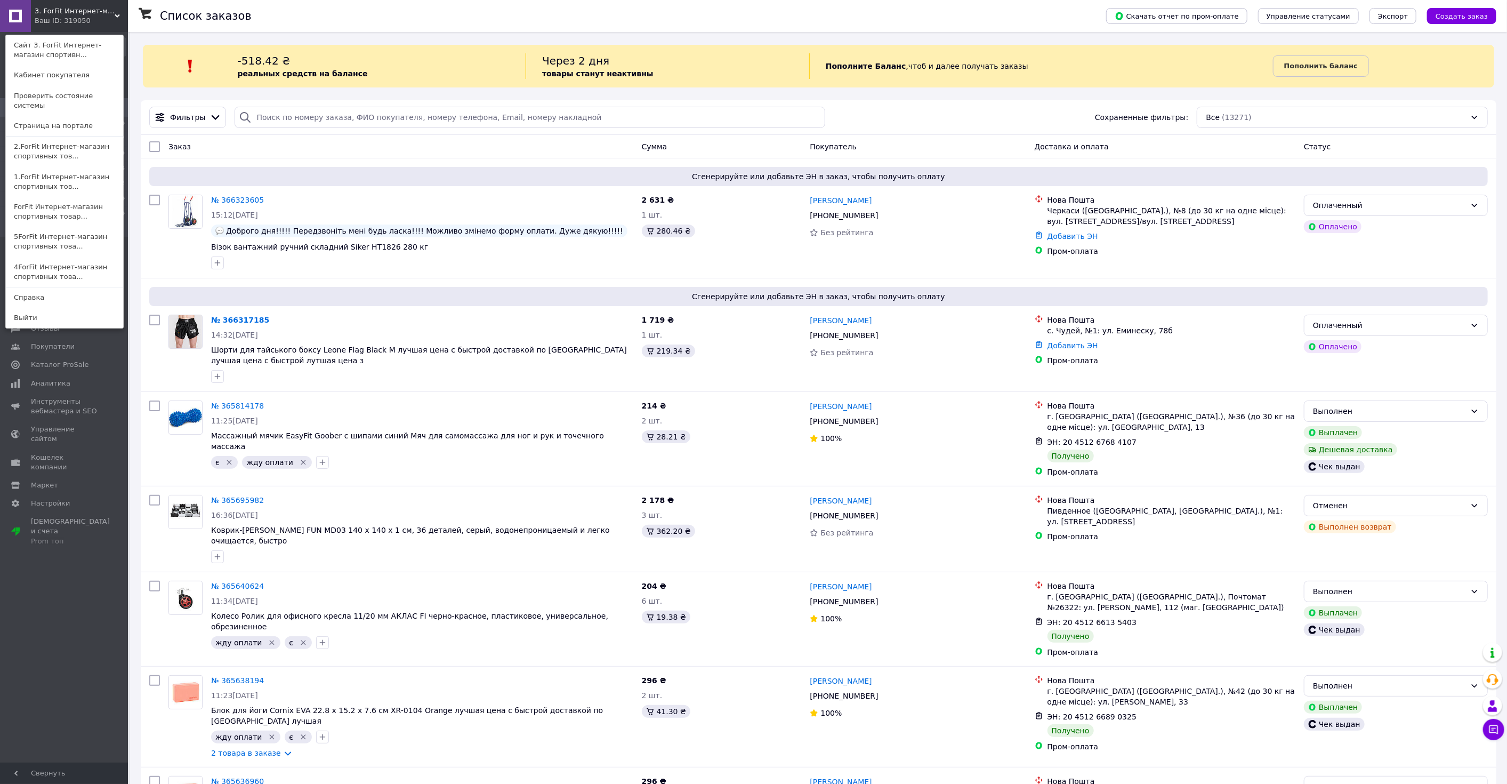
click at [52, 259] on link "4ForFit Интернет-магазин спортивных това..." at bounding box center [64, 272] width 117 height 30
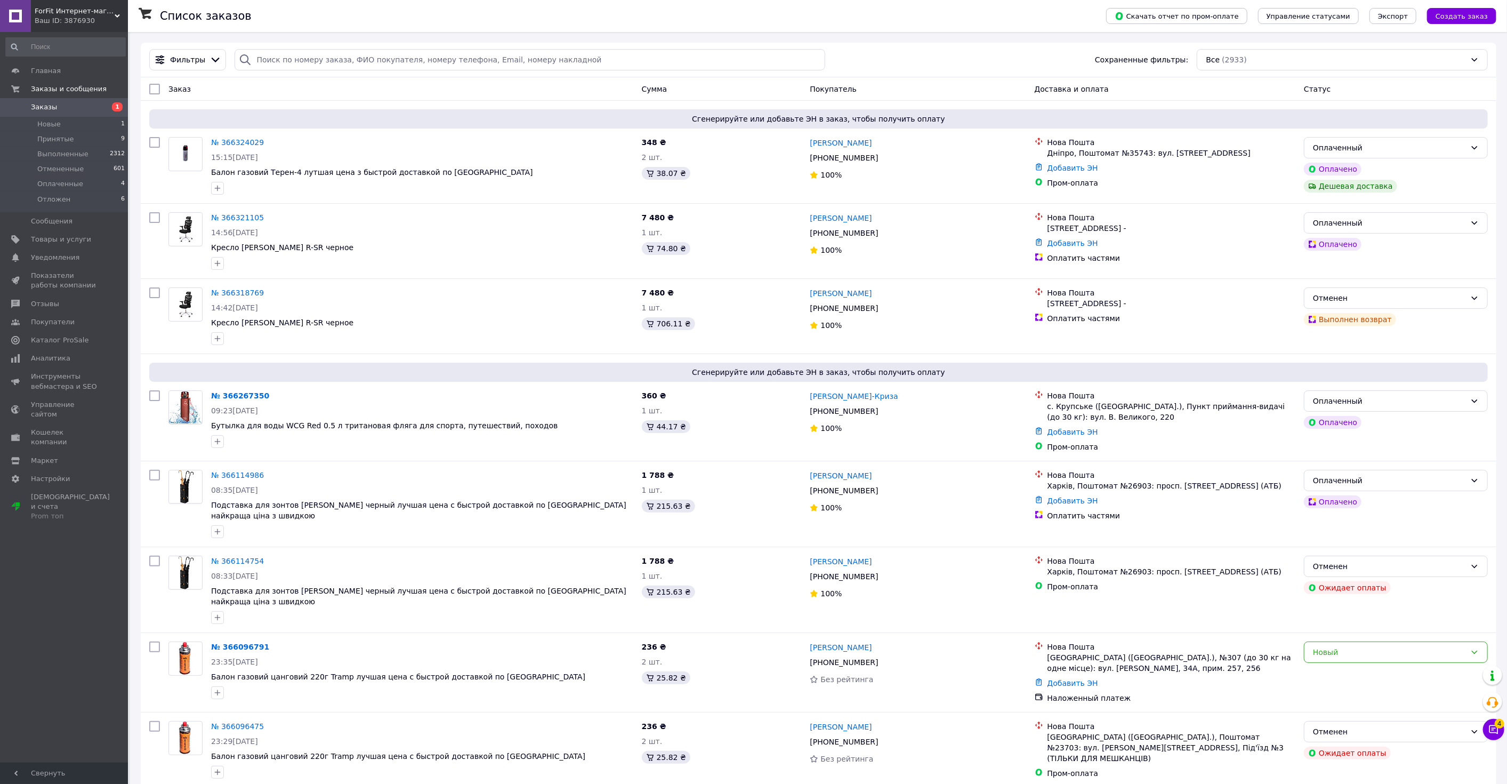
click at [86, 107] on span "Заказы" at bounding box center [65, 107] width 68 height 10
click at [83, 12] on span "ForFit Интернет-магазин спортивных товаров" at bounding box center [75, 11] width 80 height 10
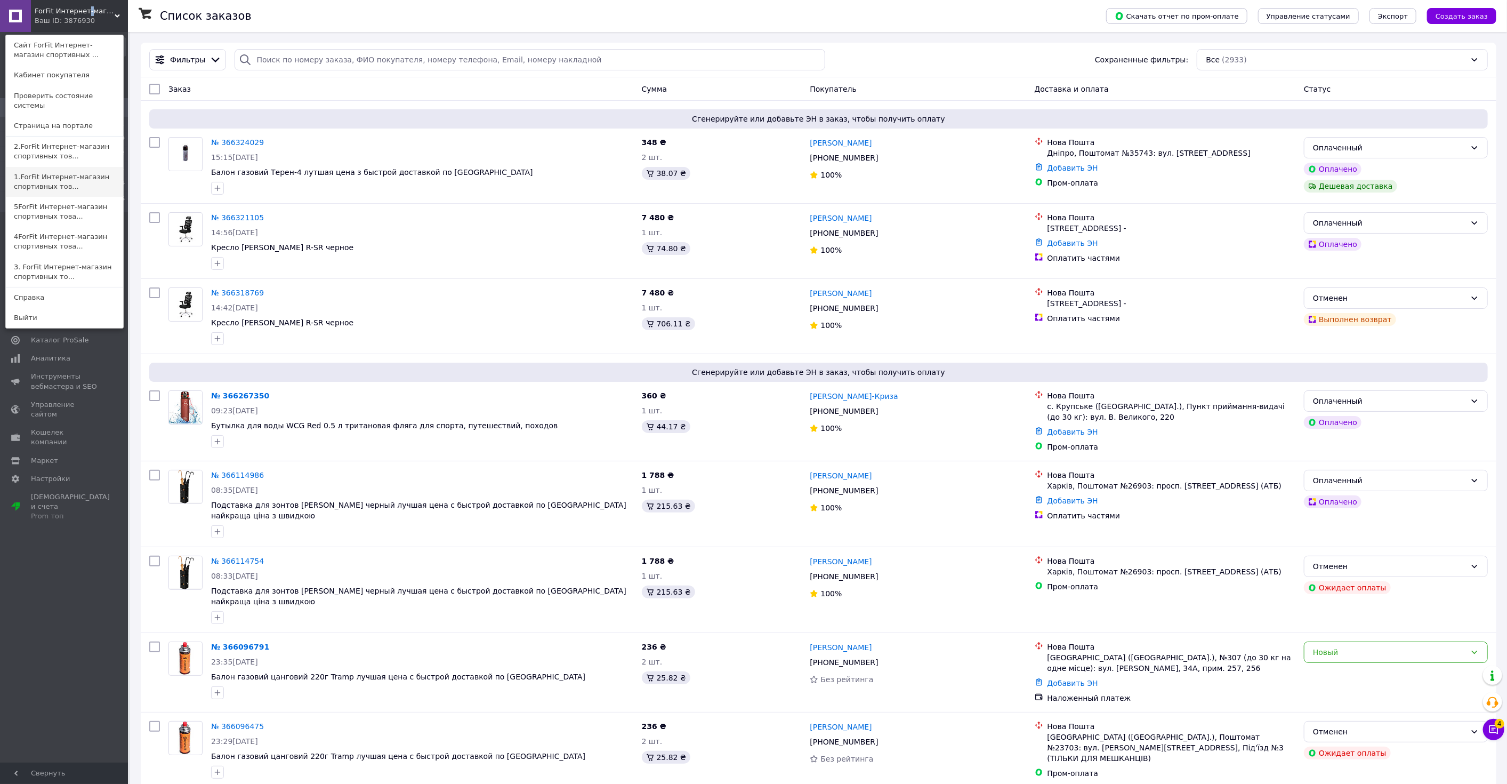
click at [69, 169] on link "1.ForFit Интернет-магазин спортивных тов..." at bounding box center [64, 182] width 117 height 30
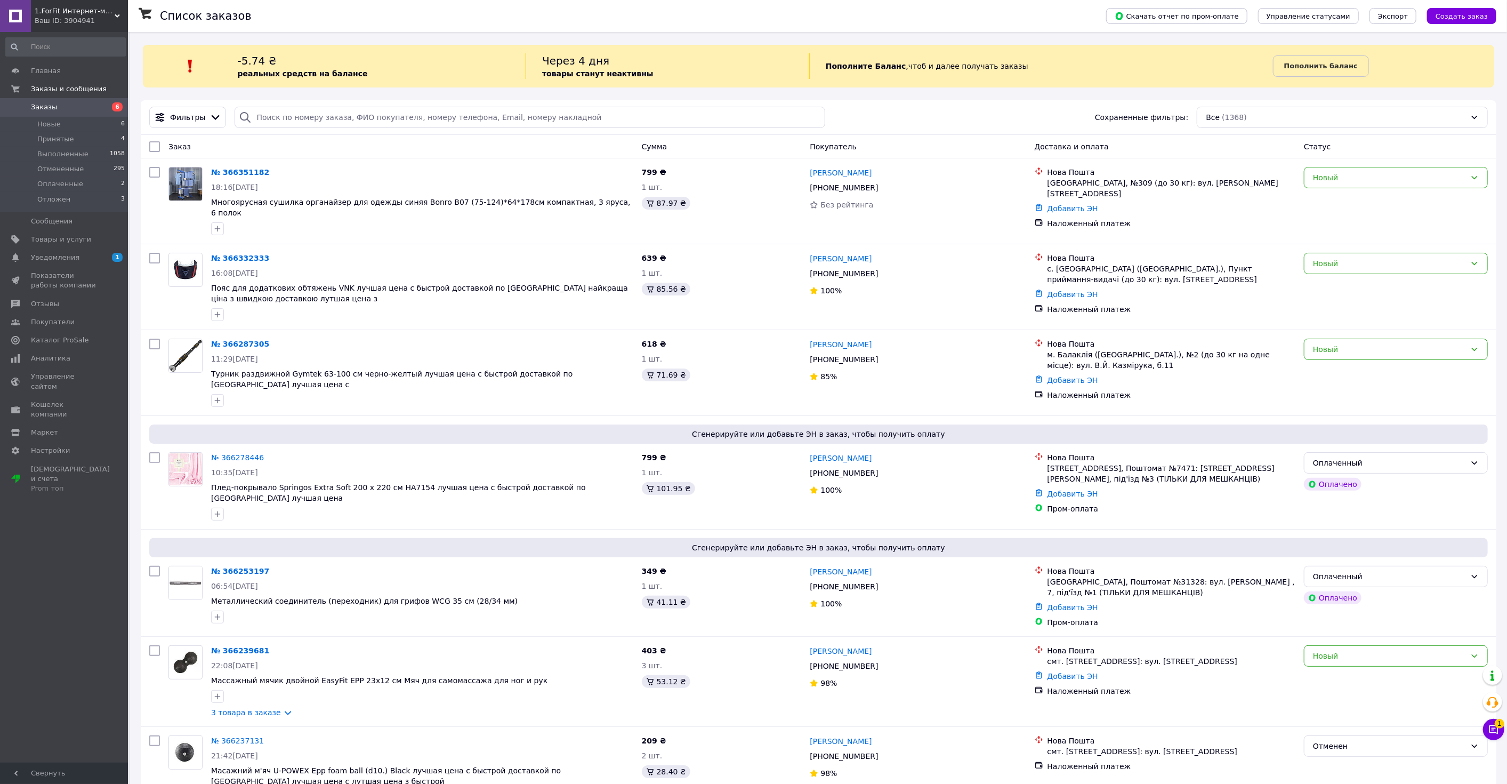
click at [60, 23] on div "Ваш ID: 3904941" at bounding box center [81, 21] width 93 height 10
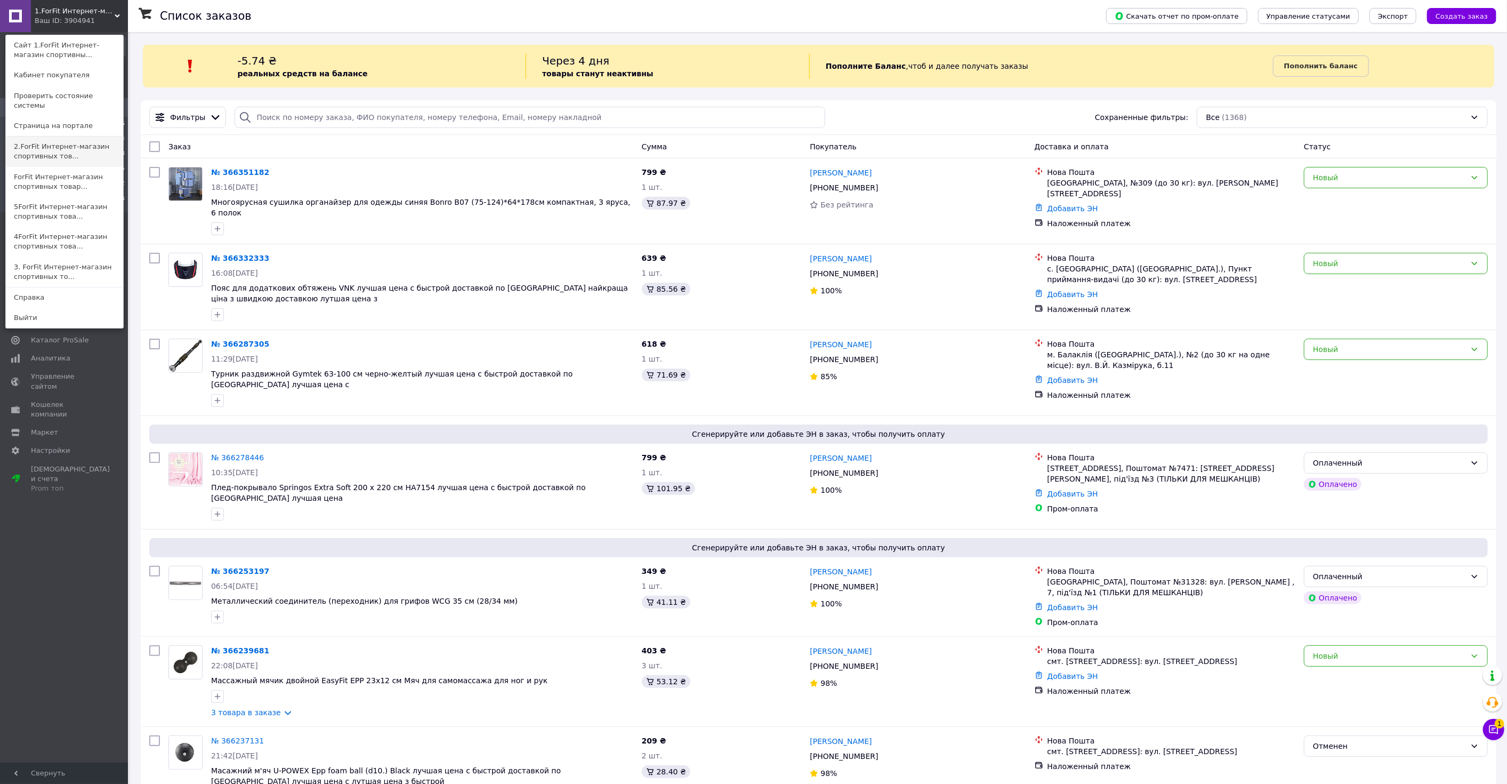
click at [39, 148] on link "2.ForFit Интернет-магазин спортивных тов..." at bounding box center [64, 151] width 117 height 30
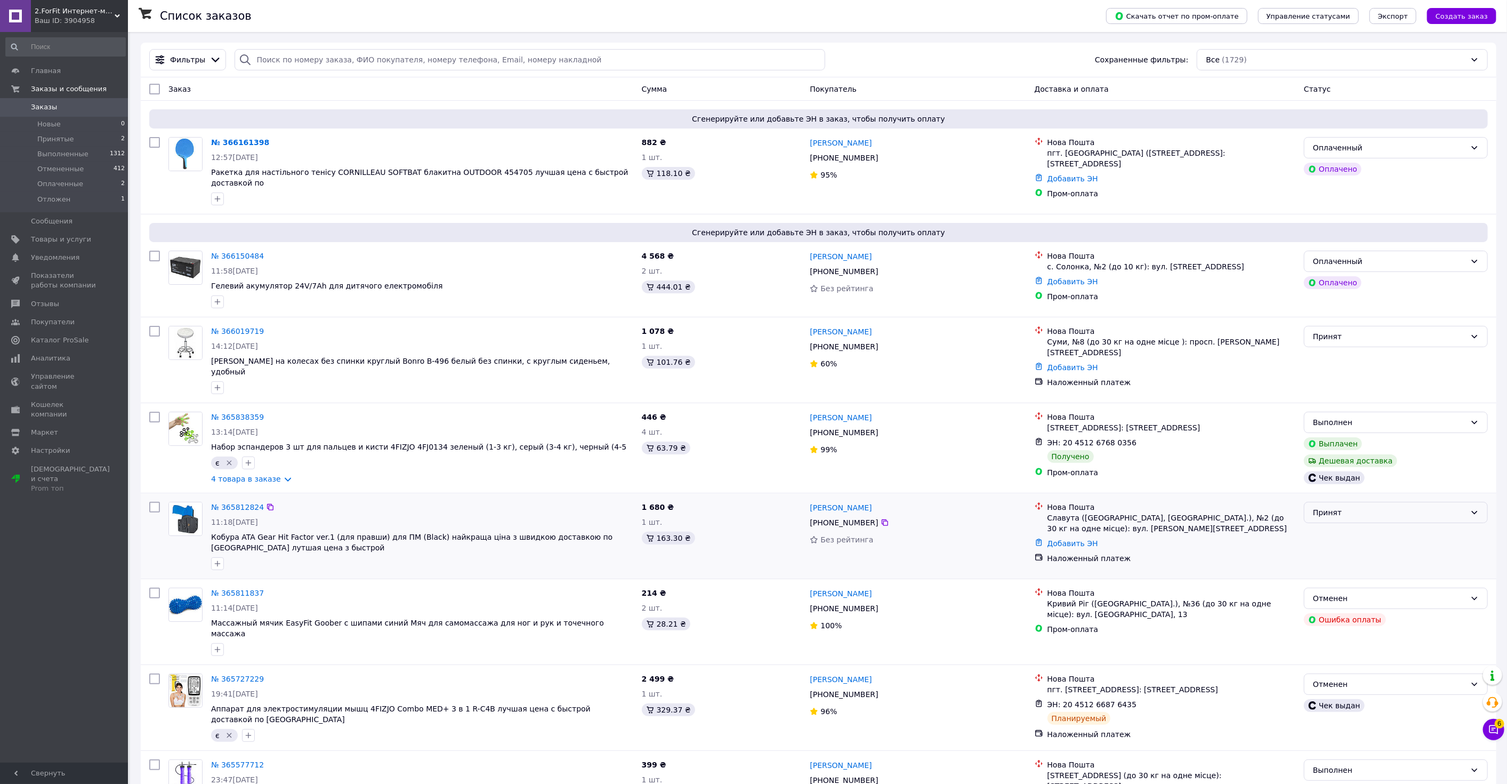
click at [1385, 507] on div "Принят" at bounding box center [1389, 513] width 153 height 12
click at [992, 516] on div "+380 97 326 01 52" at bounding box center [918, 522] width 218 height 13
click at [1495, 724] on span "6" at bounding box center [1500, 724] width 10 height 10
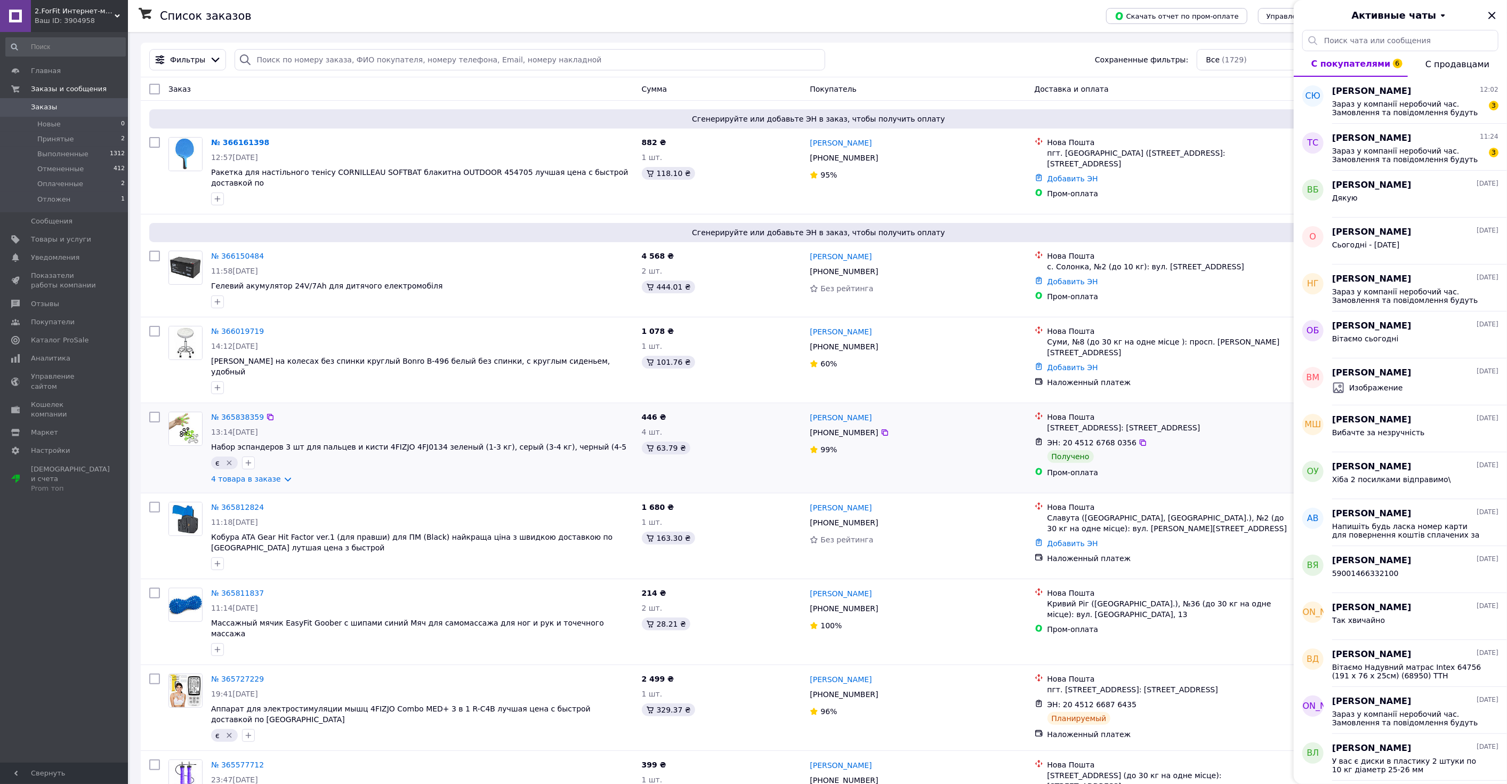
click at [1184, 465] on div "Пром-оплата" at bounding box center [1172, 472] width 252 height 15
click at [57, 25] on div "Ваш ID: 3904958" at bounding box center [81, 21] width 93 height 10
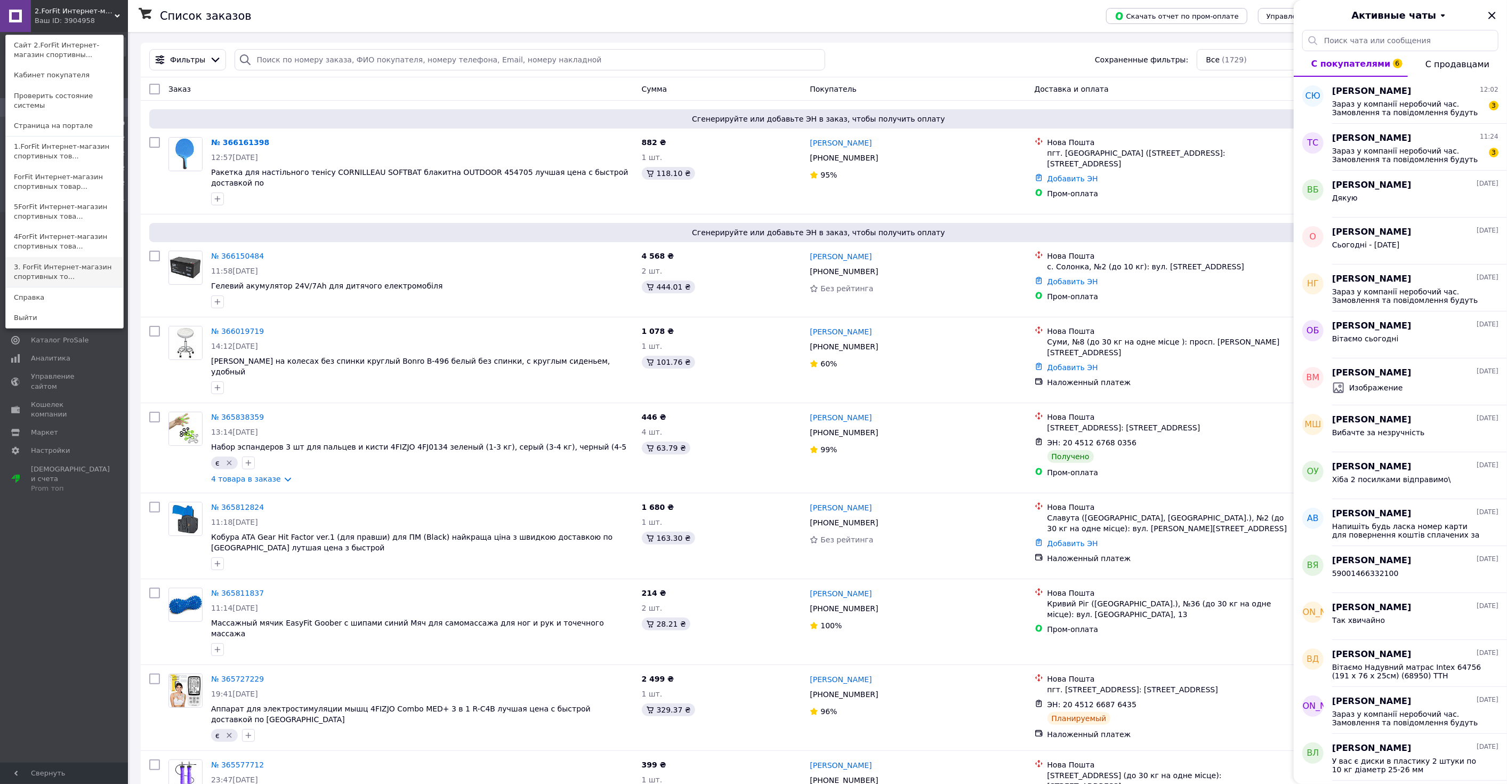
click at [41, 262] on link "3. ForFit Интернет-магазин спортивных то..." at bounding box center [64, 272] width 117 height 30
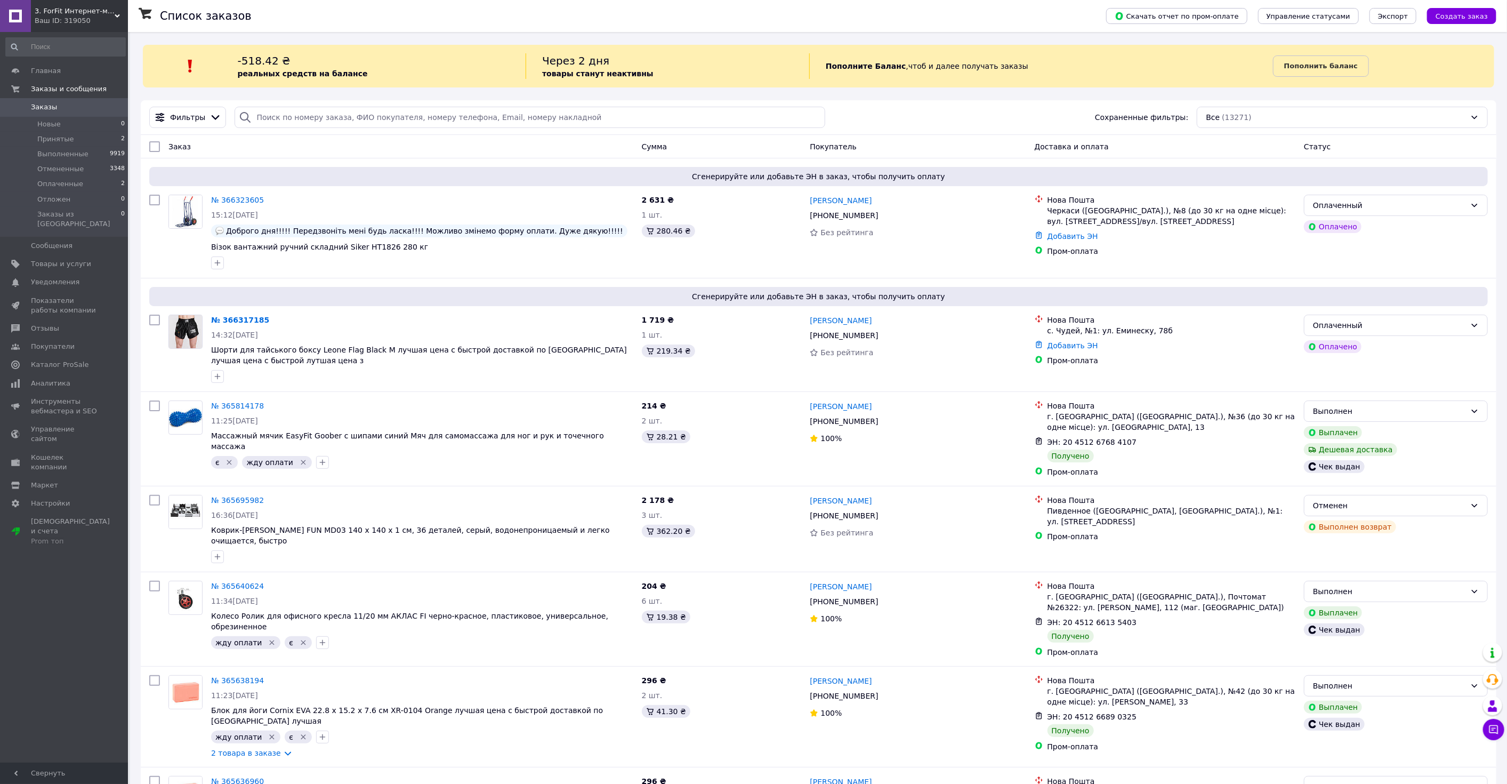
click at [76, 4] on div "3. ForFit Интернет-магазин спортивных товаров Ваш ID: 319050" at bounding box center [79, 16] width 97 height 32
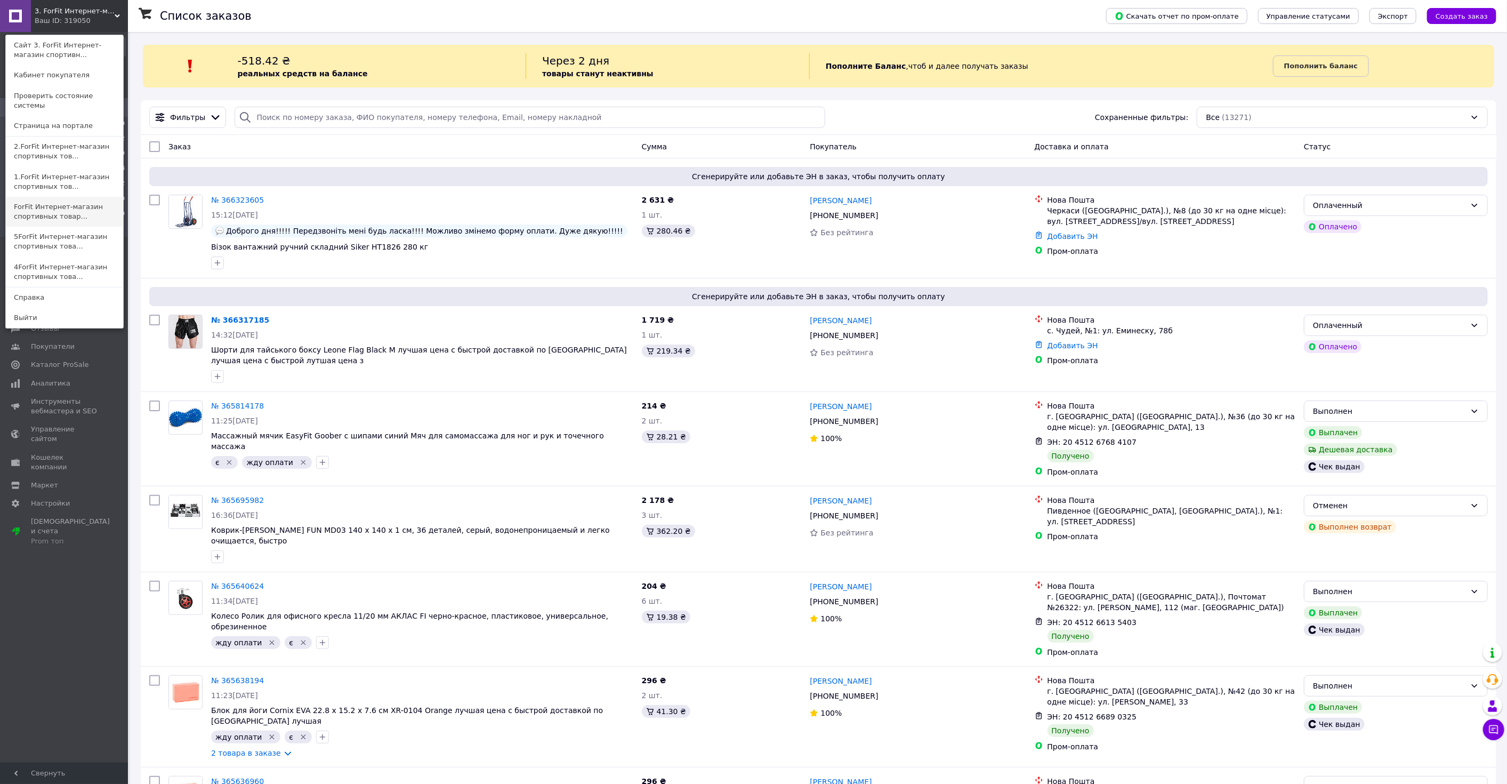
click at [73, 205] on link "ForFit Интернет-магазин спортивных товар..." at bounding box center [64, 212] width 117 height 30
